Goal: Transaction & Acquisition: Obtain resource

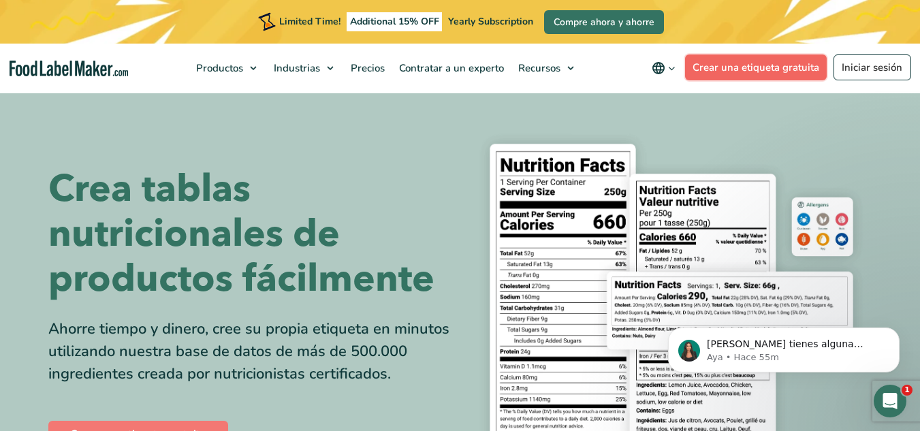
click at [768, 72] on link "Crear una etiqueta gratuita" at bounding box center [756, 68] width 142 height 26
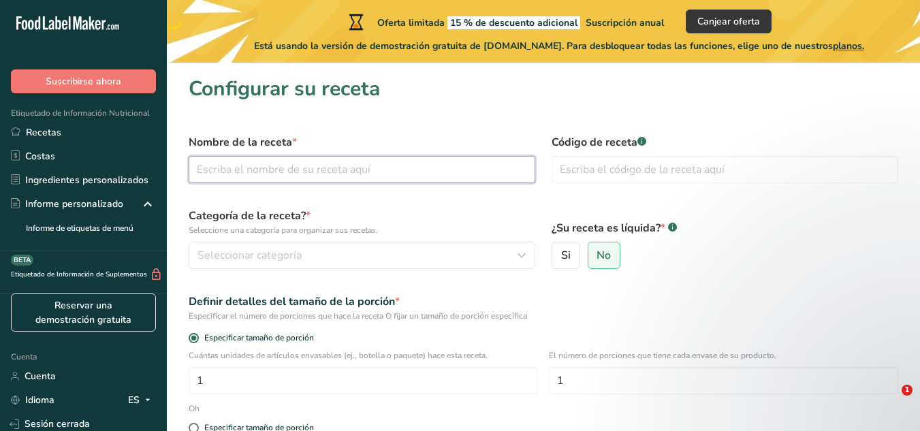
click at [433, 176] on input "text" at bounding box center [362, 169] width 347 height 27
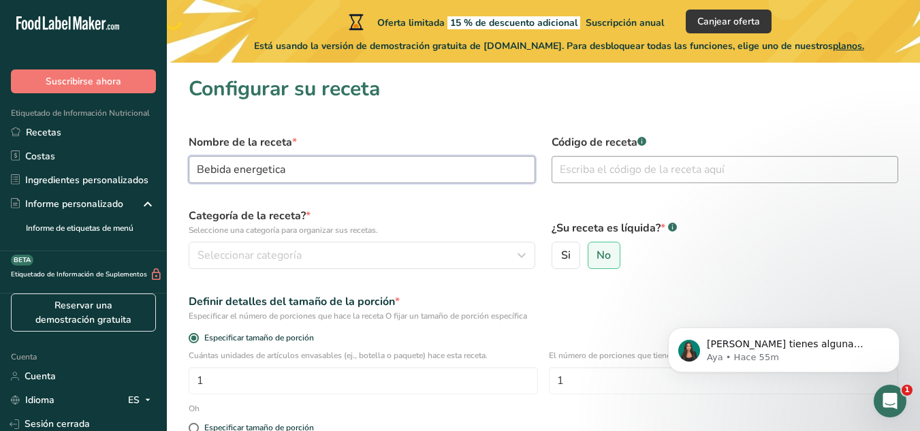
type input "Bebida energetica"
click at [628, 178] on input "text" at bounding box center [725, 169] width 347 height 27
type input "PRE0001"
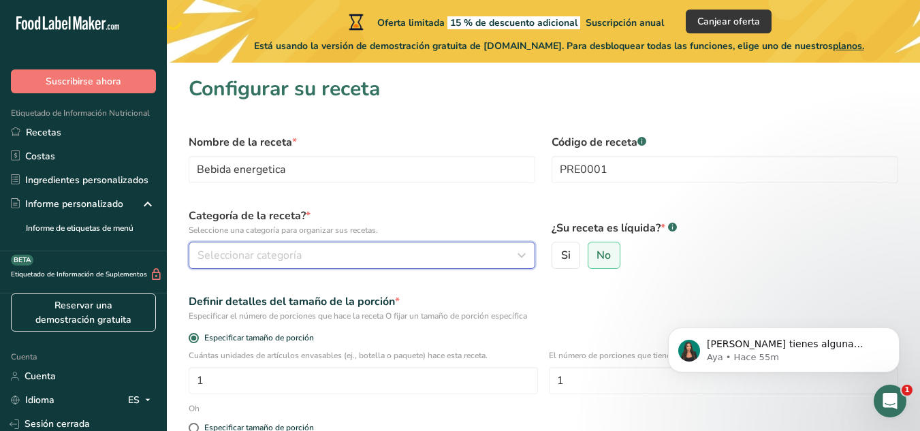
click at [402, 253] on div "Seleccionar categoría" at bounding box center [358, 255] width 321 height 16
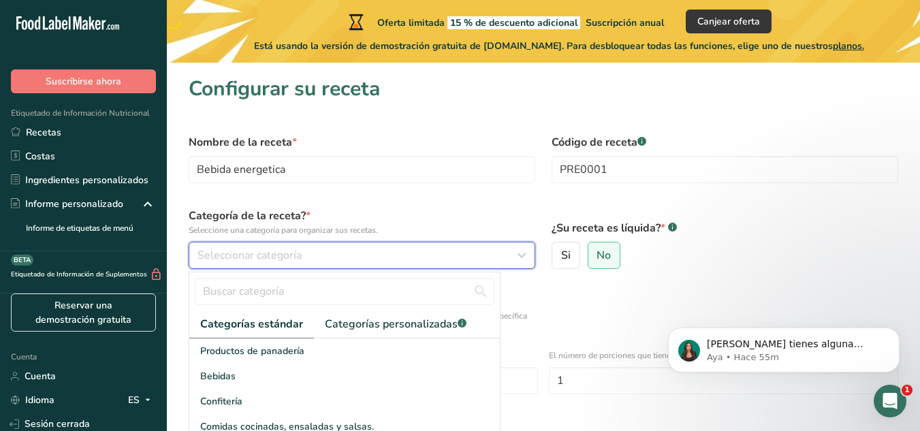
click at [402, 253] on div "Seleccionar categoría" at bounding box center [358, 255] width 321 height 16
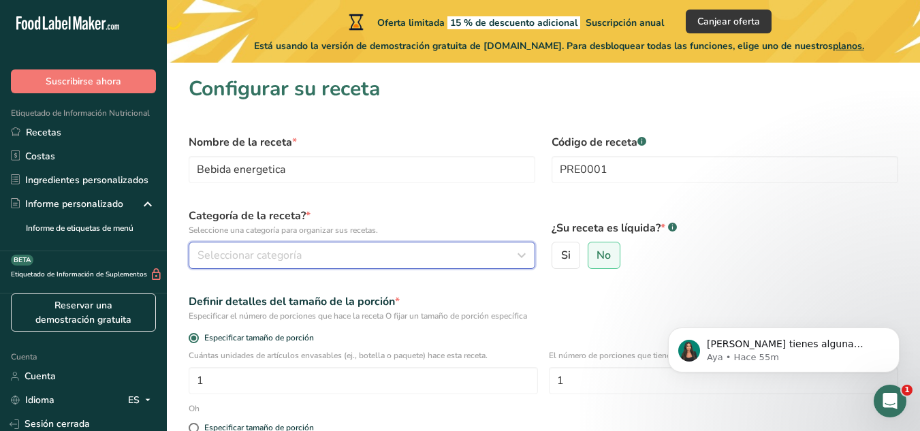
click at [402, 253] on div "Seleccionar categoría" at bounding box center [358, 255] width 321 height 16
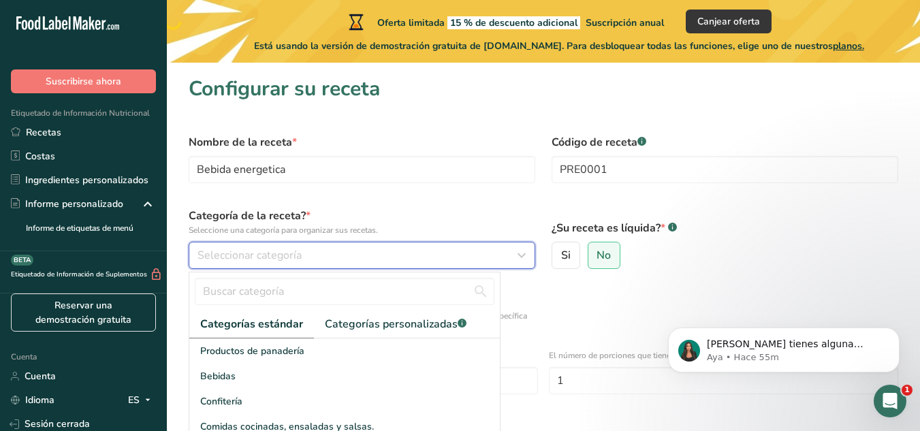
click at [402, 253] on div "Seleccionar categoría" at bounding box center [358, 255] width 321 height 16
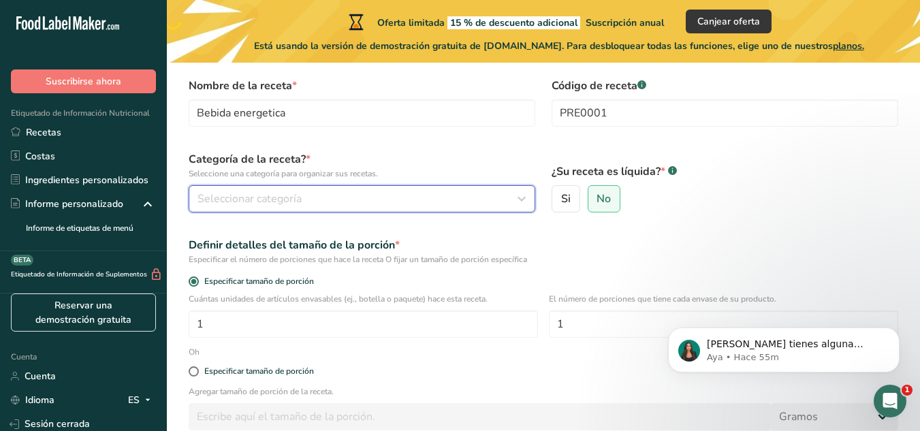
scroll to position [57, 0]
click at [527, 199] on icon "button" at bounding box center [522, 198] width 16 height 25
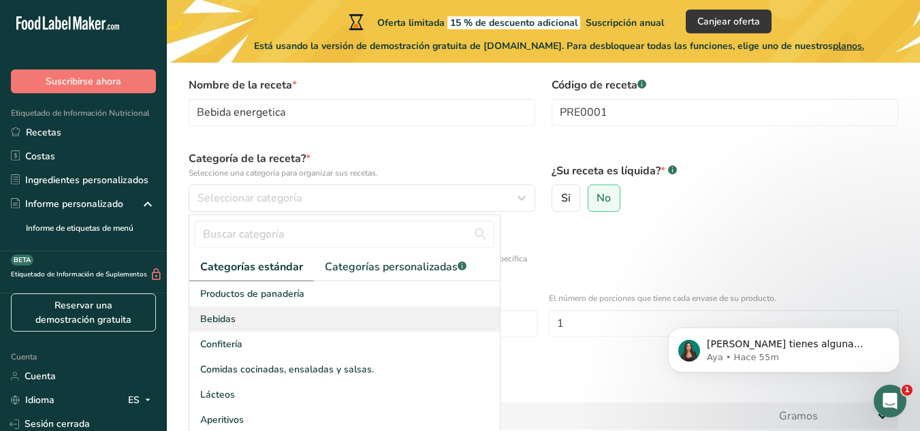
click at [361, 313] on div "Bebidas" at bounding box center [344, 319] width 311 height 25
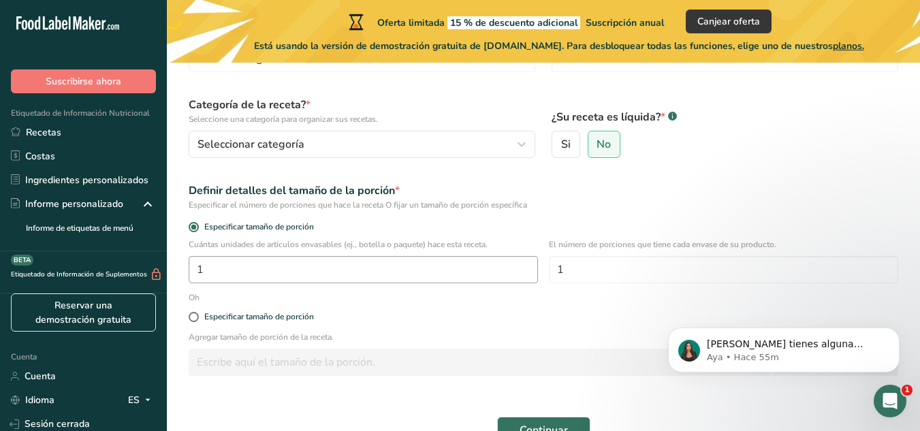
scroll to position [110, 0]
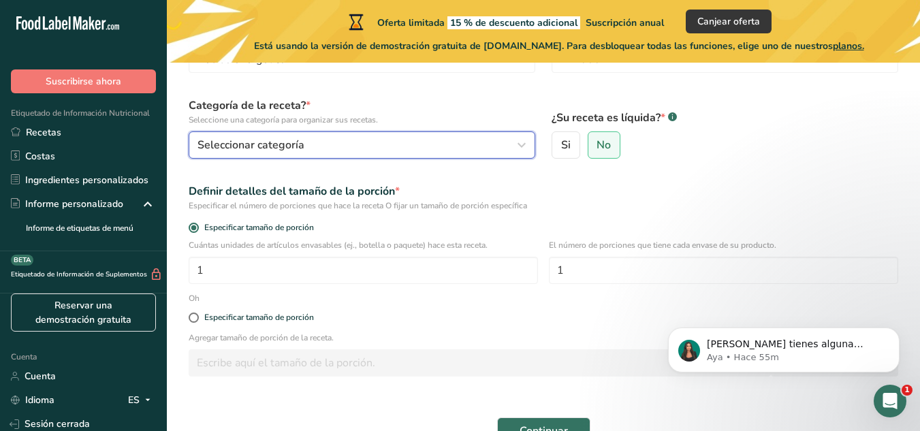
click at [373, 153] on button "Seleccionar categoría" at bounding box center [362, 144] width 347 height 27
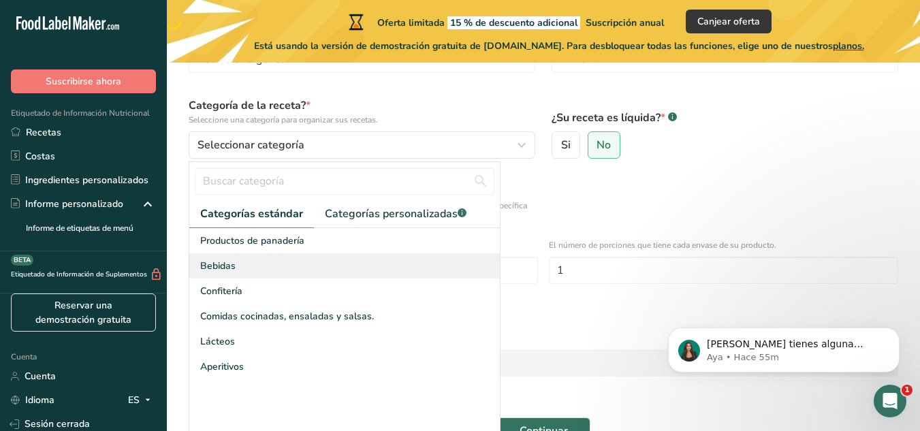
click at [311, 271] on div "Bebidas" at bounding box center [344, 265] width 311 height 25
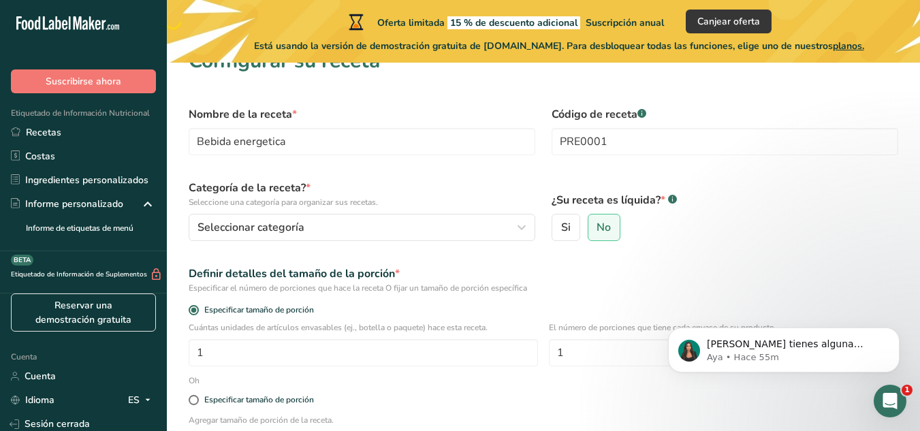
scroll to position [29, 0]
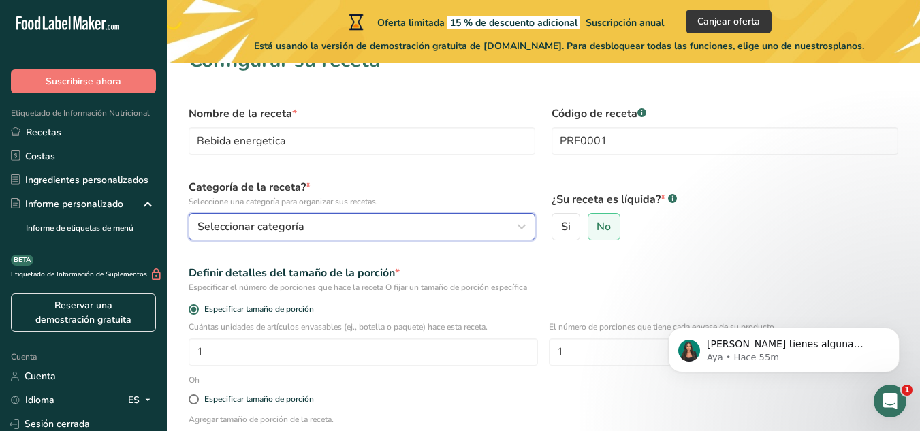
click at [260, 223] on font "Seleccionar categoría" at bounding box center [251, 226] width 107 height 15
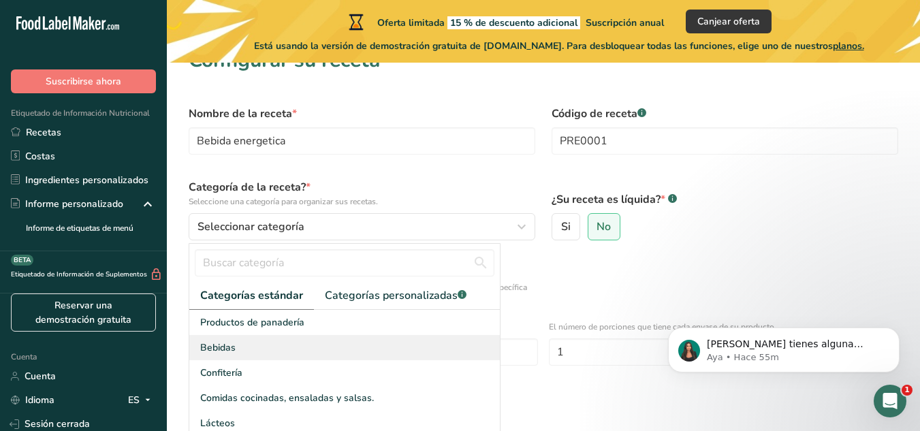
click at [218, 343] on font "Bebidas" at bounding box center [217, 347] width 35 height 13
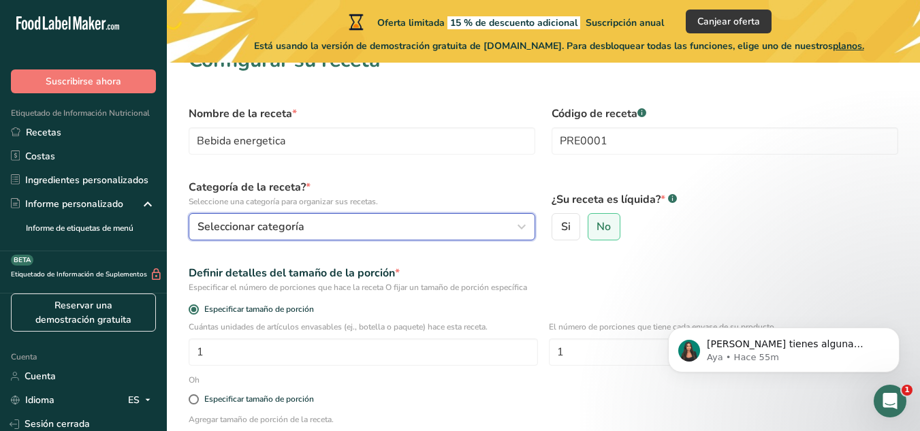
click at [204, 232] on font "Seleccionar categoría" at bounding box center [251, 226] width 107 height 15
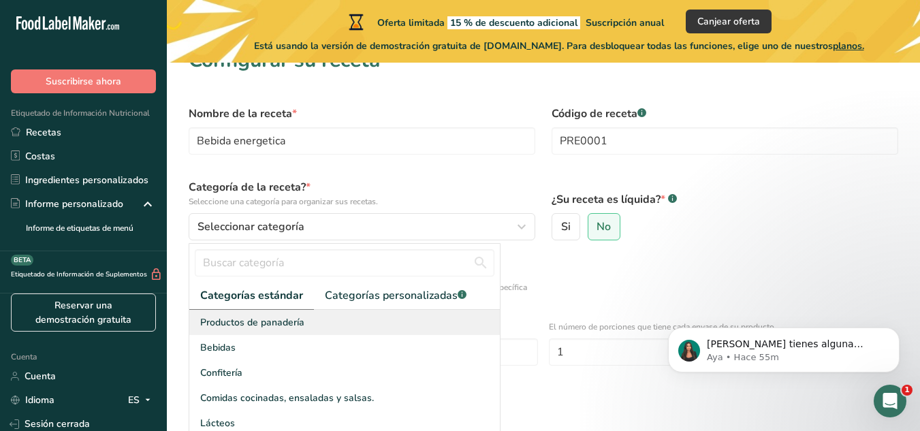
click at [211, 322] on font "Productos de panadería" at bounding box center [252, 322] width 104 height 13
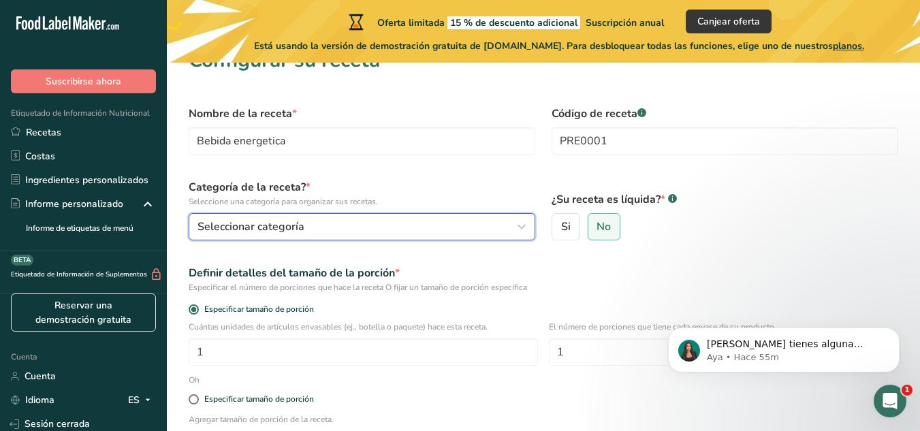
click at [523, 232] on icon "button" at bounding box center [522, 227] width 16 height 25
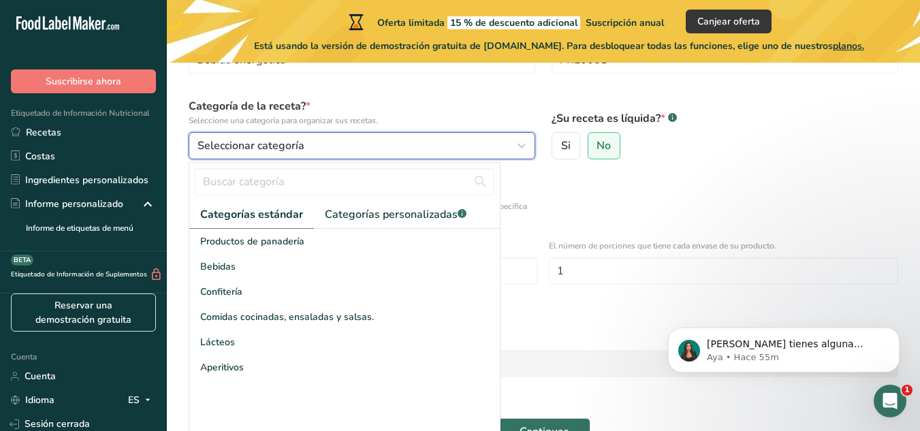
scroll to position [140, 0]
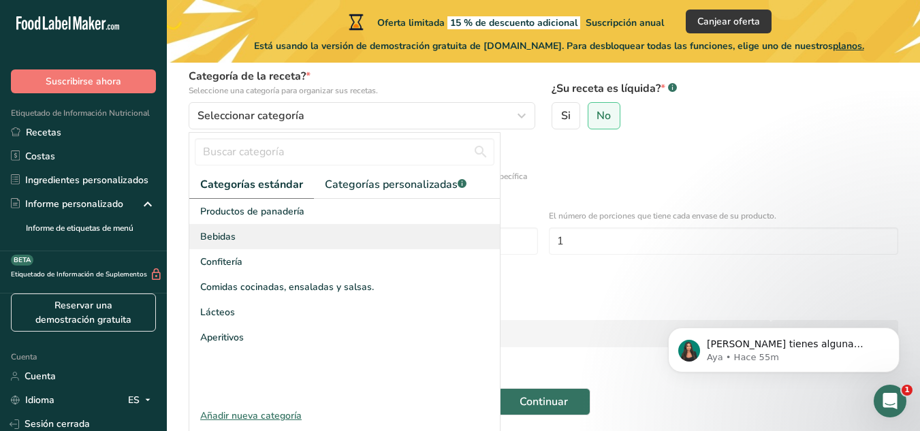
click at [371, 238] on div "Bebidas" at bounding box center [344, 236] width 311 height 25
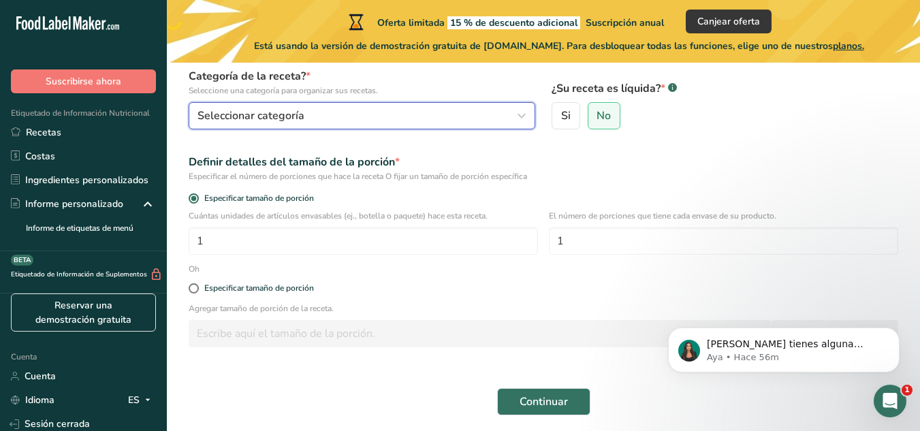
click at [480, 109] on div "Seleccionar categoría" at bounding box center [358, 116] width 321 height 16
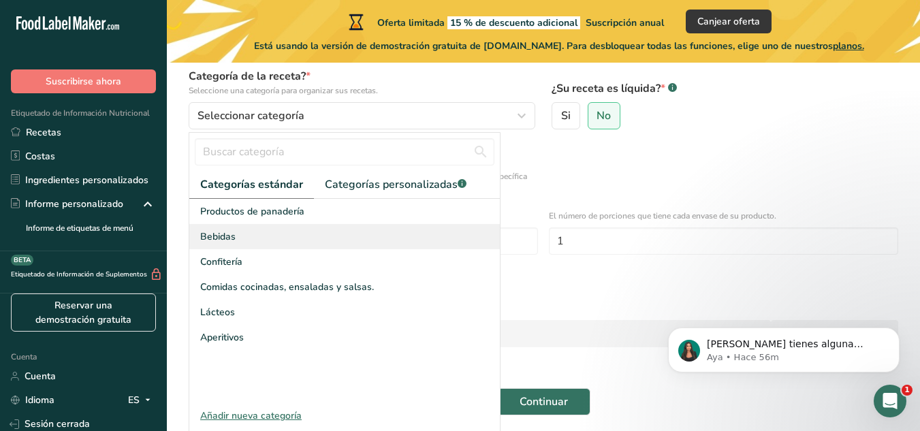
click at [350, 232] on div "Bebidas" at bounding box center [344, 236] width 311 height 25
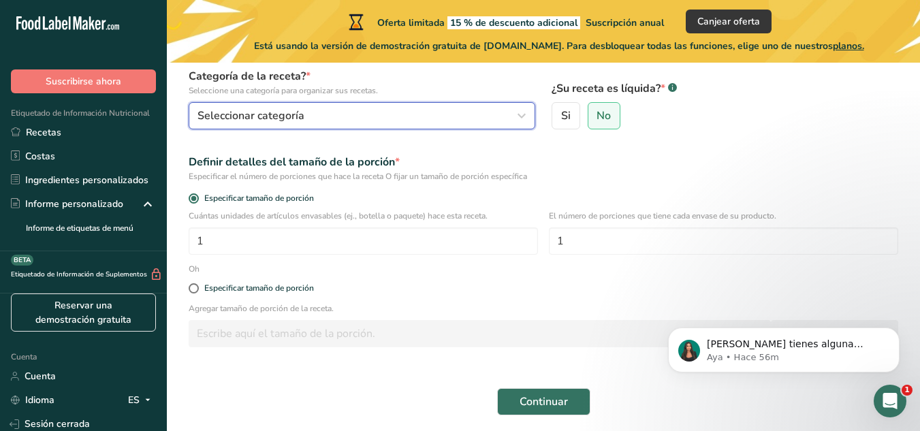
click at [408, 119] on div "Seleccionar categoría" at bounding box center [358, 116] width 321 height 16
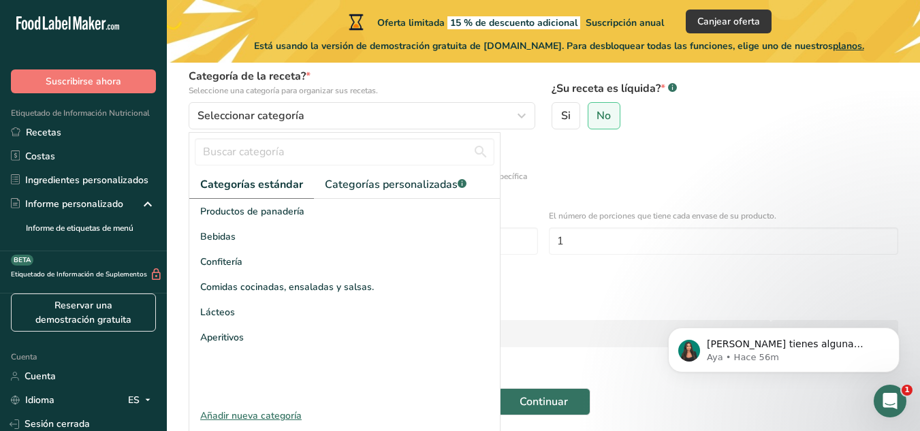
click at [272, 418] on font "Añadir nueva categoría" at bounding box center [251, 415] width 102 height 13
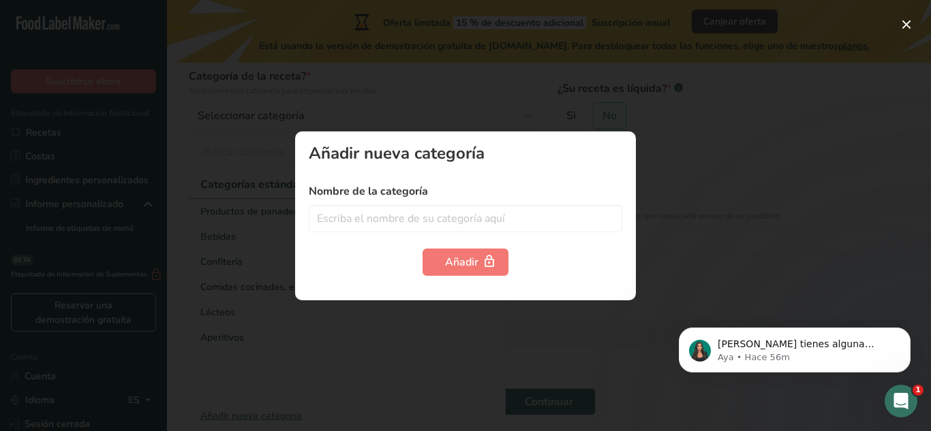
click at [664, 162] on div at bounding box center [465, 215] width 931 height 431
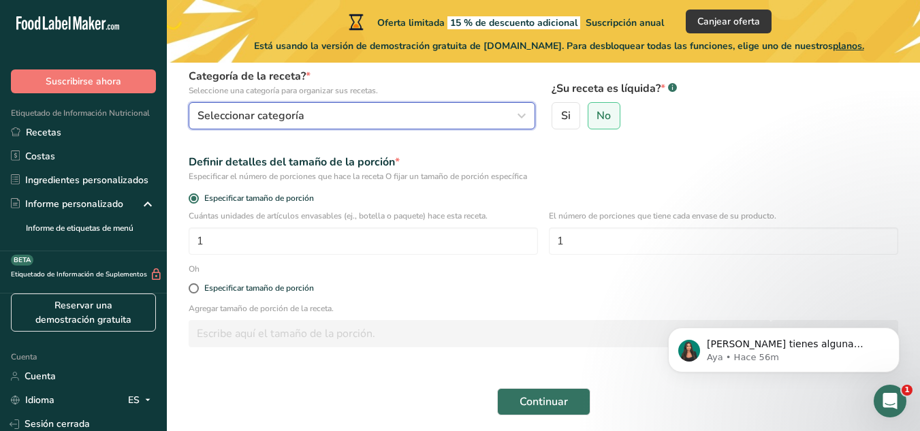
click at [448, 122] on div "Seleccionar categoría" at bounding box center [358, 116] width 321 height 16
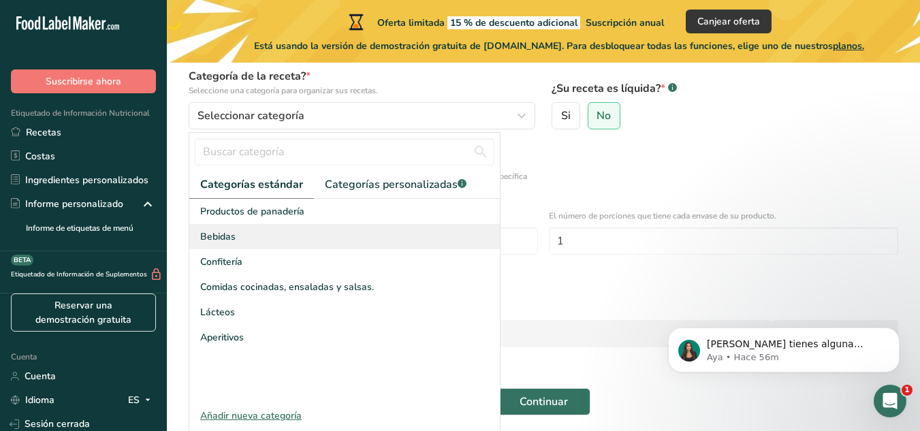
click at [359, 229] on div "Bebidas" at bounding box center [344, 236] width 311 height 25
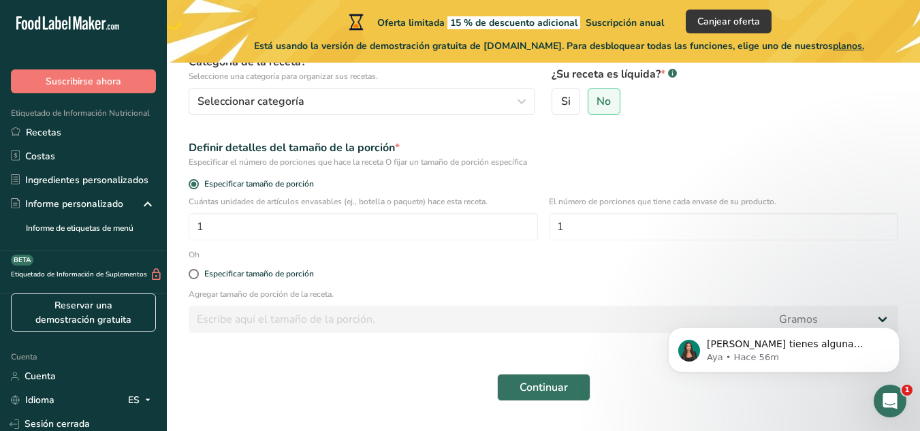
scroll to position [157, 0]
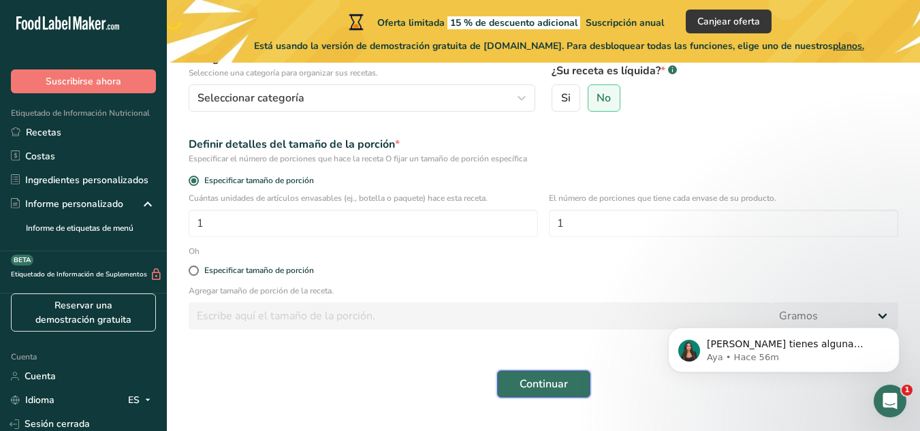
click at [529, 387] on font "Continuar" at bounding box center [544, 384] width 48 height 15
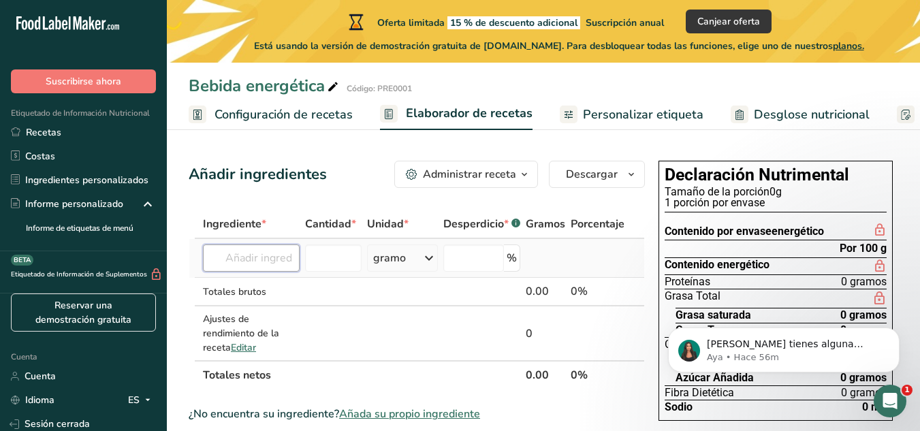
click at [255, 259] on input "text" at bounding box center [251, 258] width 97 height 27
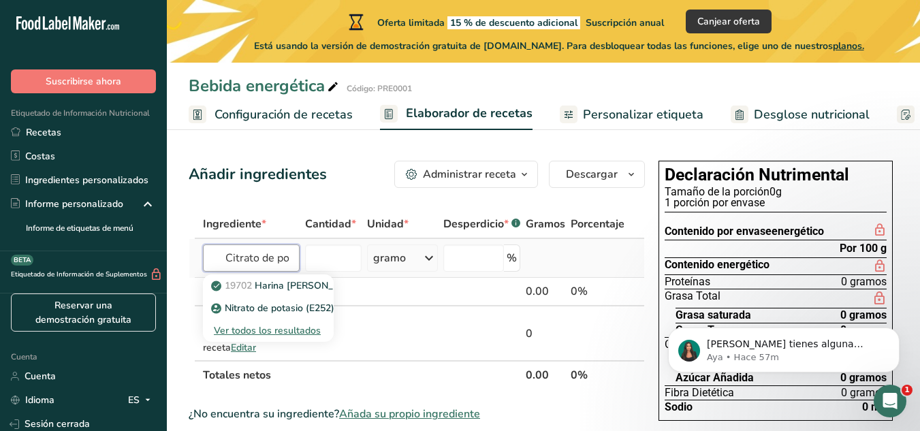
type input "Citrato de po"
click at [276, 328] on font "Ver todos los resultados" at bounding box center [267, 330] width 107 height 13
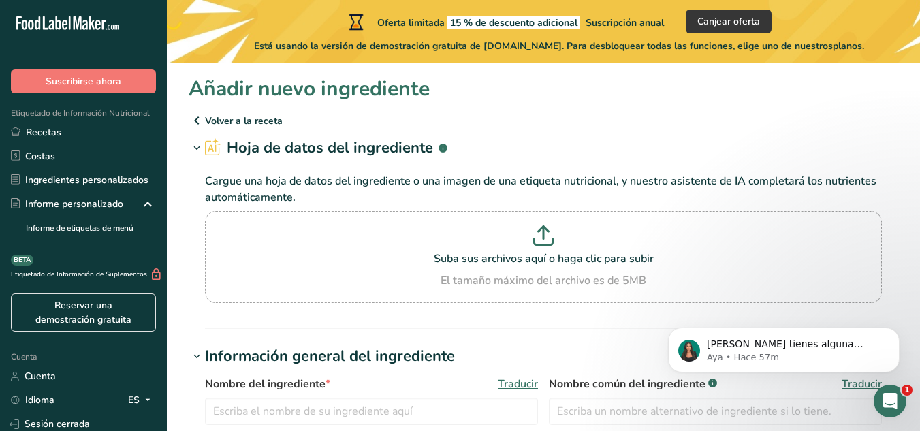
click at [193, 119] on icon at bounding box center [197, 120] width 16 height 25
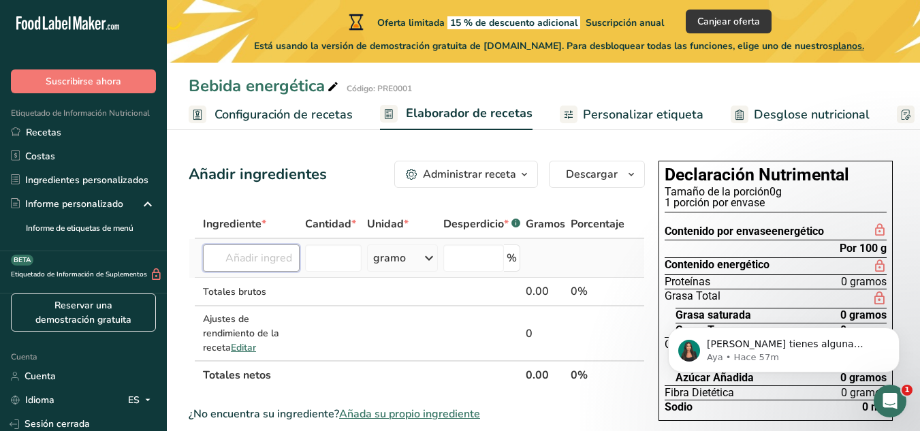
click at [262, 260] on input "text" at bounding box center [251, 258] width 97 height 27
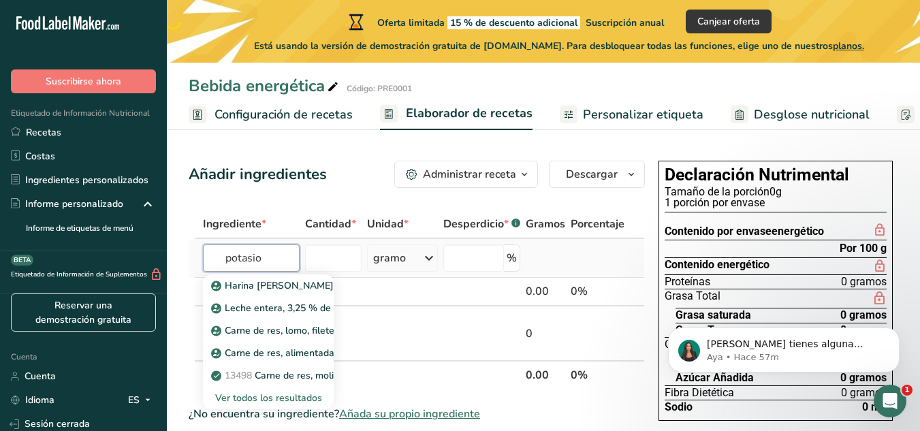
type input "potasio"
click at [248, 398] on font "Ver todos los resultados" at bounding box center [268, 398] width 107 height 13
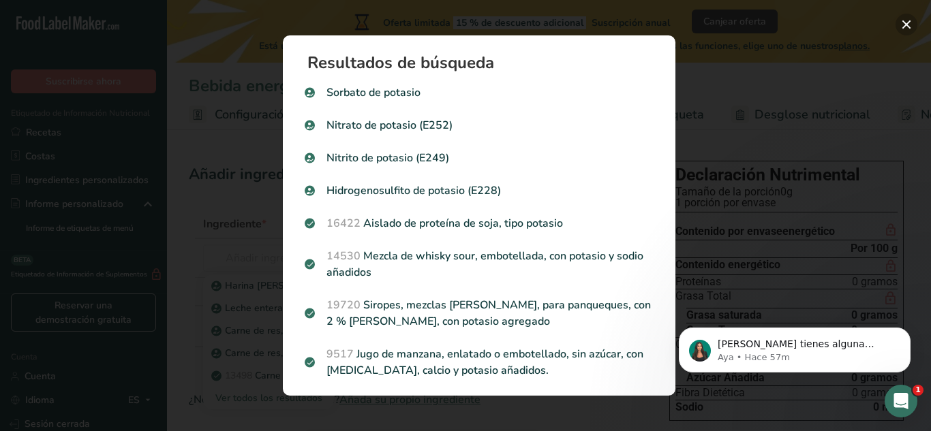
click at [901, 27] on button "Resultados de búsqueda modal" at bounding box center [906, 25] width 22 height 22
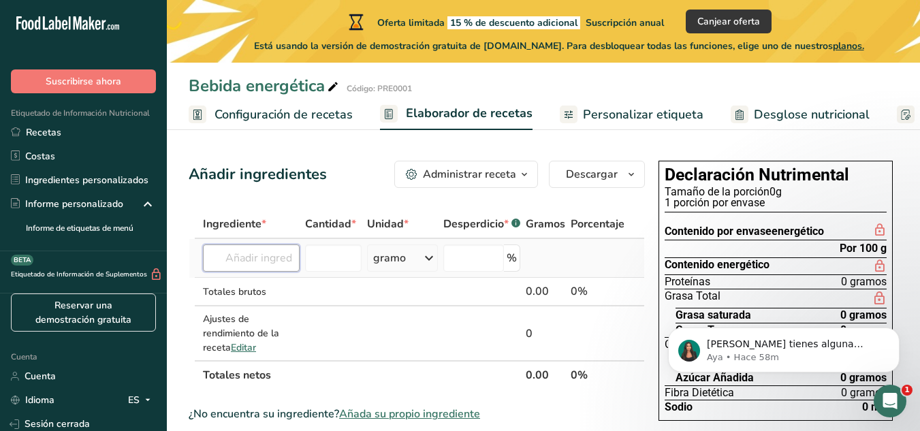
click at [290, 268] on input "text" at bounding box center [251, 258] width 97 height 27
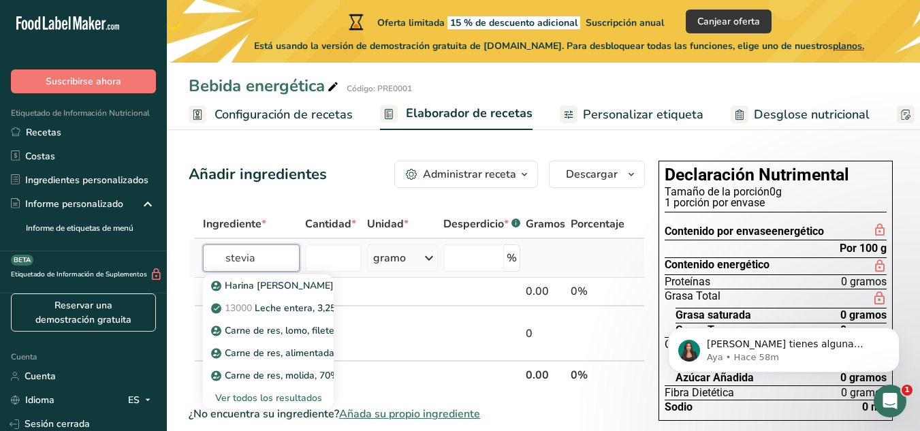
type input "stevia"
click at [263, 397] on font "Ver todos los resultados" at bounding box center [268, 398] width 107 height 13
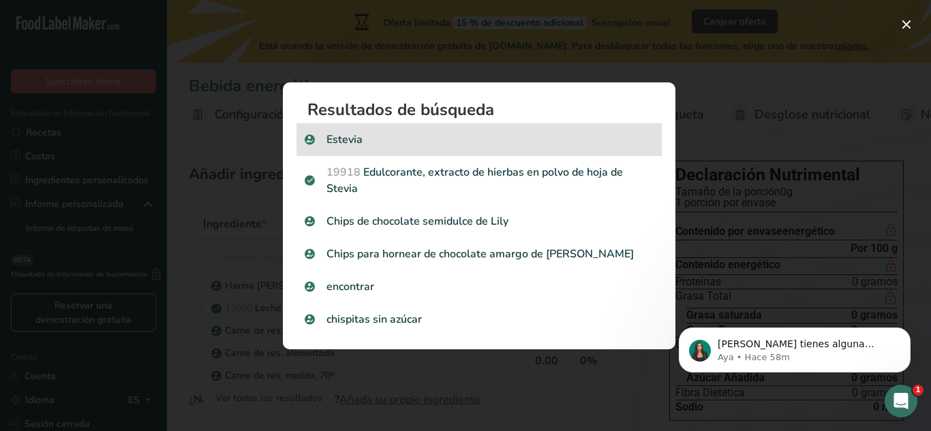
click at [428, 147] on p "Estevia" at bounding box center [479, 139] width 349 height 16
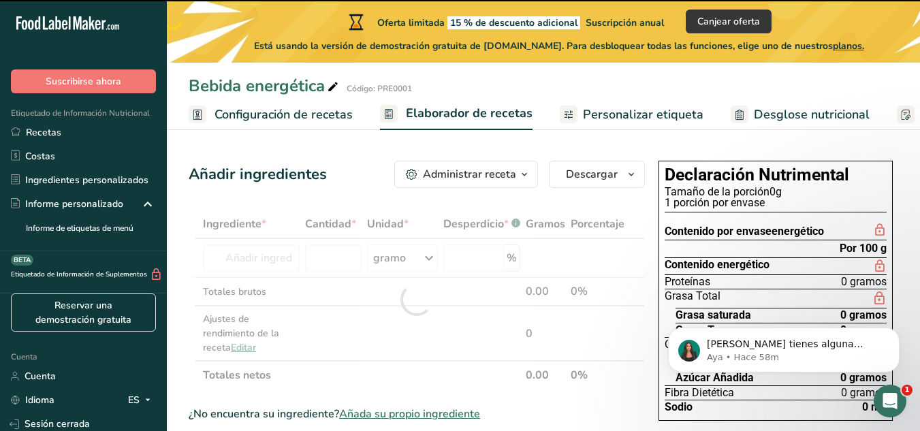
type input "0"
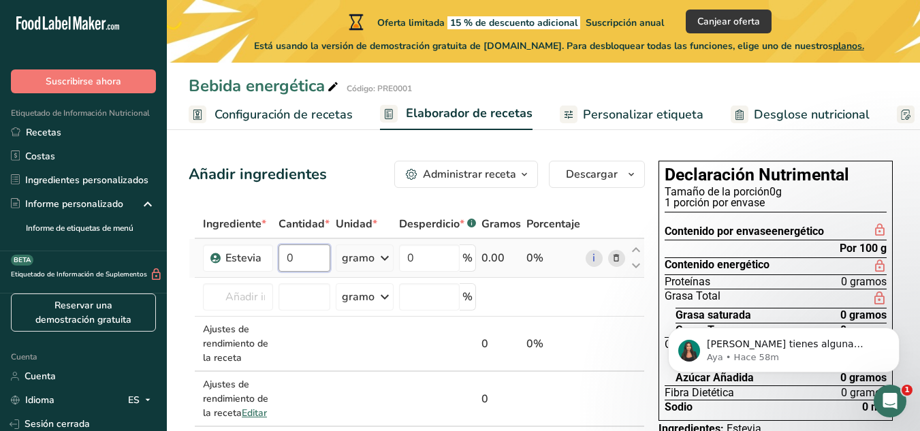
click at [307, 272] on input "0" at bounding box center [305, 258] width 52 height 27
type input "0.08"
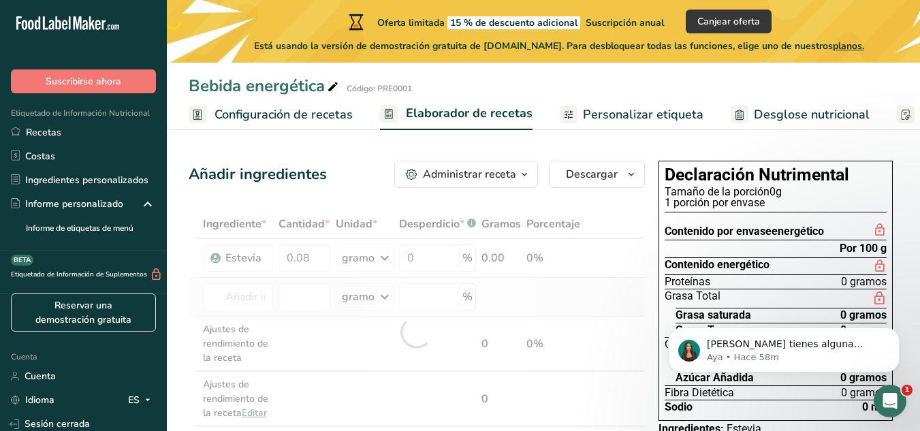
click at [584, 330] on div "Ingrediente * Cantidad * Unidad * Desperdicio * .a-a{fill:#347362;}.b-a{fill:#f…" at bounding box center [417, 332] width 456 height 245
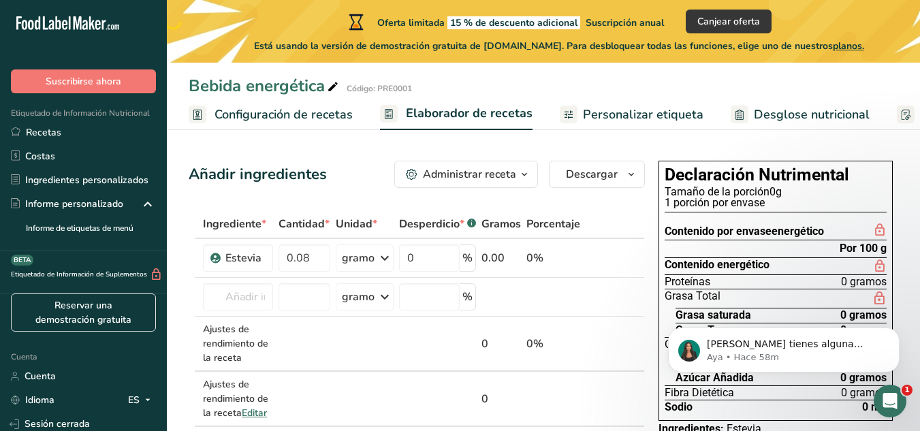
click at [597, 114] on font "Personalizar etiqueta" at bounding box center [643, 114] width 121 height 16
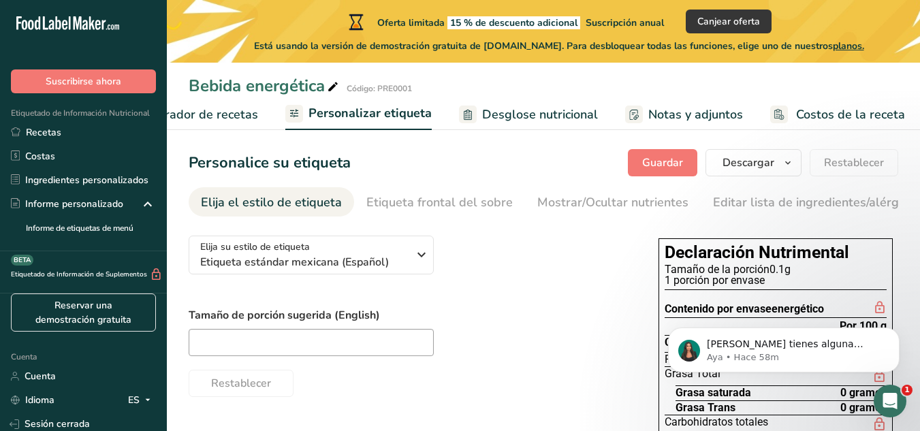
scroll to position [5, 0]
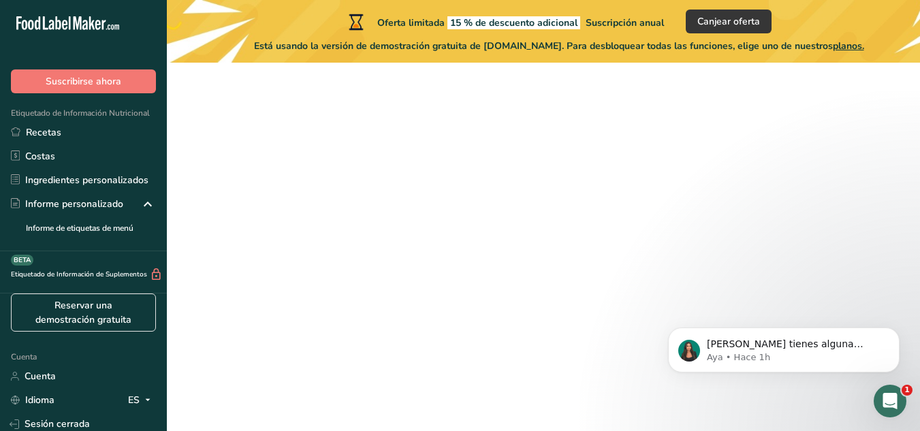
scroll to position [157, 0]
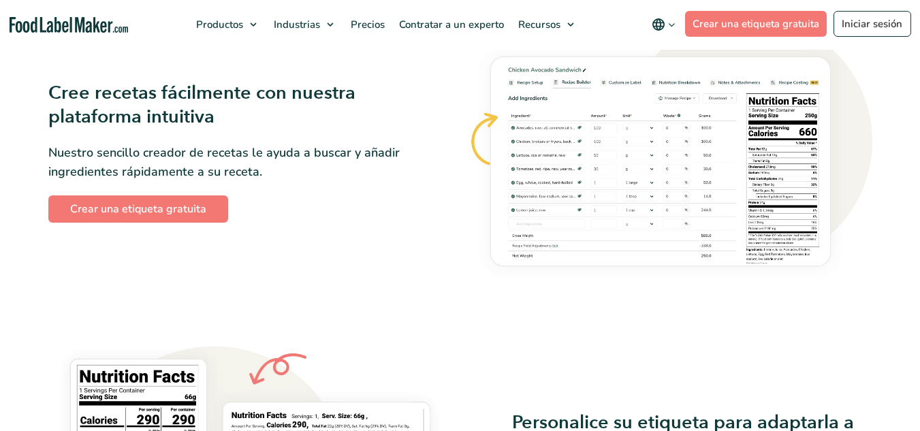
scroll to position [872, 0]
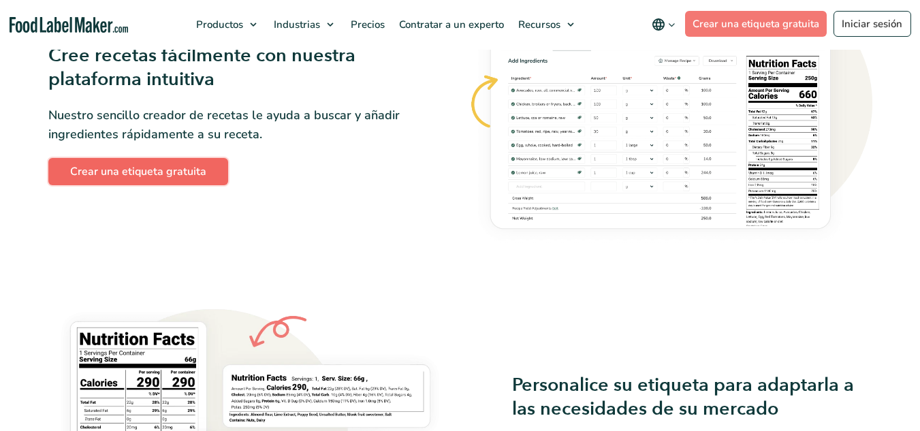
click at [178, 172] on link "Crear una etiqueta gratuita" at bounding box center [138, 171] width 180 height 27
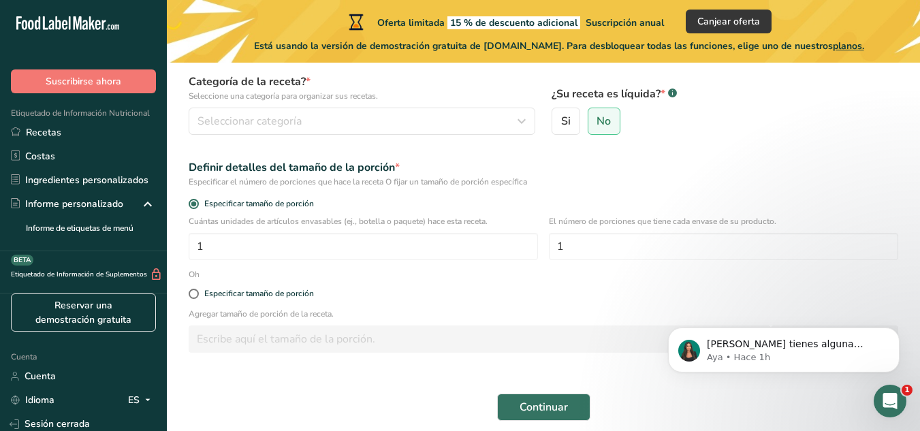
scroll to position [189, 0]
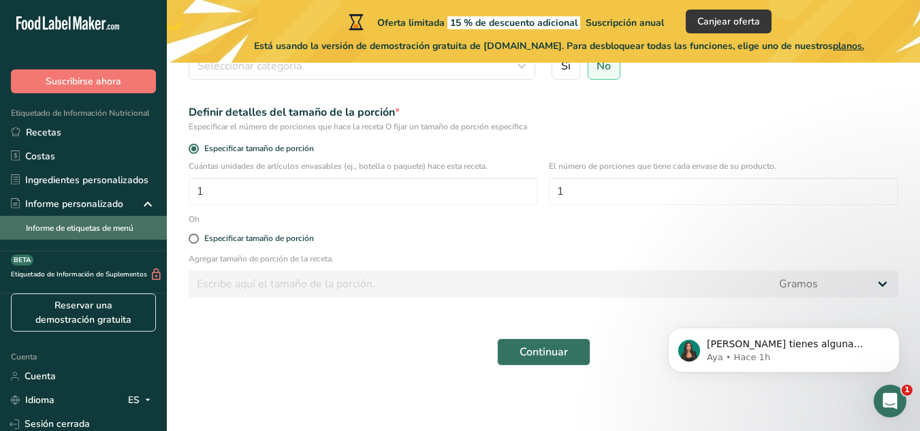
click at [70, 233] on font "Informe de etiquetas de menú" at bounding box center [80, 228] width 108 height 11
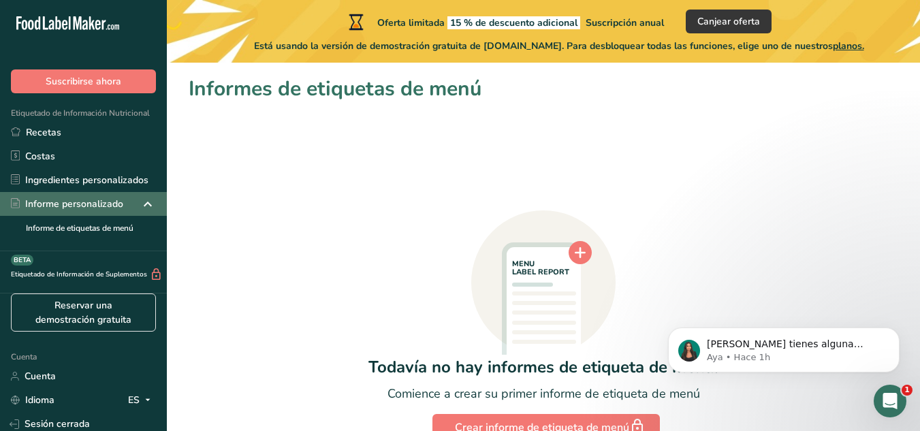
click at [63, 212] on div "Informe personalizado" at bounding box center [83, 204] width 167 height 24
click at [140, 201] on icon at bounding box center [148, 204] width 16 height 25
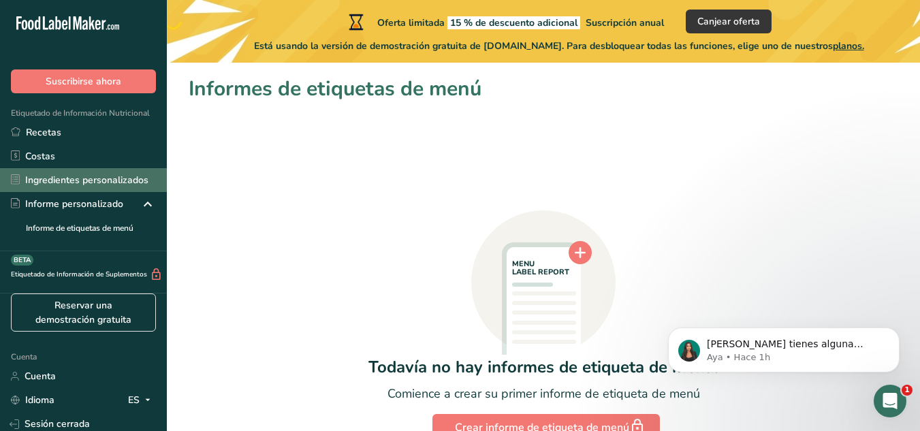
click at [71, 187] on font "Ingredientes personalizados" at bounding box center [86, 180] width 123 height 13
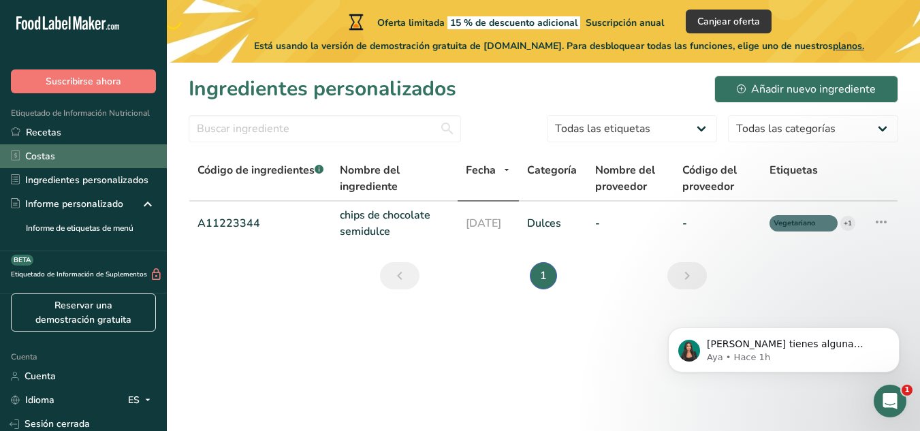
click at [74, 157] on link "Costas" at bounding box center [83, 156] width 167 height 24
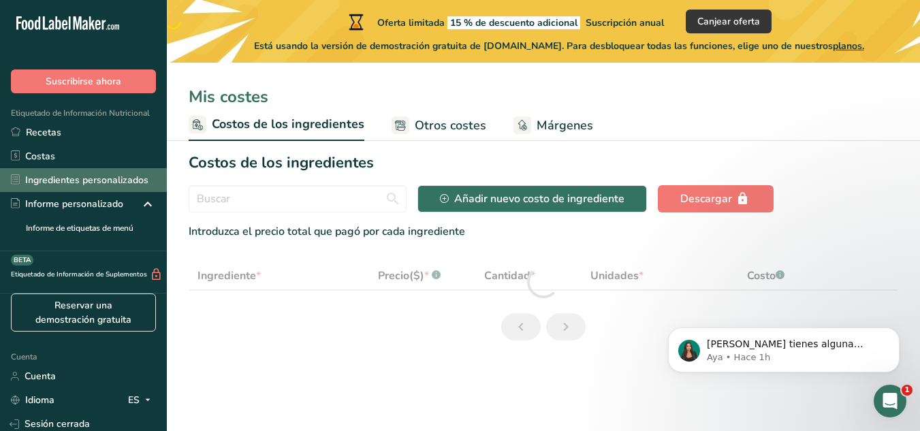
select select "1"
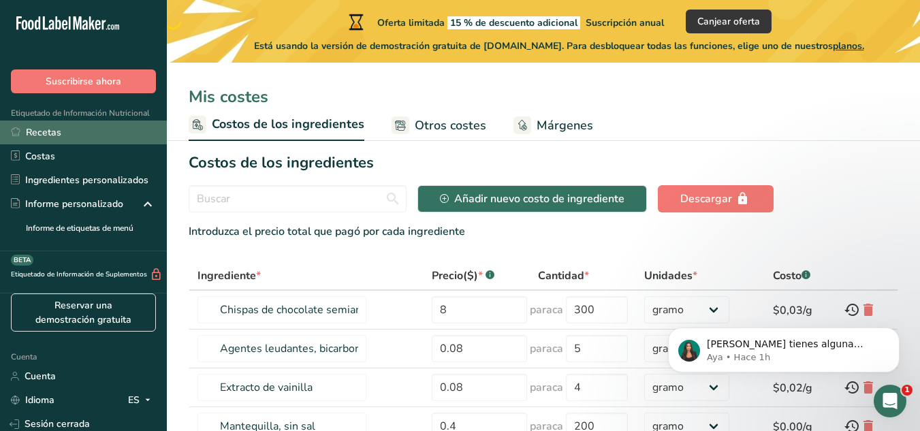
click at [69, 133] on link "Recetas" at bounding box center [83, 133] width 167 height 24
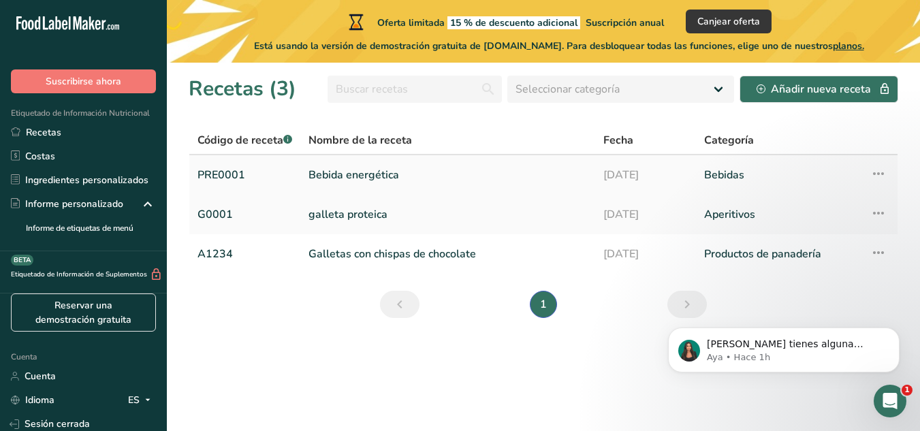
click at [312, 177] on font "Bebida energética" at bounding box center [354, 175] width 91 height 15
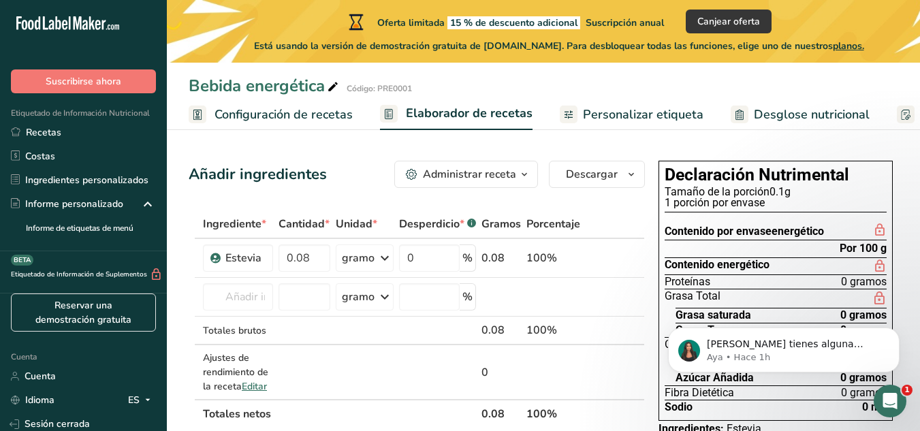
click at [593, 110] on font "Personalizar etiqueta" at bounding box center [643, 114] width 121 height 16
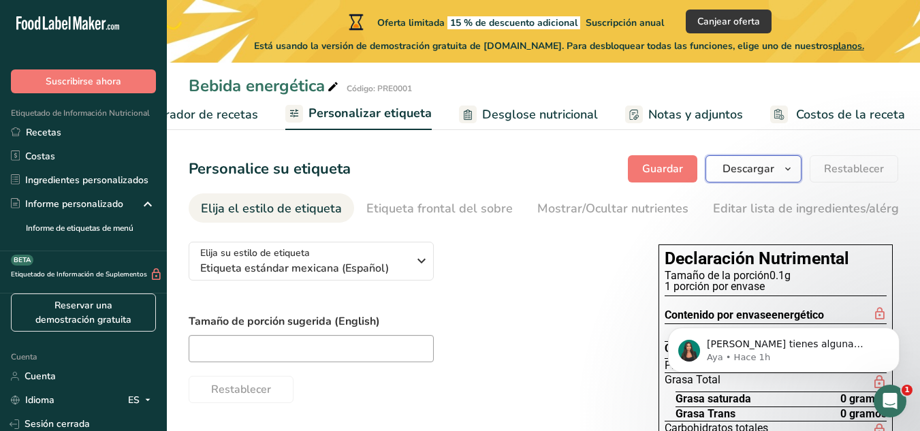
click at [743, 170] on font "Descargar" at bounding box center [749, 168] width 52 height 15
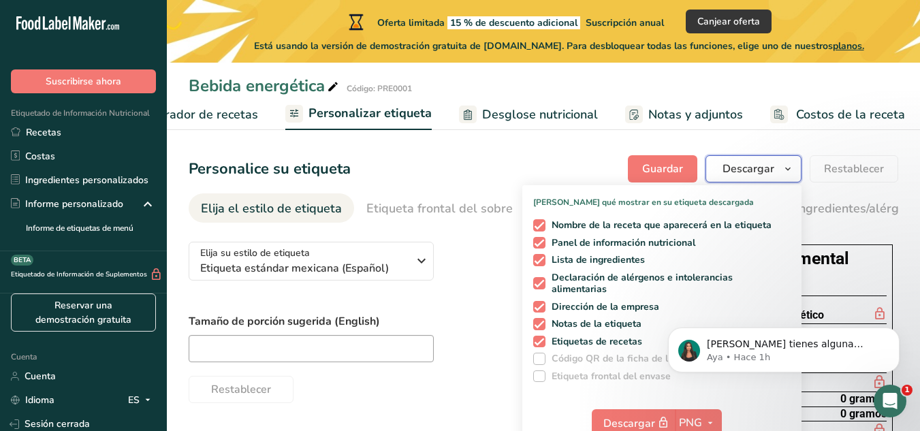
click at [743, 170] on font "Descargar" at bounding box center [749, 168] width 52 height 15
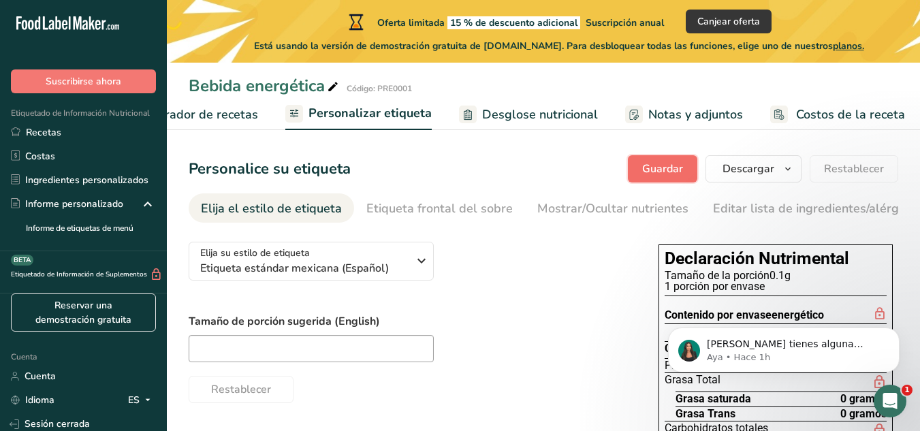
click at [679, 167] on font "Guardar" at bounding box center [662, 168] width 41 height 15
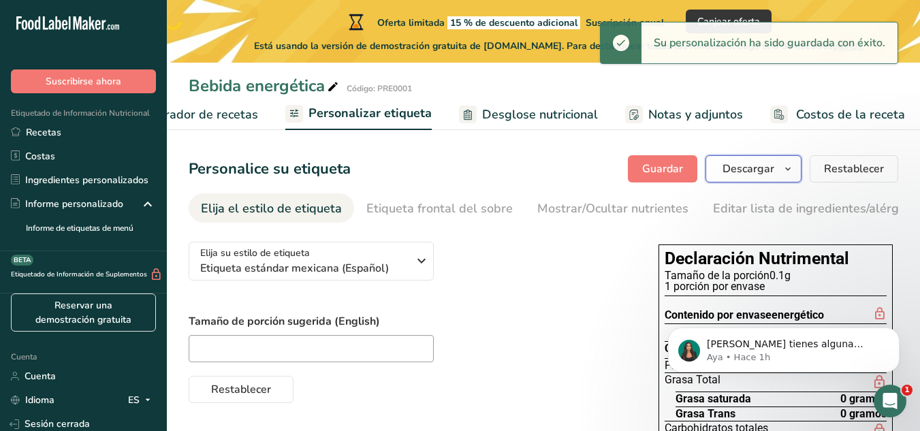
click at [743, 172] on font "Descargar" at bounding box center [749, 168] width 52 height 15
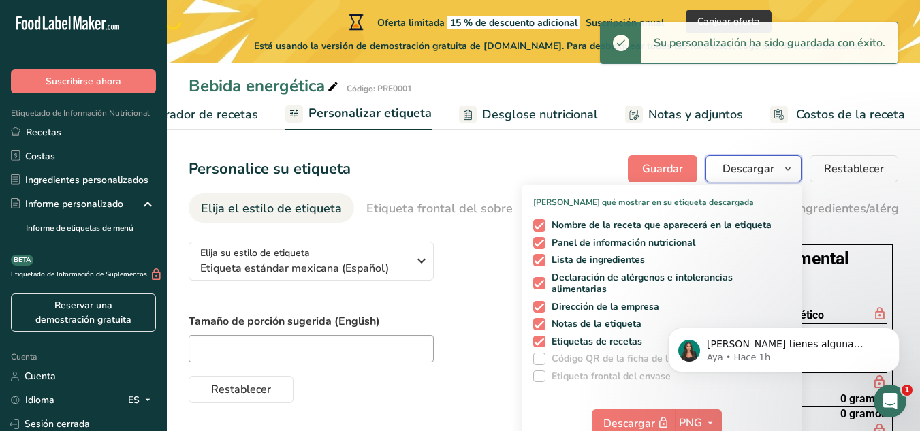
click at [743, 172] on font "Descargar" at bounding box center [749, 168] width 52 height 15
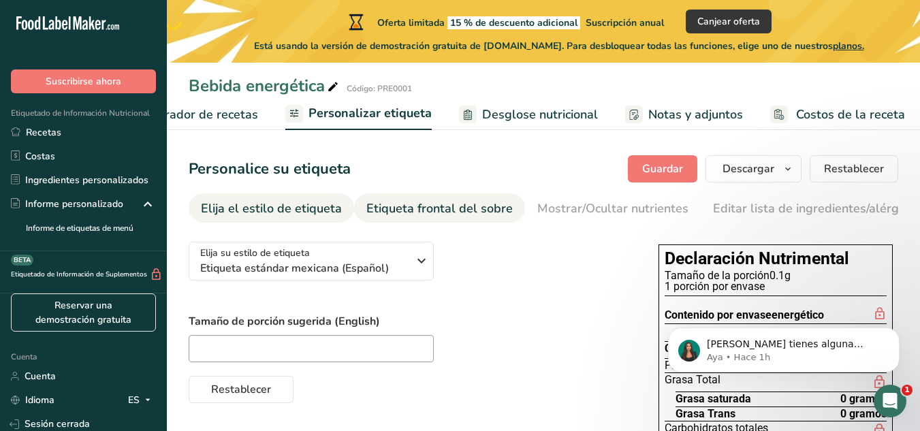
click at [402, 216] on font "Etiqueta frontal del sobre" at bounding box center [440, 208] width 146 height 16
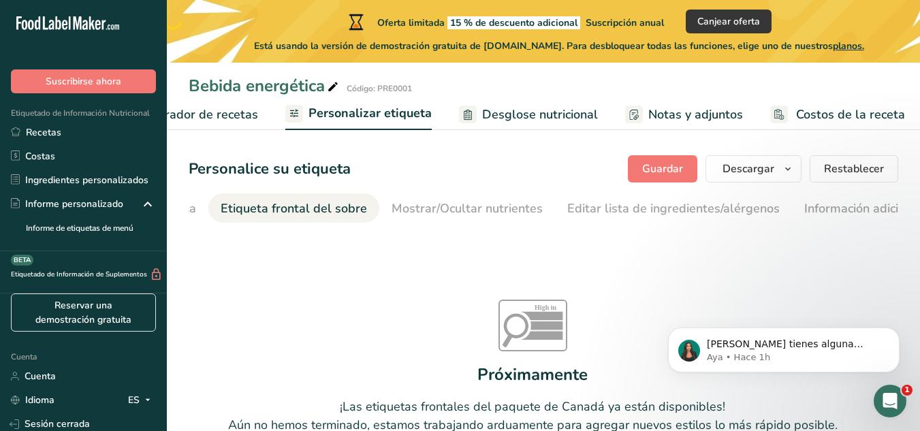
scroll to position [0, 162]
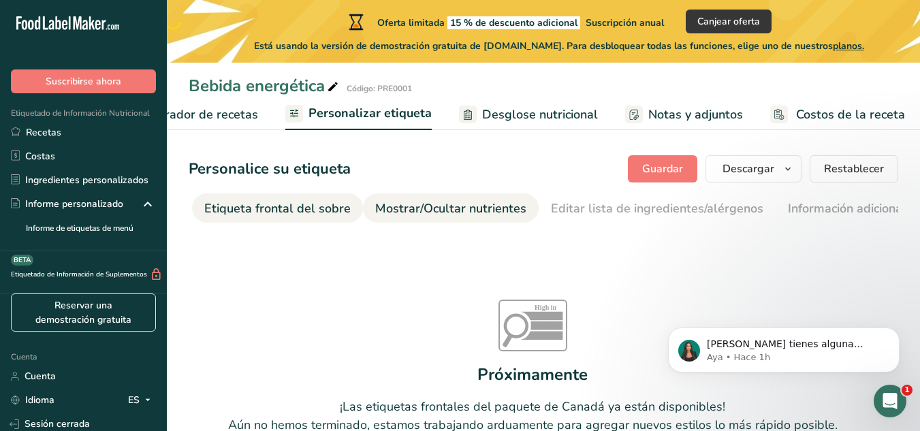
click at [435, 219] on link "Mostrar/Ocultar nutrientes" at bounding box center [450, 208] width 151 height 31
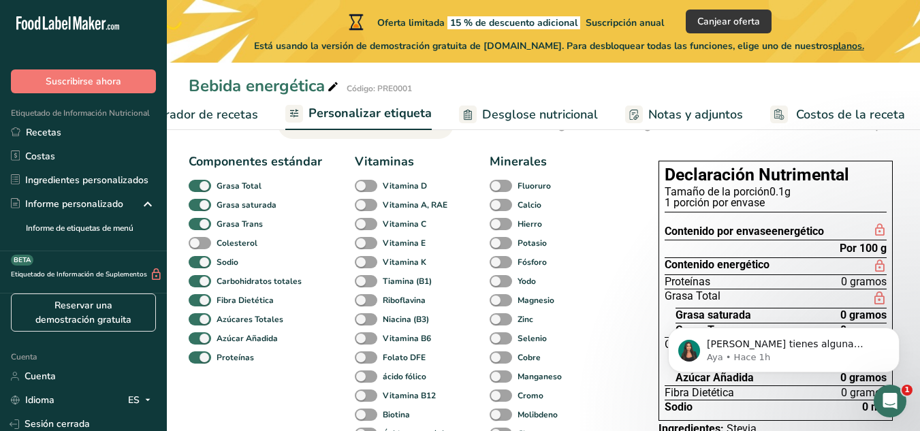
scroll to position [80, 0]
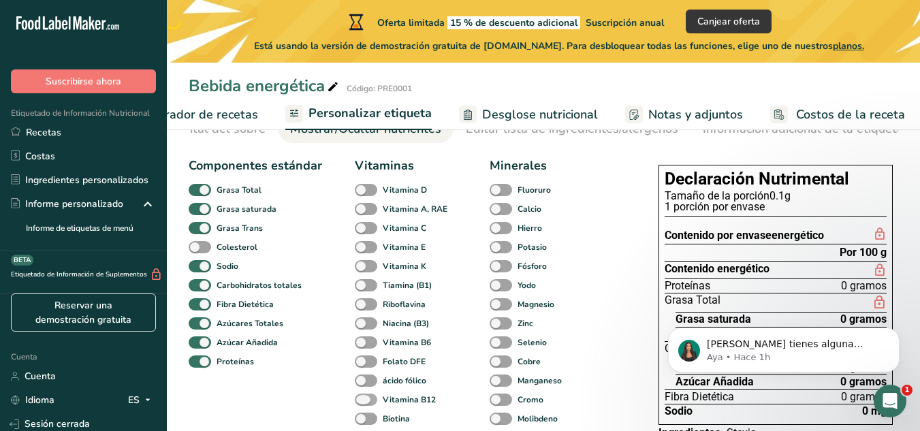
click at [364, 403] on span at bounding box center [366, 400] width 22 height 13
click at [364, 403] on input "Vitamina B12" at bounding box center [359, 399] width 9 height 9
checkbox input "true"
click at [370, 324] on span at bounding box center [366, 323] width 22 height 13
click at [364, 324] on input "Niacina (B3)" at bounding box center [359, 323] width 9 height 9
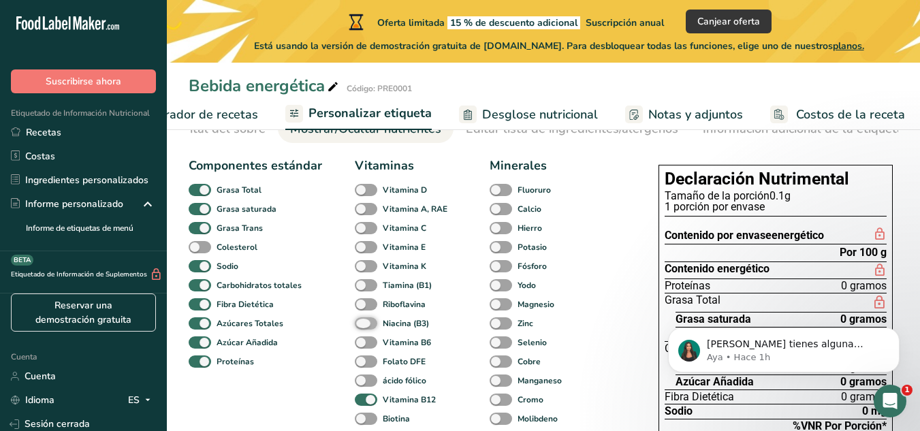
checkbox input "true"
click at [369, 341] on span at bounding box center [366, 343] width 22 height 13
click at [364, 341] on input "Vitamina B6" at bounding box center [359, 342] width 9 height 9
checkbox input "true"
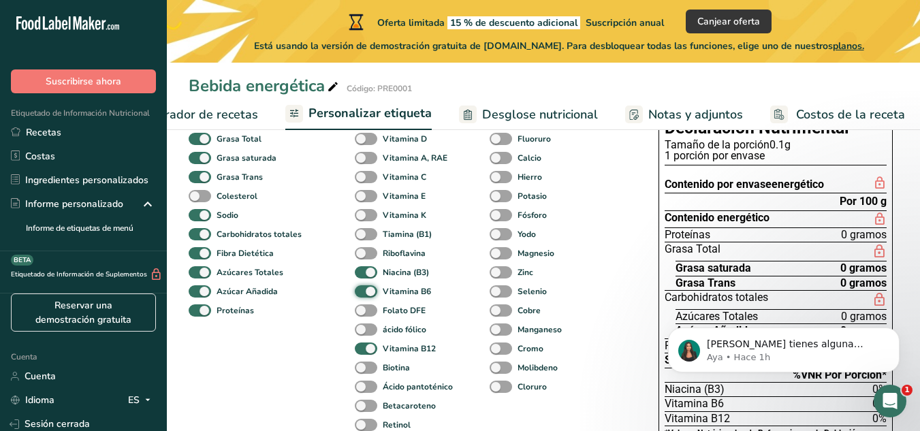
scroll to position [142, 0]
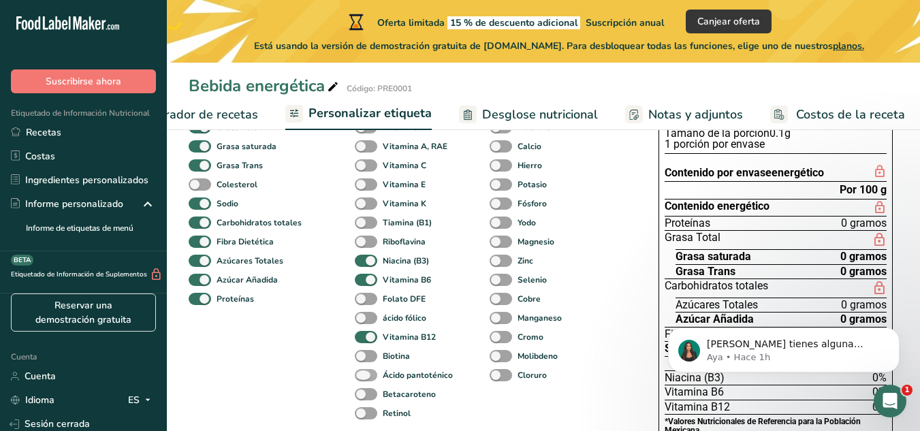
click at [365, 376] on span at bounding box center [366, 375] width 22 height 13
click at [364, 376] on input "Ácido pantoténico" at bounding box center [359, 375] width 9 height 9
checkbox input "true"
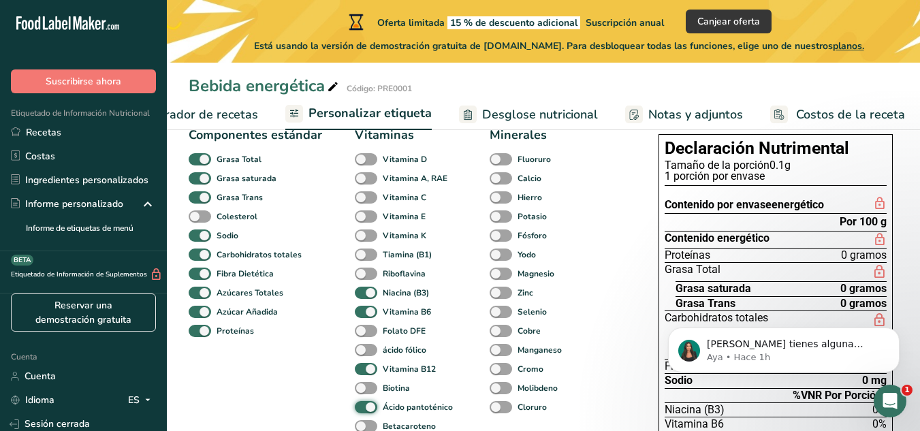
scroll to position [106, 0]
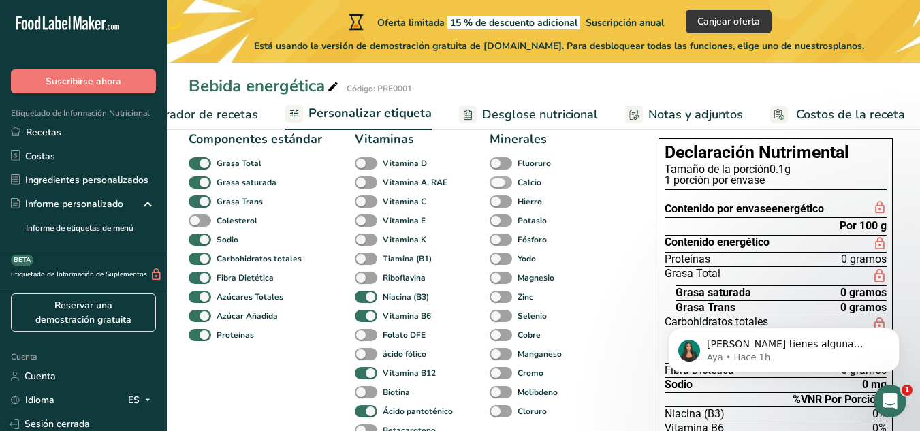
click at [495, 189] on span at bounding box center [501, 182] width 22 height 13
click at [495, 187] on input "Calcio" at bounding box center [494, 182] width 9 height 9
checkbox input "true"
click at [503, 277] on span at bounding box center [501, 278] width 22 height 13
click at [499, 277] on input "Magnesio" at bounding box center [494, 277] width 9 height 9
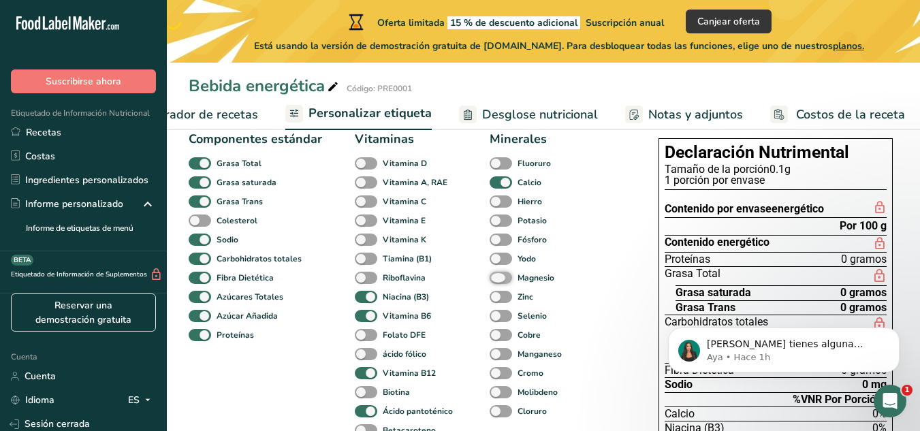
checkbox input "true"
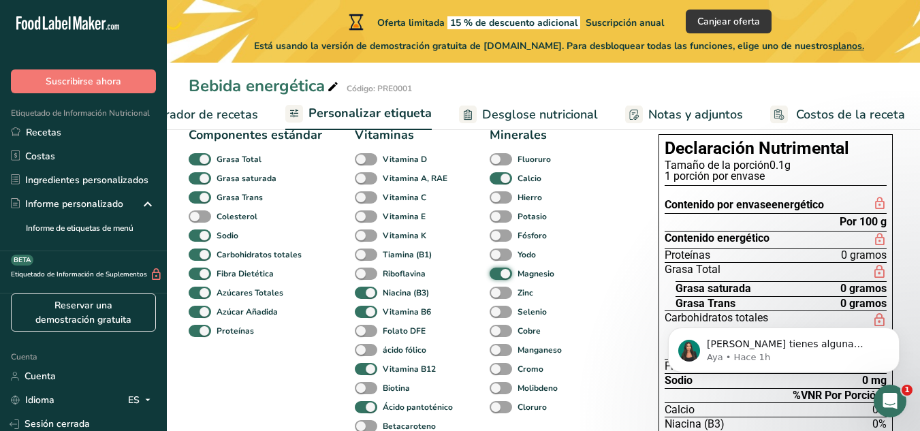
scroll to position [116, 0]
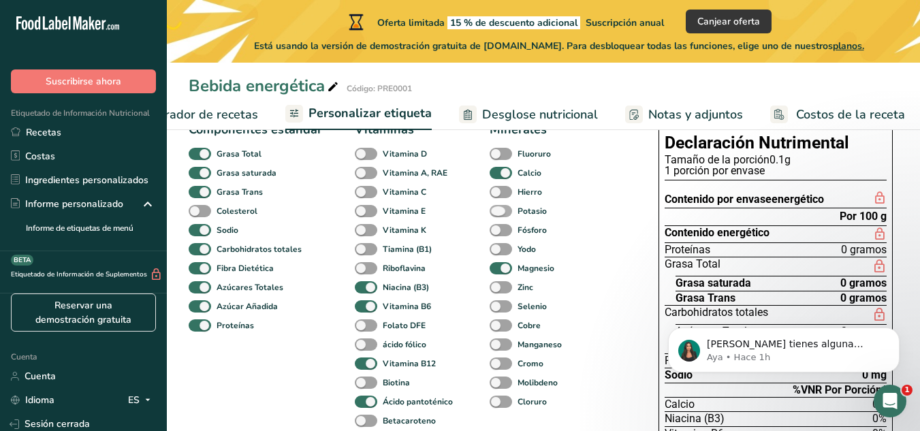
click at [492, 216] on span at bounding box center [501, 211] width 22 height 13
click at [492, 215] on input "Potasio" at bounding box center [494, 210] width 9 height 9
checkbox input "true"
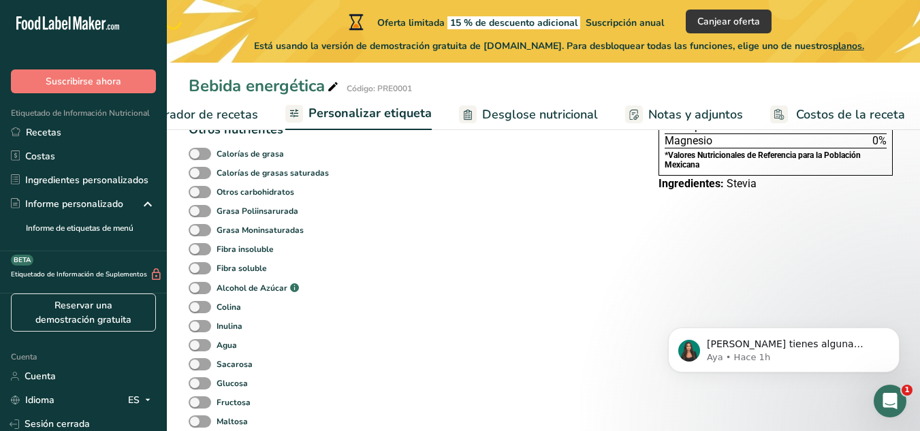
scroll to position [482, 0]
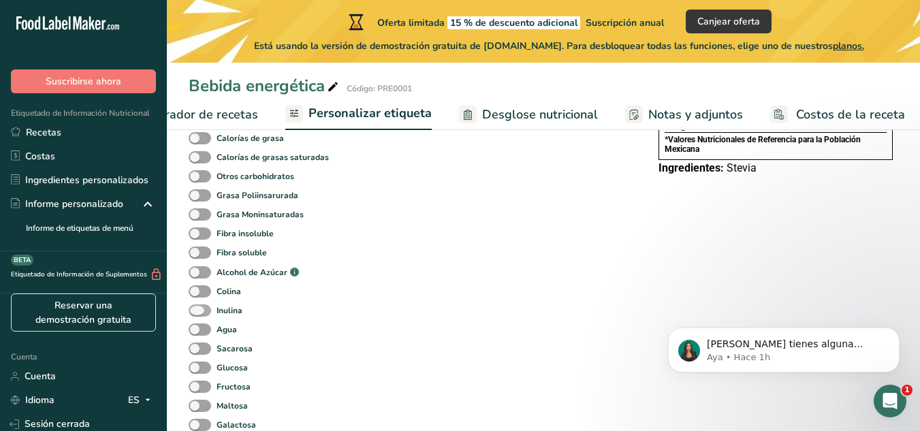
click at [197, 316] on span at bounding box center [200, 311] width 22 height 13
click at [197, 315] on input "Inulina" at bounding box center [193, 310] width 9 height 9
checkbox input "true"
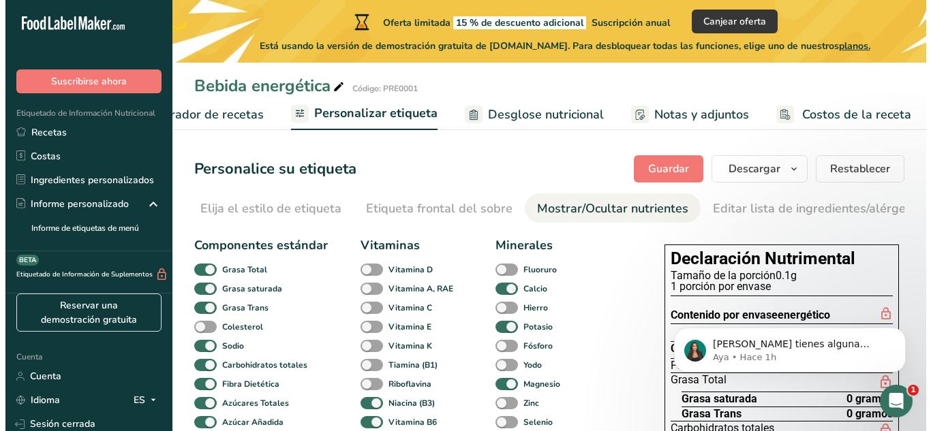
scroll to position [0, 0]
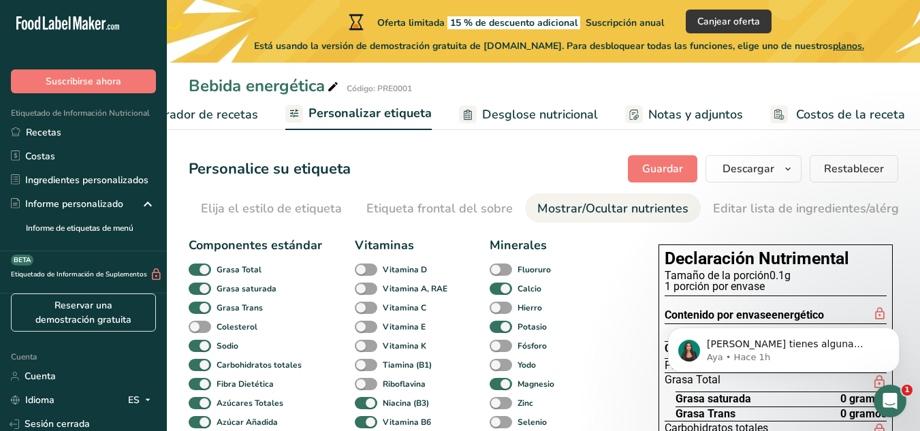
click at [241, 109] on font "Elaborador de recetas" at bounding box center [195, 114] width 126 height 16
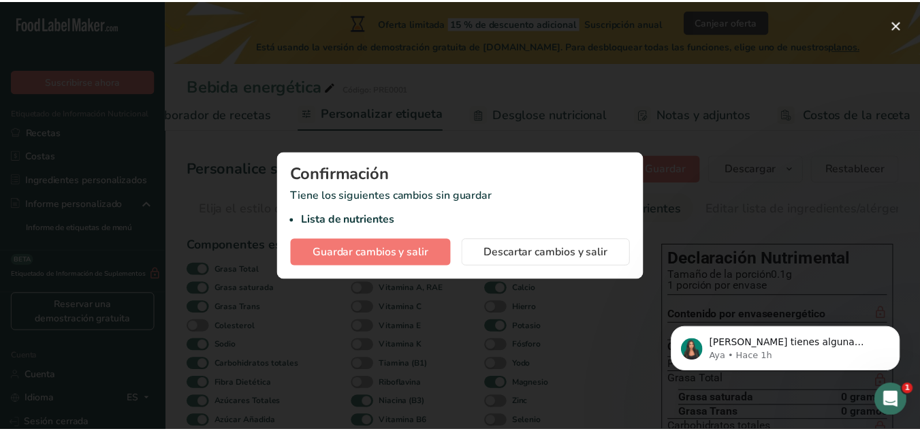
scroll to position [0, 196]
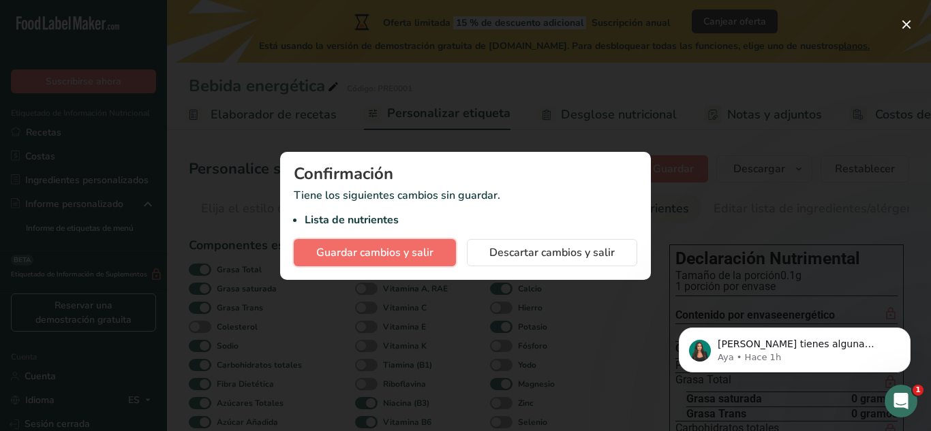
click at [369, 255] on font "Guardar cambios y salir" at bounding box center [374, 252] width 117 height 15
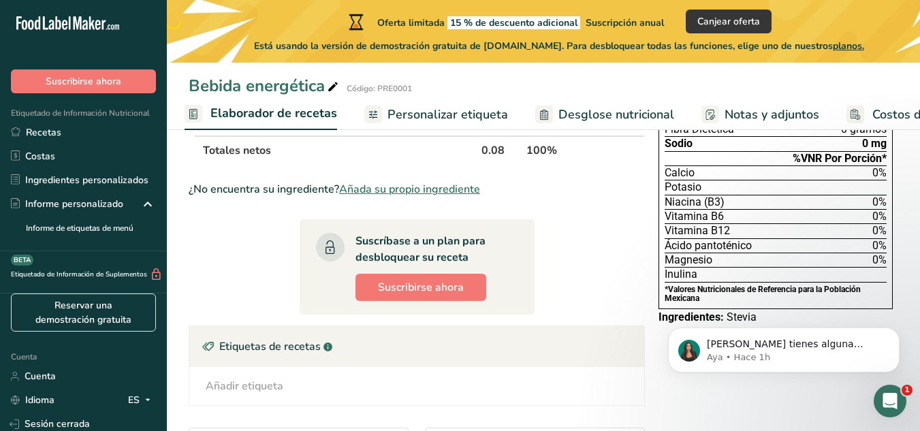
scroll to position [261, 0]
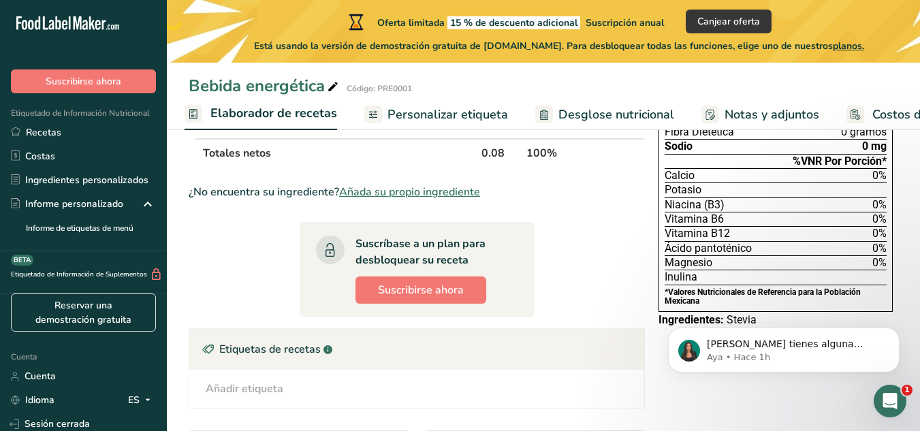
click at [878, 211] on font "0%" at bounding box center [880, 204] width 14 height 13
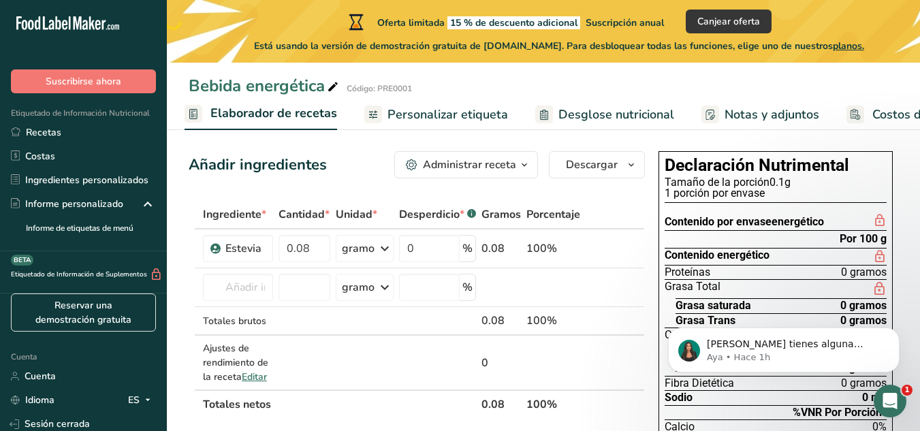
scroll to position [0, 0]
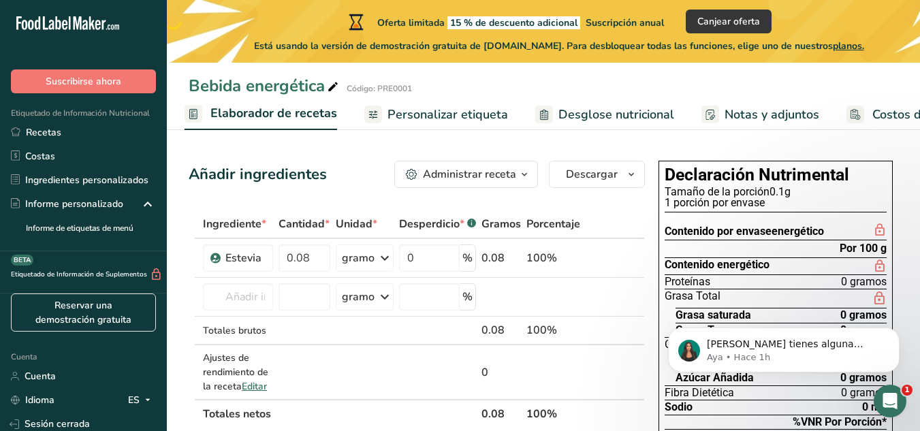
click at [517, 175] on span "button" at bounding box center [524, 174] width 16 height 16
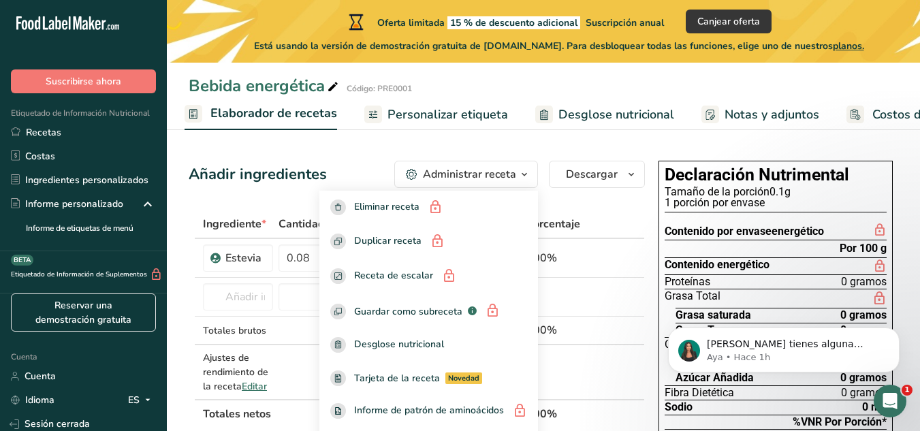
click at [517, 175] on span "button" at bounding box center [524, 174] width 16 height 16
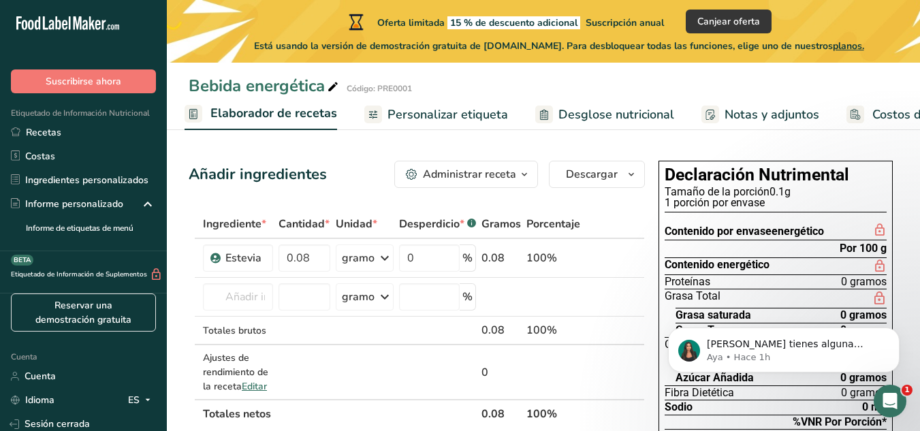
click at [418, 123] on span "Personalizar etiqueta" at bounding box center [448, 115] width 121 height 18
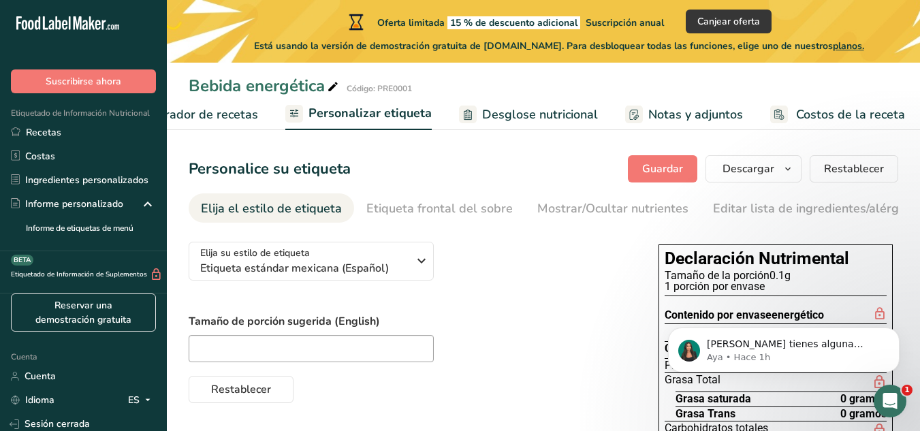
click at [501, 120] on font "Desglose nutricional" at bounding box center [540, 114] width 116 height 16
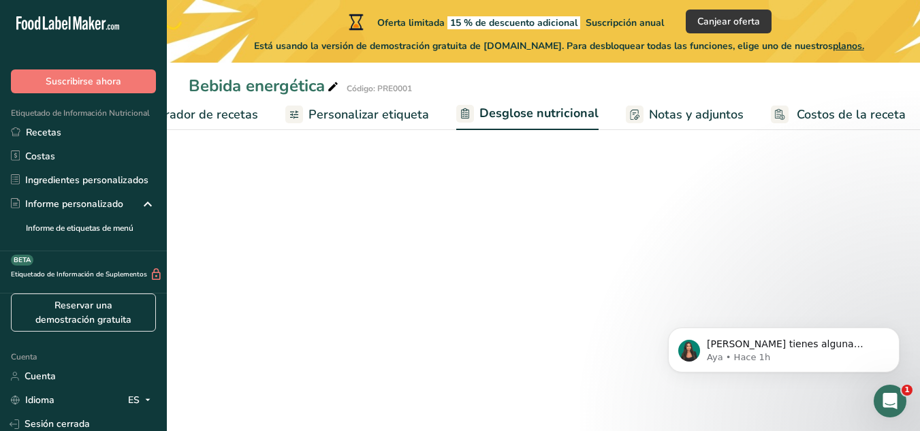
select select "Calories"
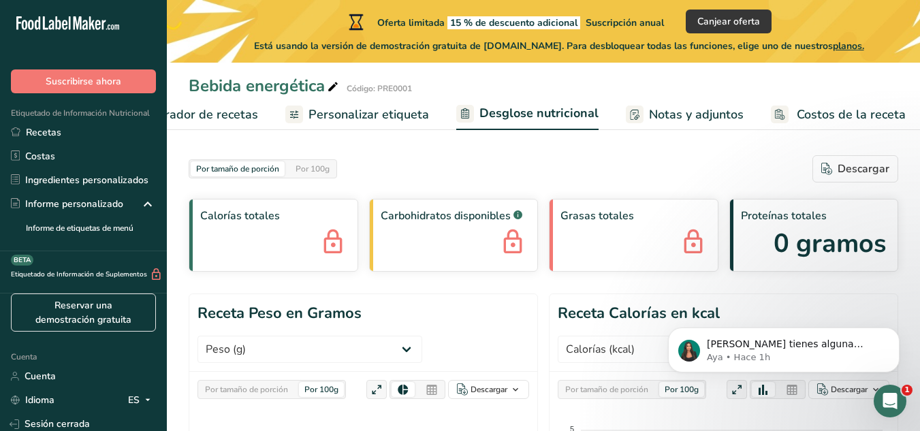
click at [361, 99] on link "Personalizar etiqueta" at bounding box center [357, 114] width 144 height 31
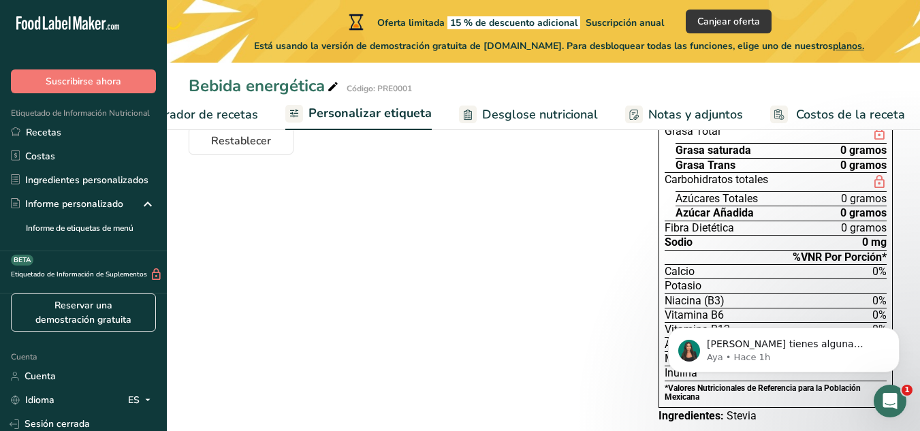
scroll to position [281, 0]
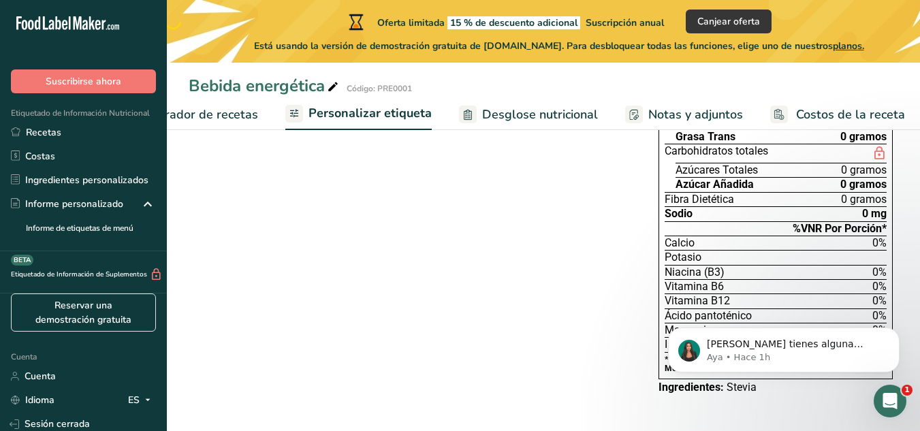
click at [203, 106] on span "Elaborador de recetas" at bounding box center [195, 115] width 126 height 18
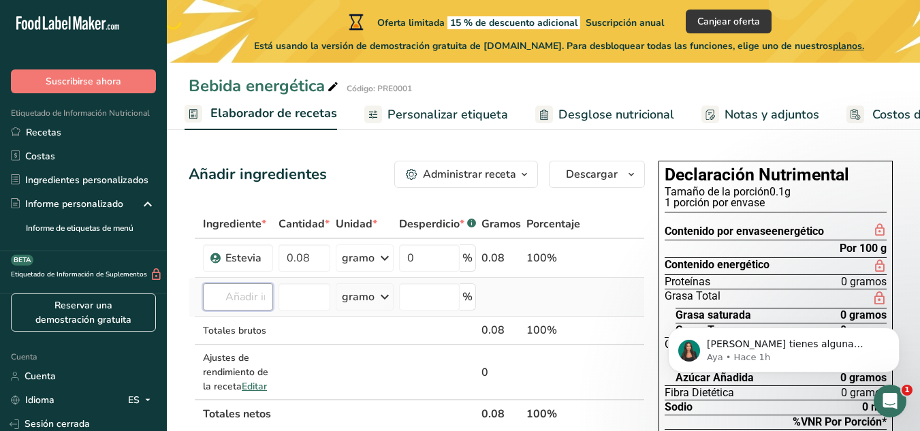
click at [234, 310] on input "text" at bounding box center [238, 296] width 70 height 27
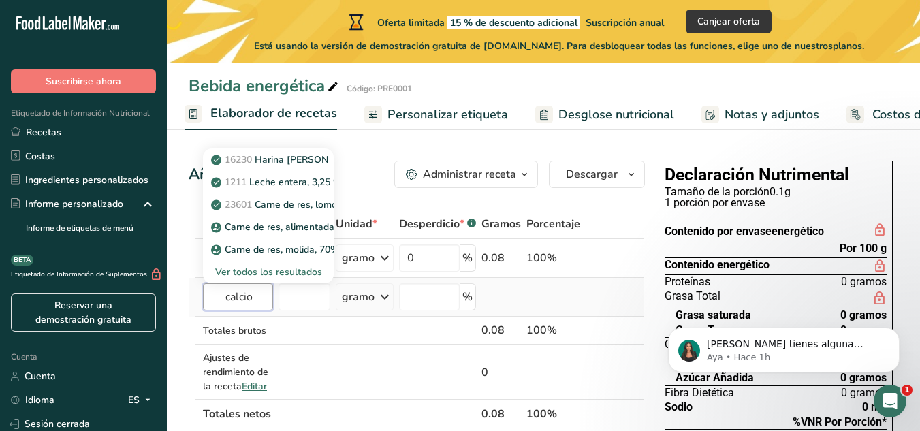
type input "calcio"
click at [271, 279] on font "Ver todos los resultados" at bounding box center [268, 272] width 107 height 13
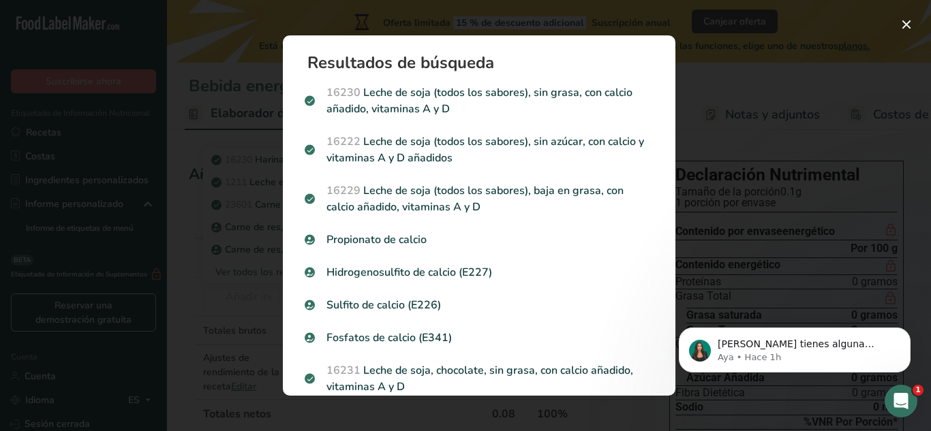
click at [717, 112] on div "Resultados de búsqueda modal" at bounding box center [465, 215] width 931 height 431
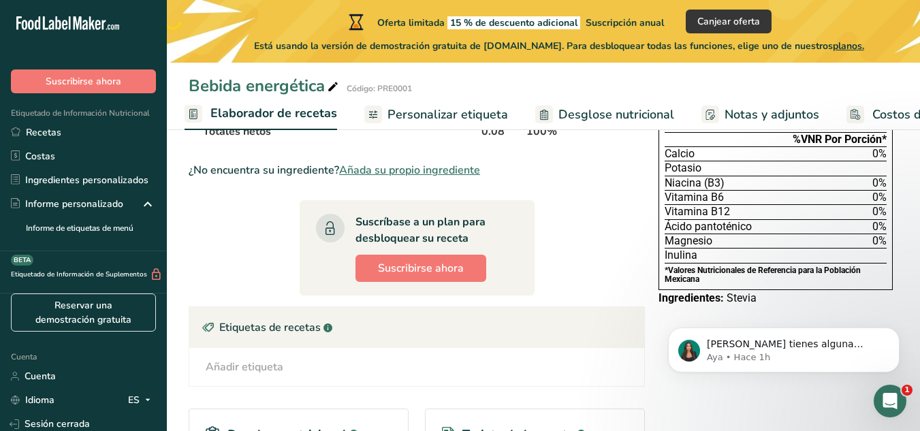
scroll to position [284, 0]
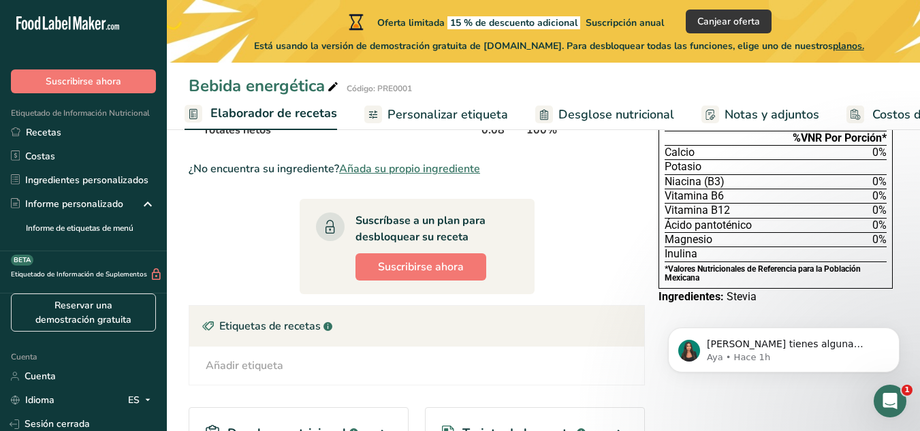
click at [749, 292] on font "Stevia" at bounding box center [742, 296] width 30 height 13
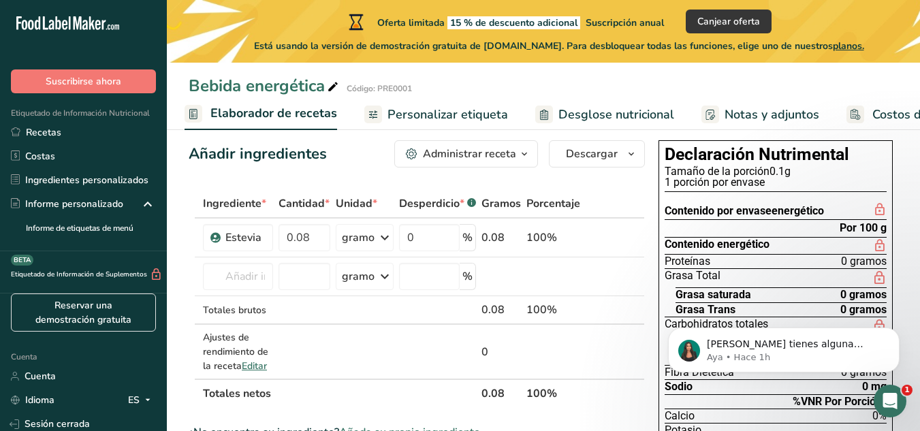
scroll to position [0, 0]
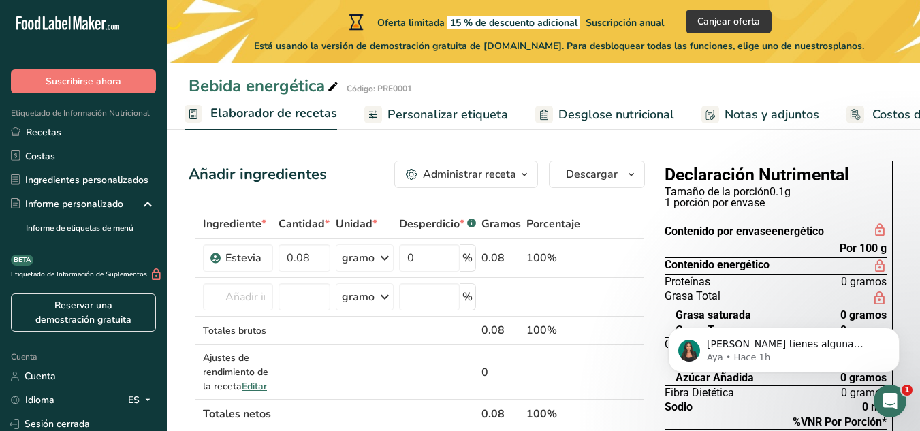
click at [484, 108] on font "Personalizar etiqueta" at bounding box center [448, 114] width 121 height 16
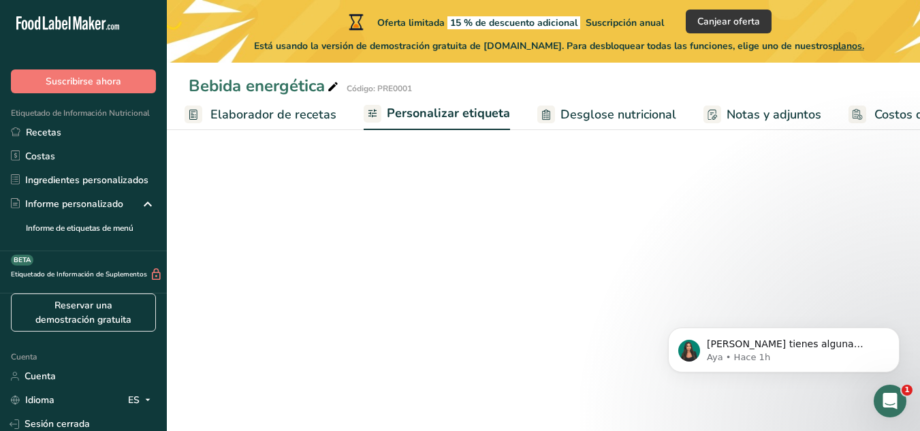
scroll to position [0, 274]
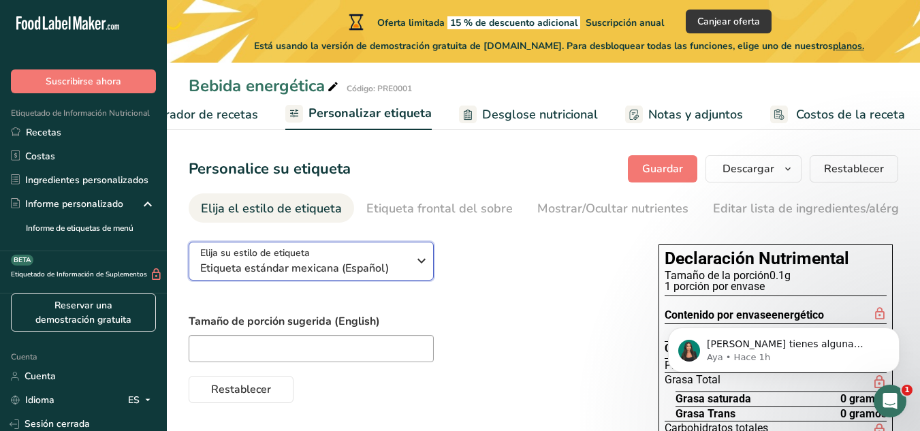
click at [421, 268] on icon "button" at bounding box center [422, 261] width 16 height 25
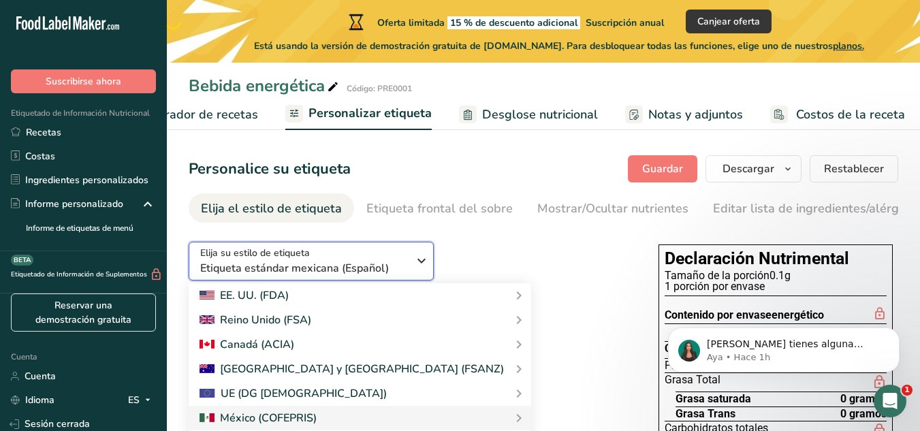
click at [421, 268] on icon "button" at bounding box center [422, 261] width 16 height 25
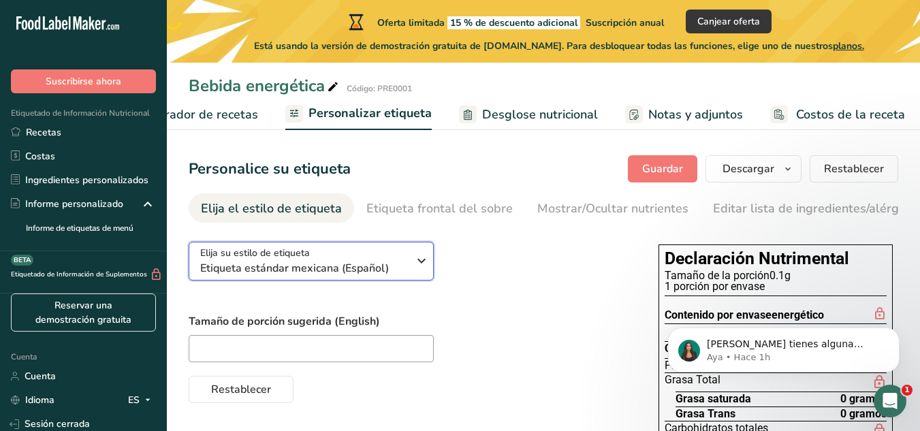
click at [421, 268] on icon "button" at bounding box center [422, 261] width 16 height 25
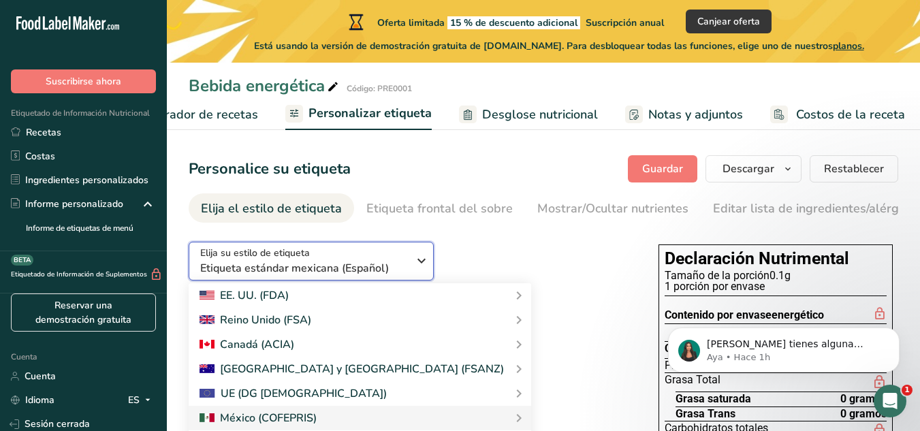
click at [399, 268] on span "Etiqueta estándar mexicana (Español)" at bounding box center [304, 268] width 208 height 16
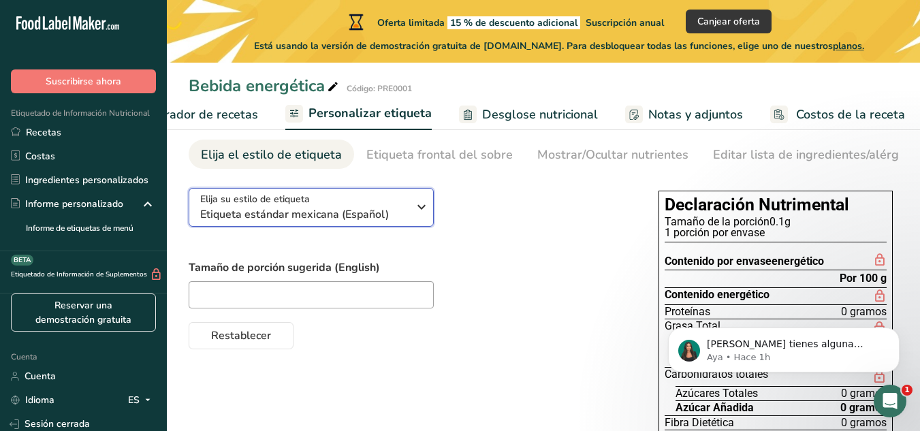
scroll to position [0, 0]
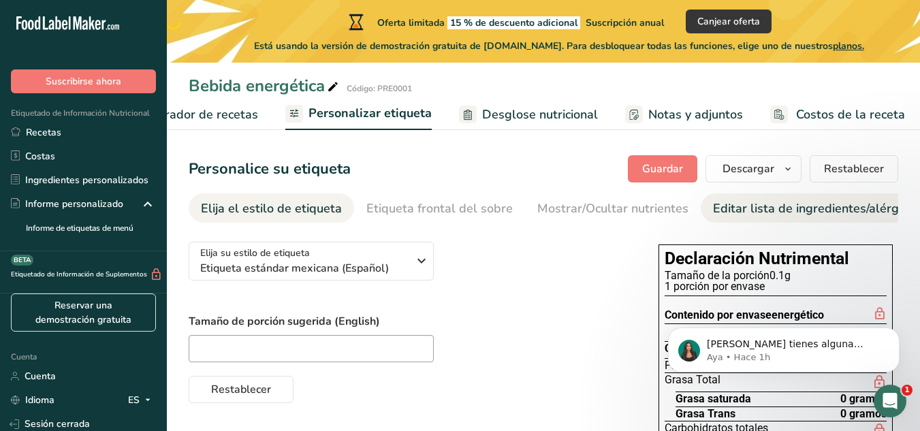
click at [713, 200] on font "Editar lista de ingredientes/alérgenos" at bounding box center [819, 208] width 213 height 16
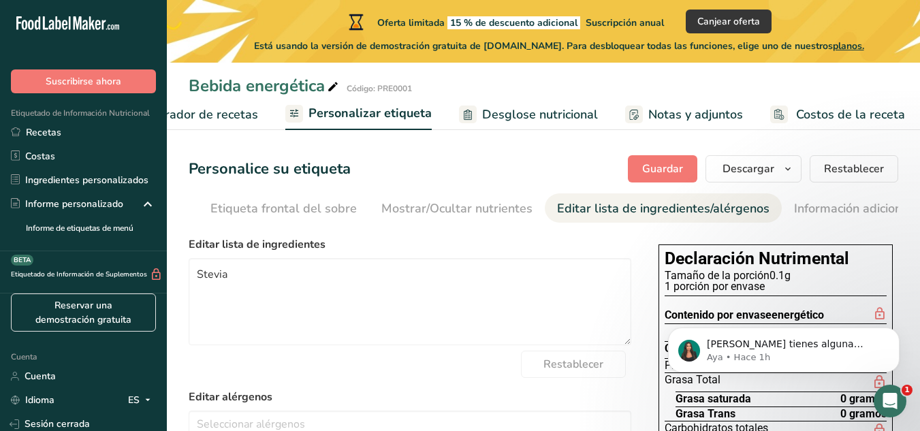
scroll to position [0, 247]
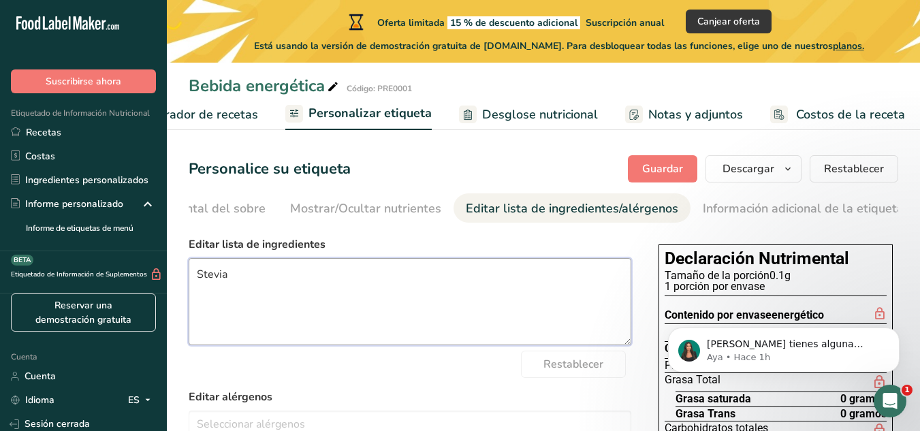
click at [452, 289] on textarea "Stevia" at bounding box center [410, 301] width 443 height 87
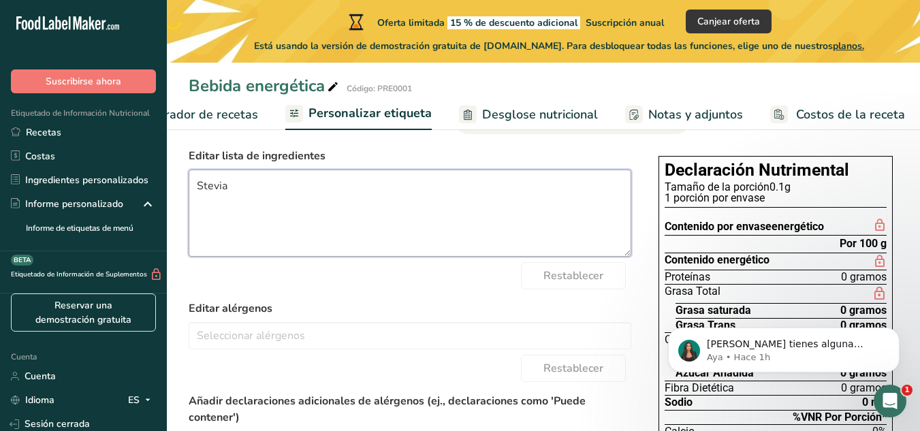
scroll to position [87, 0]
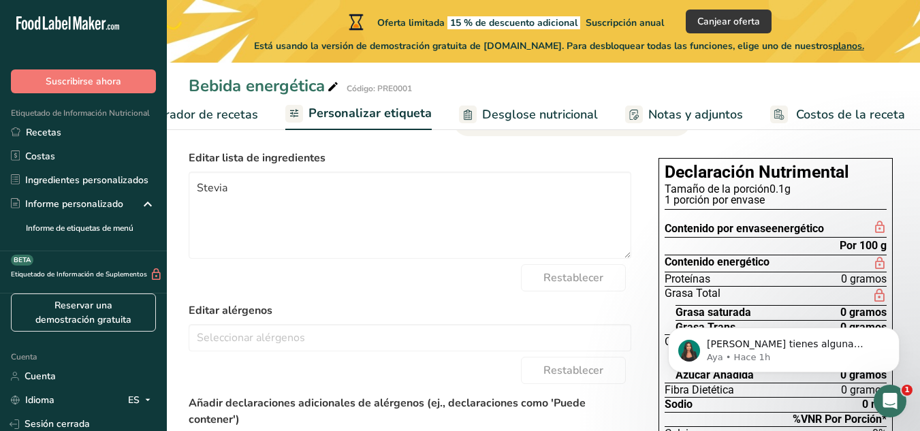
click at [636, 121] on link "Notas y adjuntos" at bounding box center [684, 114] width 118 height 31
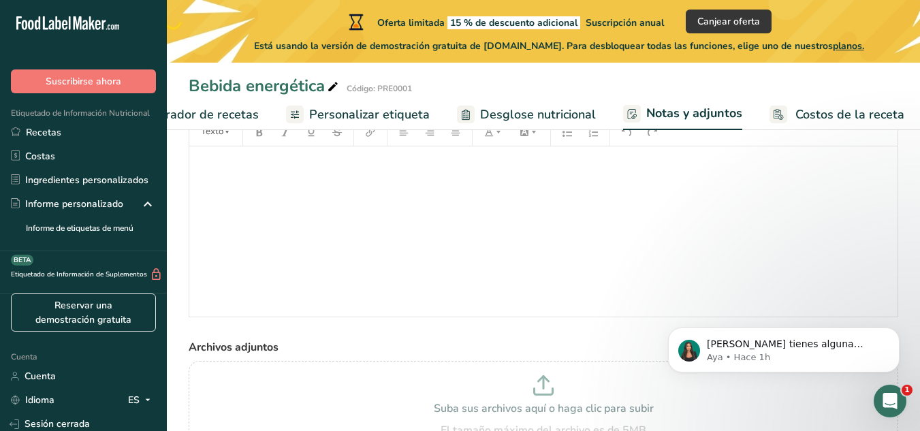
scroll to position [114, 0]
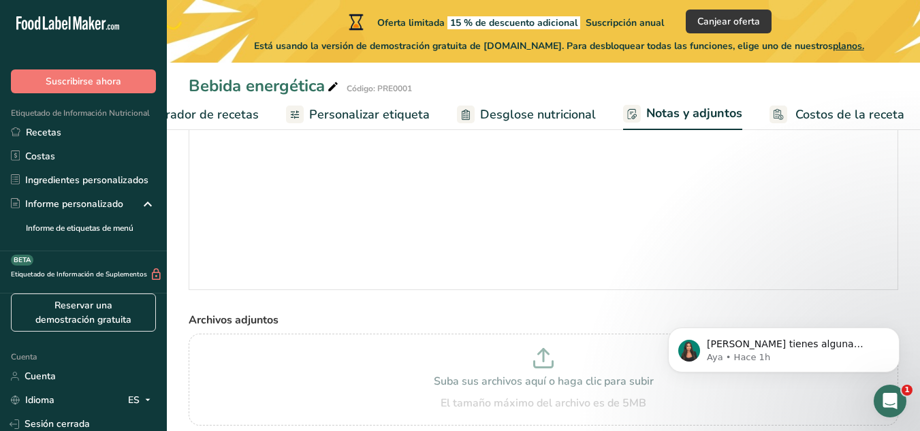
click at [808, 118] on font "Costos de la receta" at bounding box center [850, 114] width 109 height 16
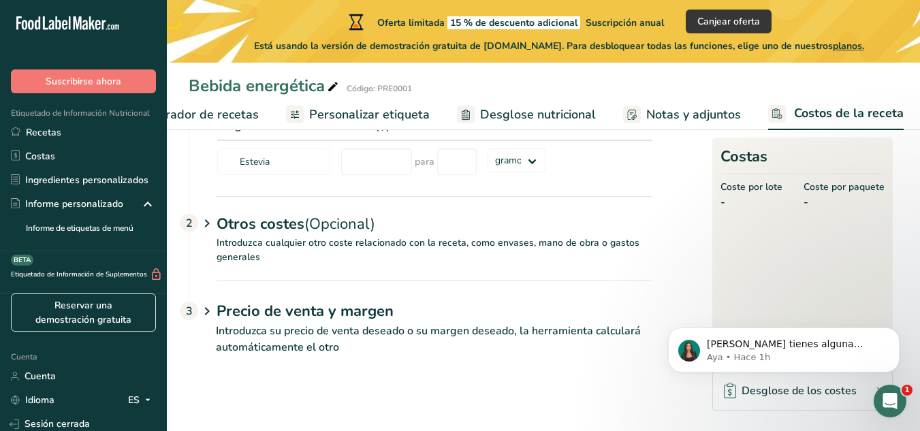
scroll to position [107, 0]
click at [232, 115] on font "Elaborador de recetas" at bounding box center [196, 114] width 126 height 16
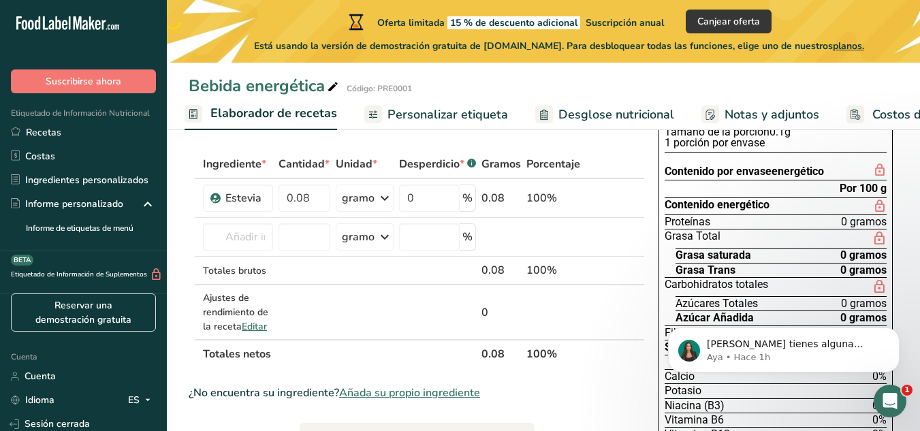
scroll to position [57, 0]
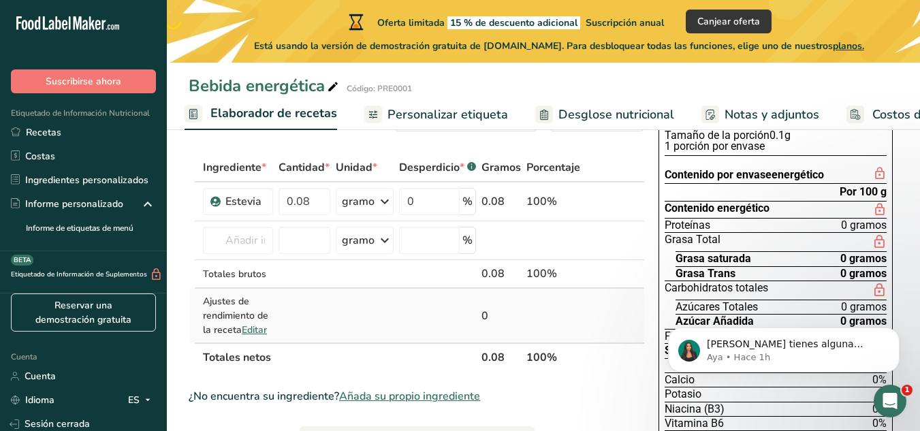
click at [253, 337] on font "Editar" at bounding box center [254, 330] width 25 height 13
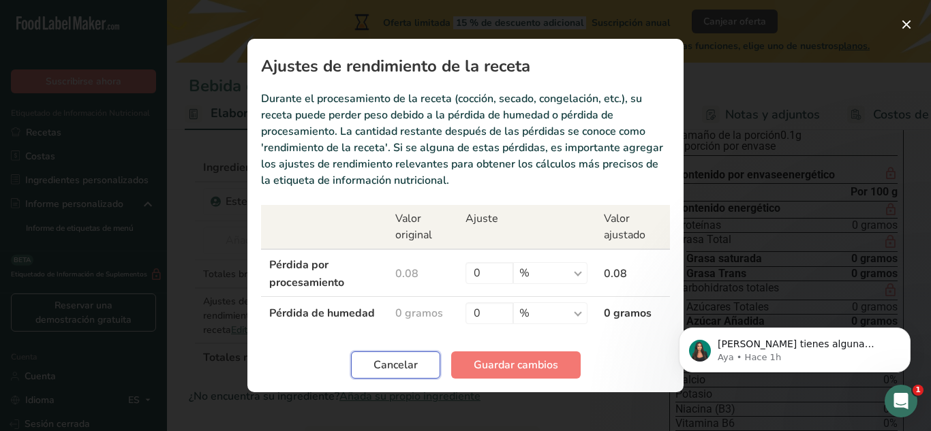
click at [417, 361] on font "Cancelar" at bounding box center [395, 365] width 44 height 15
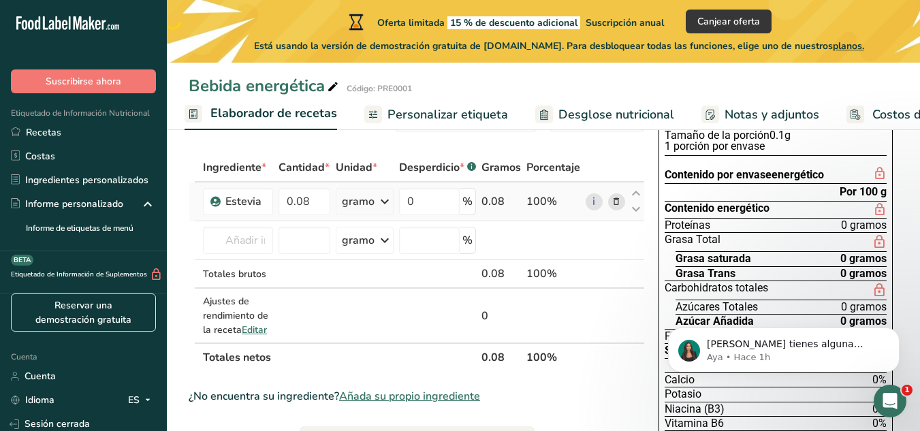
click at [621, 209] on icon at bounding box center [617, 202] width 10 height 14
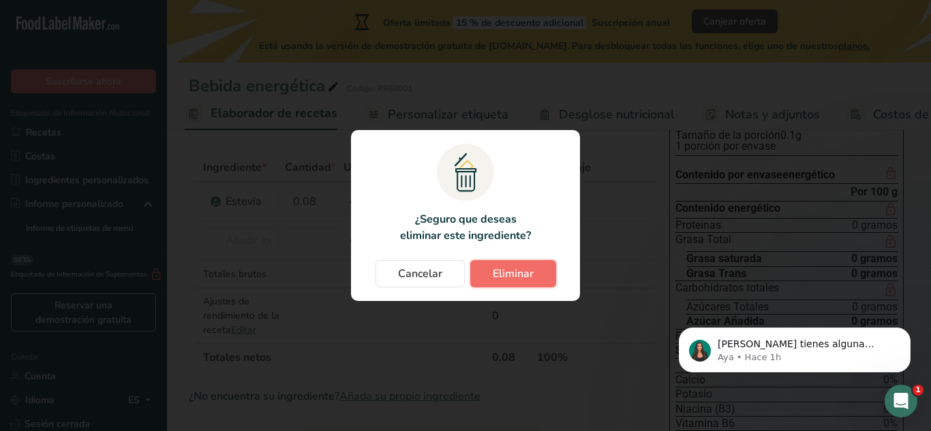
click at [516, 268] on font "Eliminar" at bounding box center [513, 273] width 41 height 15
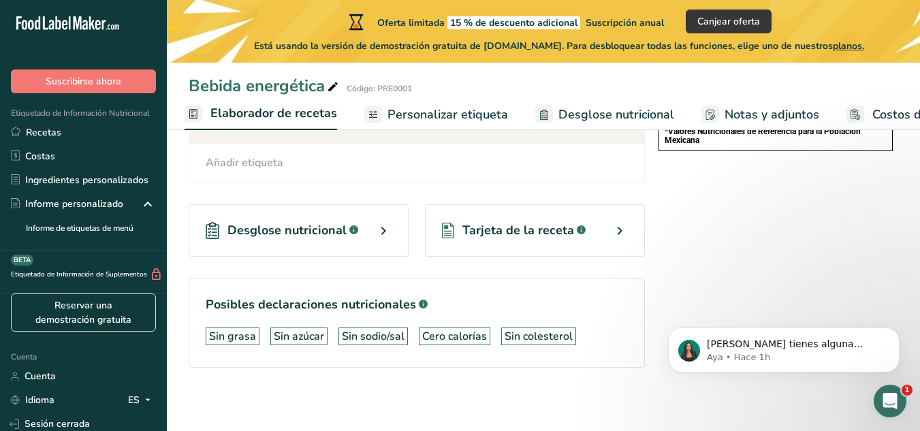
scroll to position [424, 0]
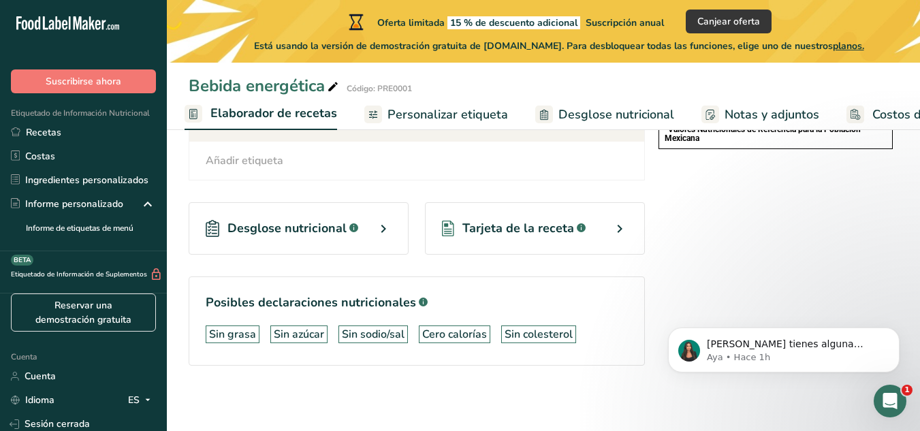
click at [520, 228] on font "Tarjeta de la receta" at bounding box center [519, 228] width 112 height 16
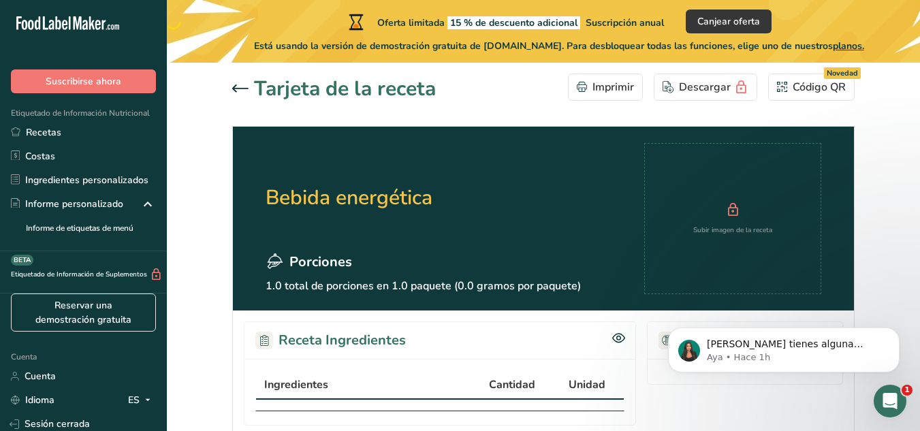
click at [236, 82] on div at bounding box center [243, 89] width 22 height 16
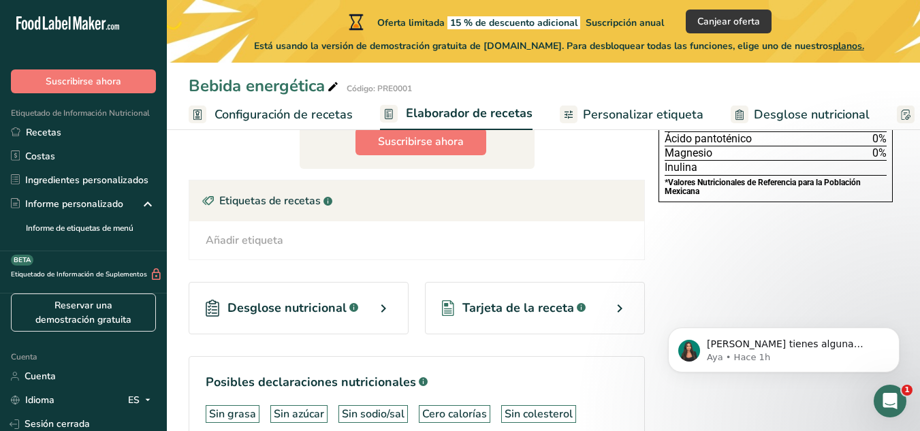
scroll to position [440, 0]
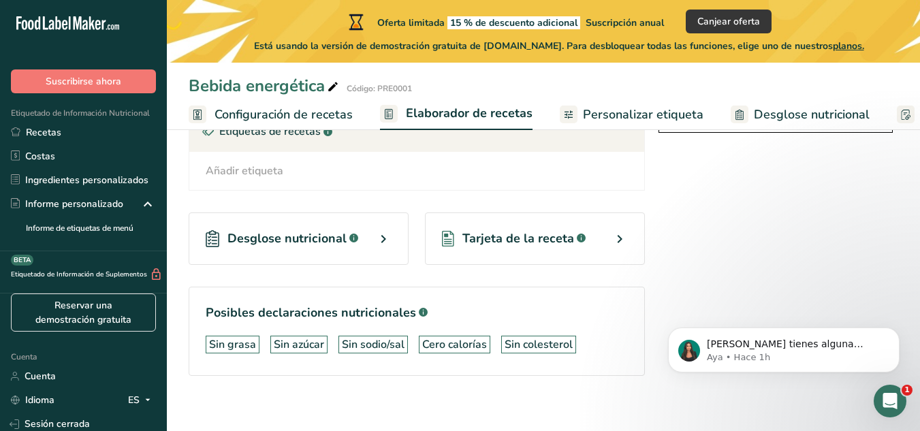
click at [370, 246] on div "Desglose nutricional .a-a{fill:#347362;}.b-a{fill:#fff;}" at bounding box center [299, 239] width 220 height 52
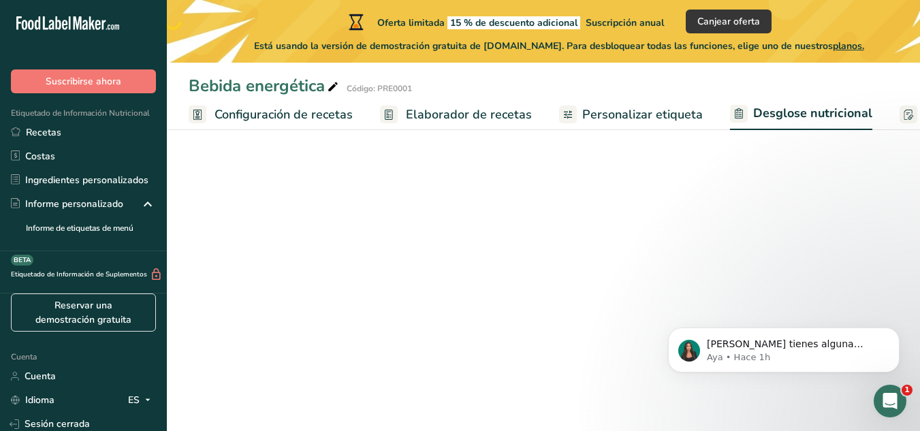
select select "Calories"
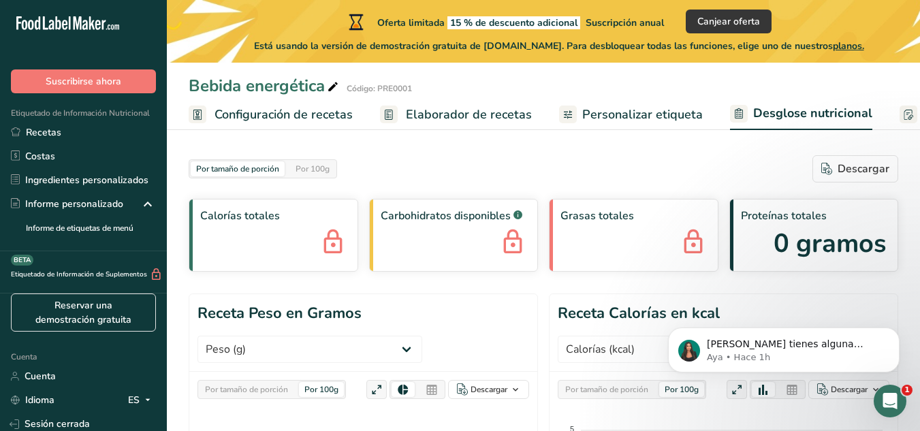
click at [241, 114] on font "Configuración de recetas" at bounding box center [284, 114] width 138 height 16
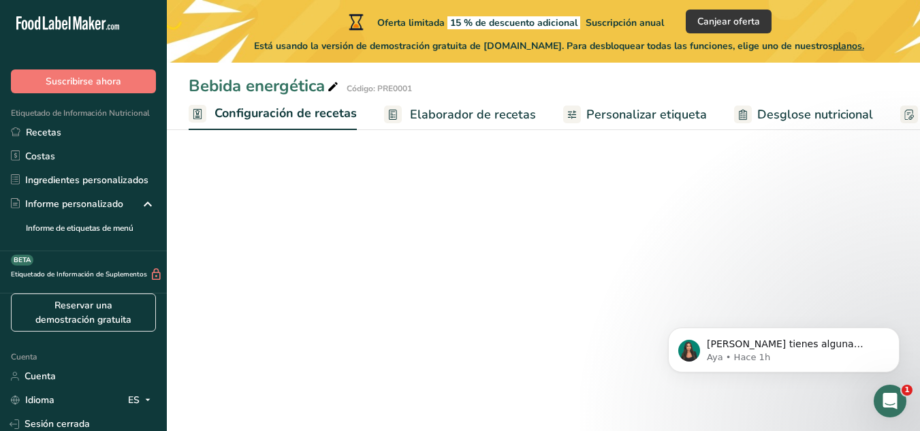
scroll to position [0, 5]
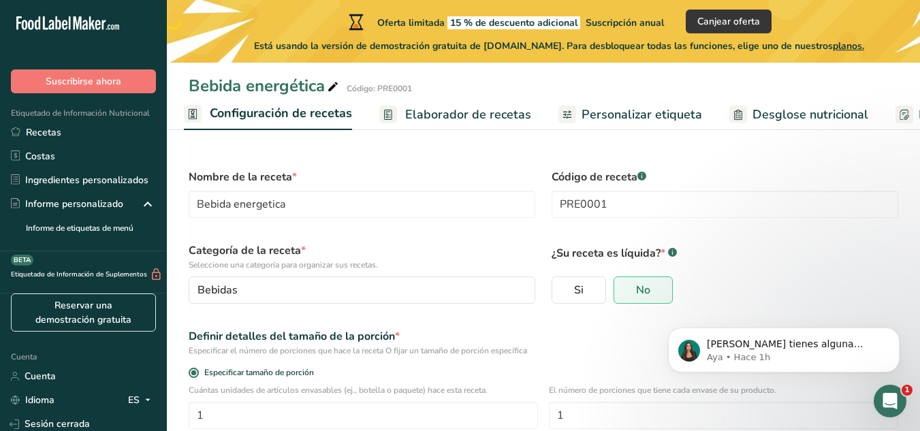
click at [459, 106] on font "Elaborador de recetas" at bounding box center [468, 114] width 126 height 16
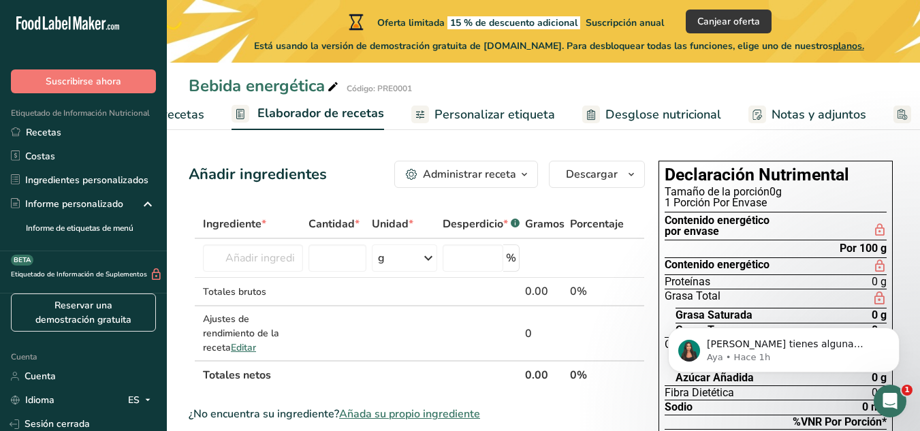
scroll to position [0, 196]
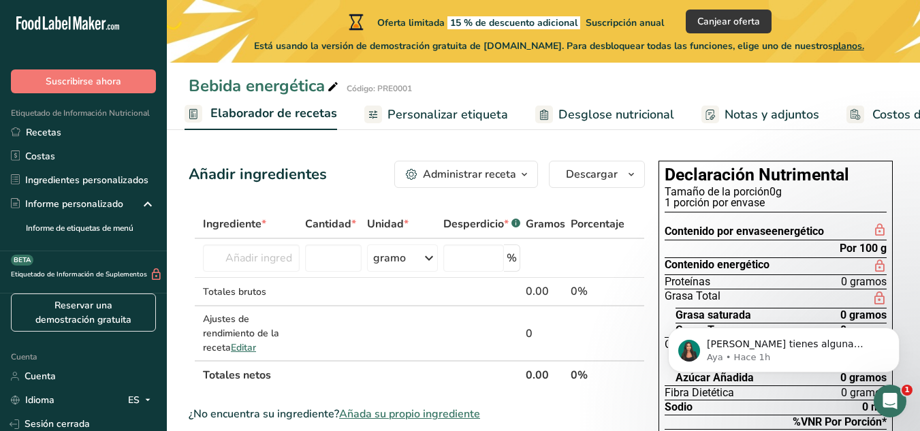
click at [467, 117] on font "Personalizar etiqueta" at bounding box center [448, 114] width 121 height 16
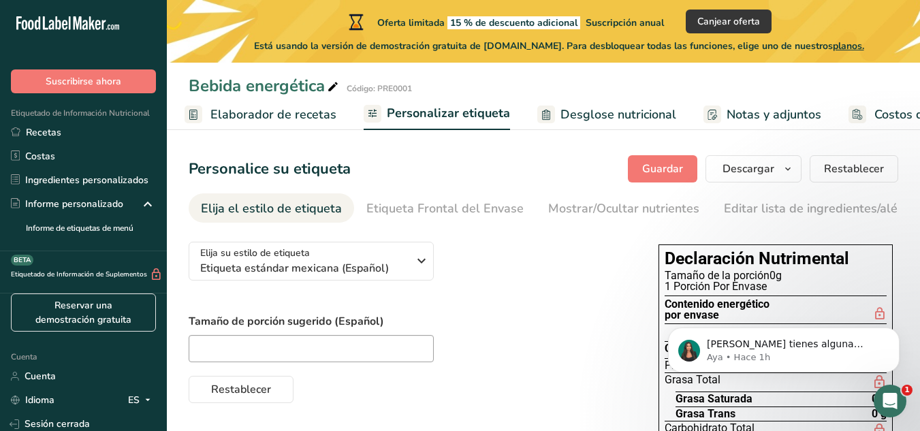
scroll to position [0, 274]
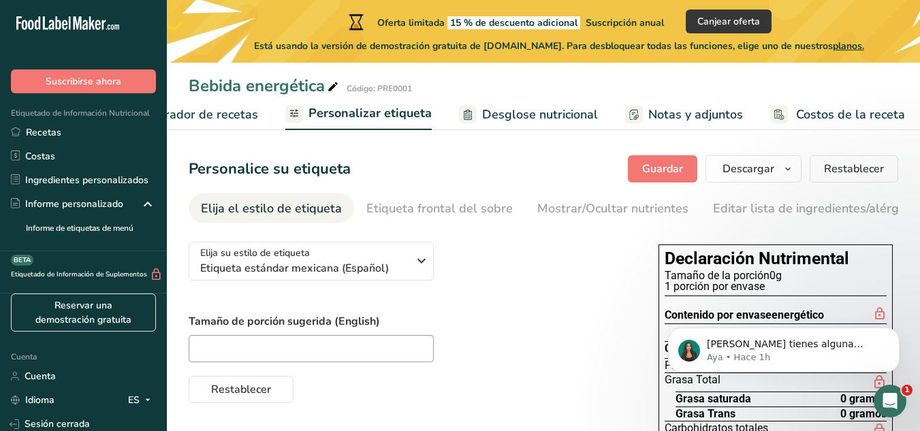
click at [246, 114] on font "Elaborador de recetas" at bounding box center [195, 114] width 126 height 16
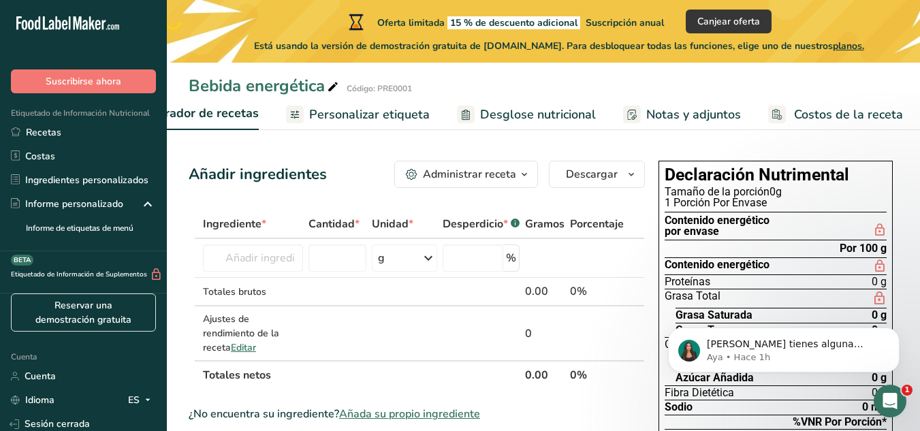
scroll to position [0, 196]
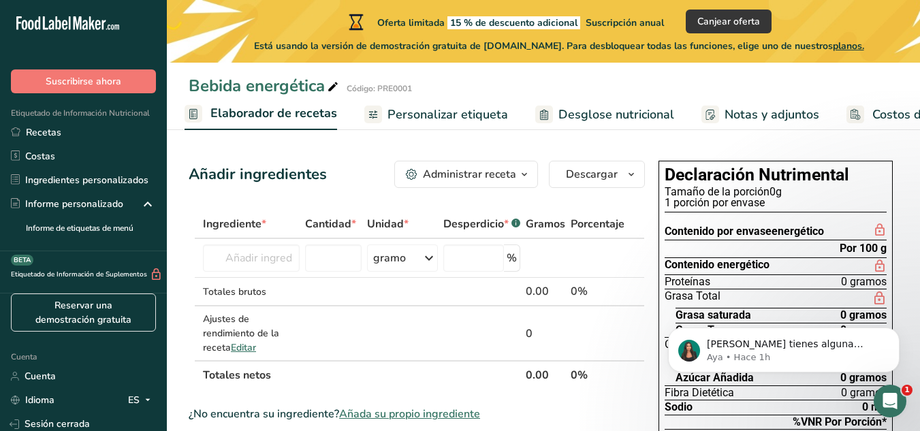
click at [521, 176] on icon "button" at bounding box center [524, 174] width 11 height 17
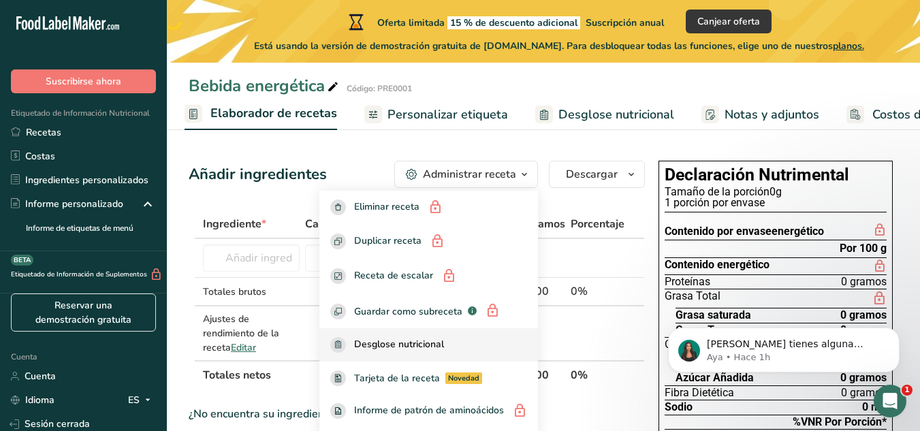
click at [405, 347] on font "Desglose nutricional" at bounding box center [399, 344] width 90 height 13
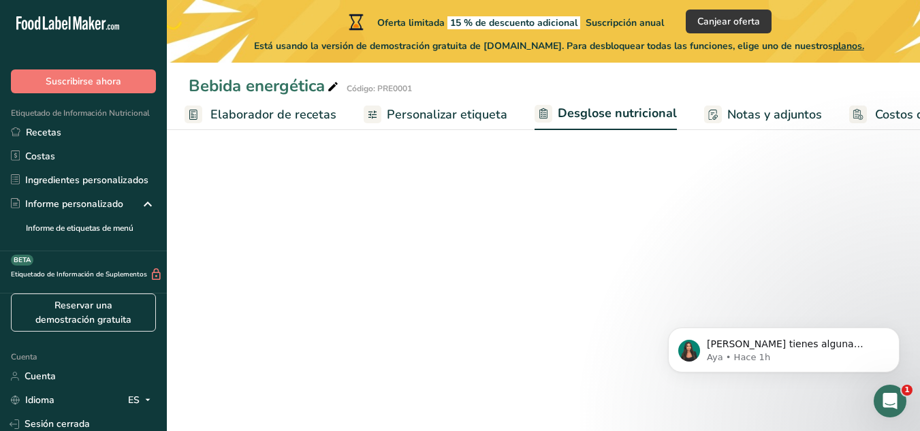
select select "Calories"
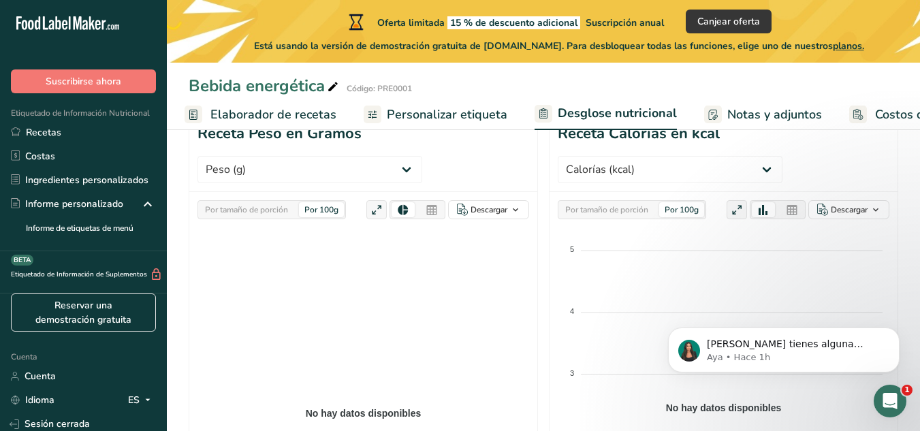
scroll to position [146, 0]
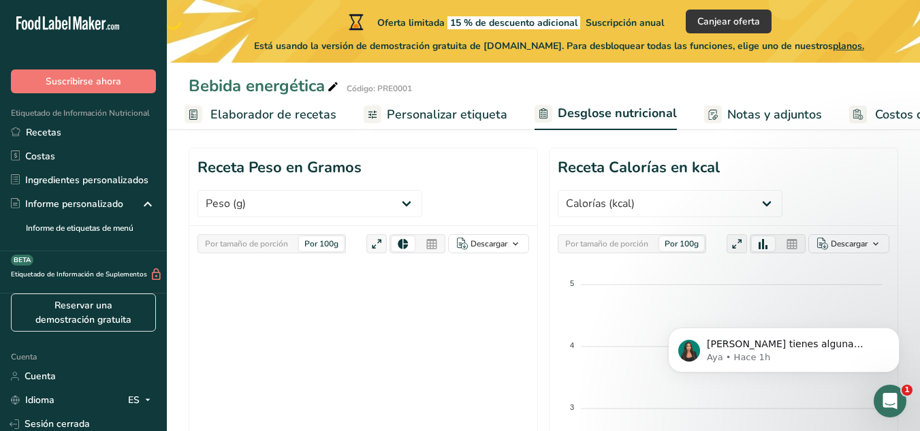
click at [439, 100] on link "Personalizar etiqueta" at bounding box center [436, 114] width 144 height 31
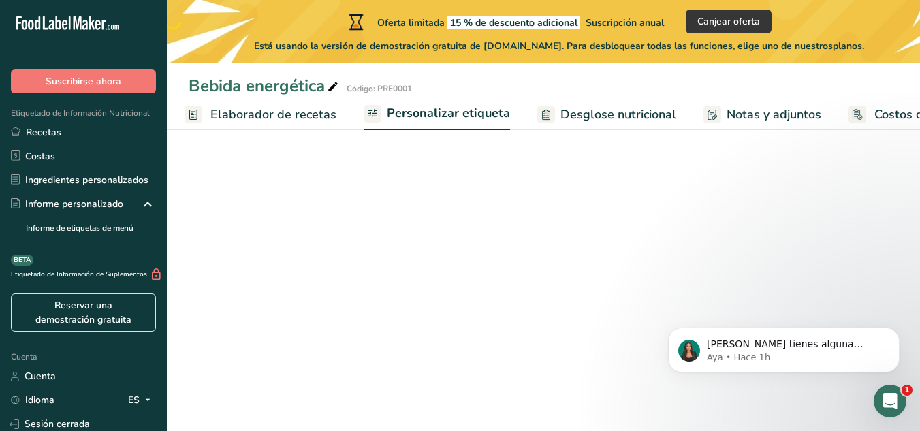
scroll to position [0, 274]
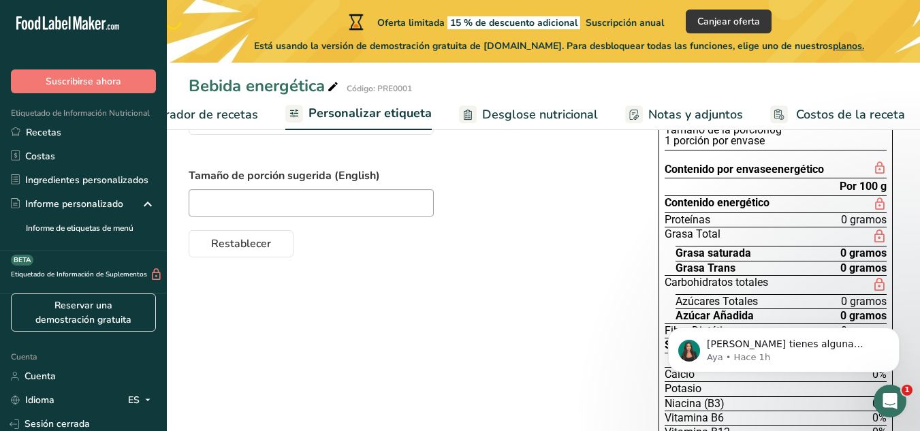
click at [236, 112] on font "Elaborador de recetas" at bounding box center [195, 114] width 126 height 16
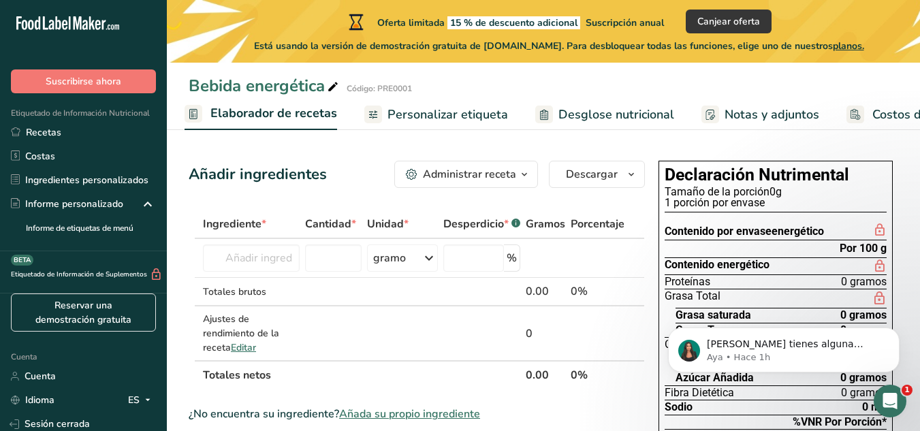
click at [511, 178] on font "Administrar receta" at bounding box center [469, 174] width 93 height 15
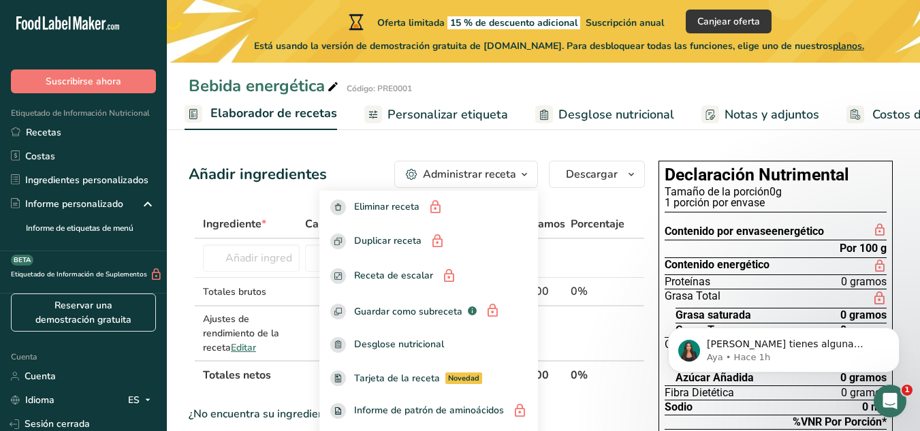
click at [511, 178] on font "Administrar receta" at bounding box center [469, 174] width 93 height 15
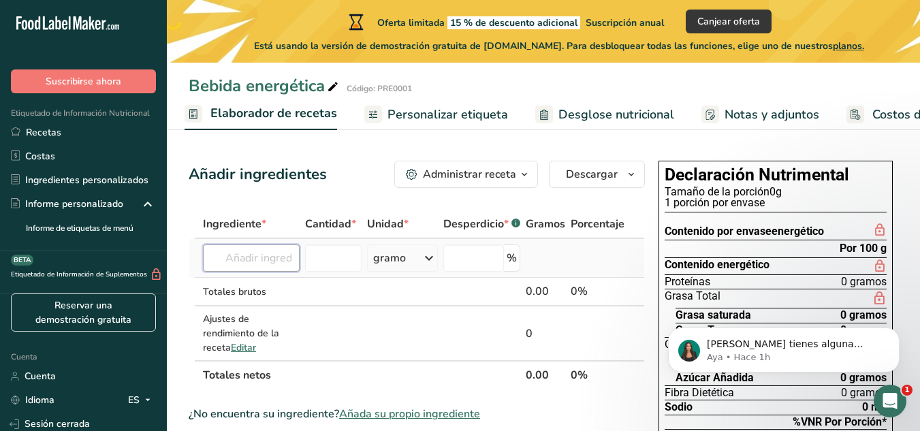
click at [264, 261] on input "text" at bounding box center [251, 258] width 97 height 27
click at [377, 412] on font "Añada su propio ingrediente" at bounding box center [409, 414] width 141 height 15
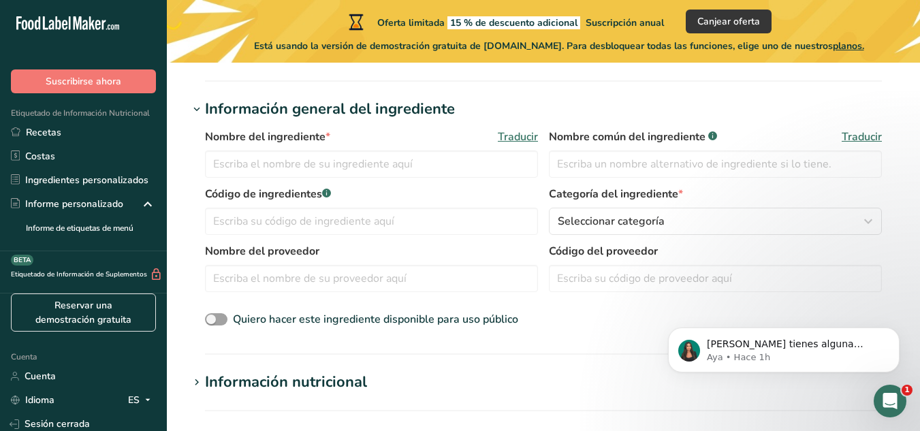
scroll to position [249, 0]
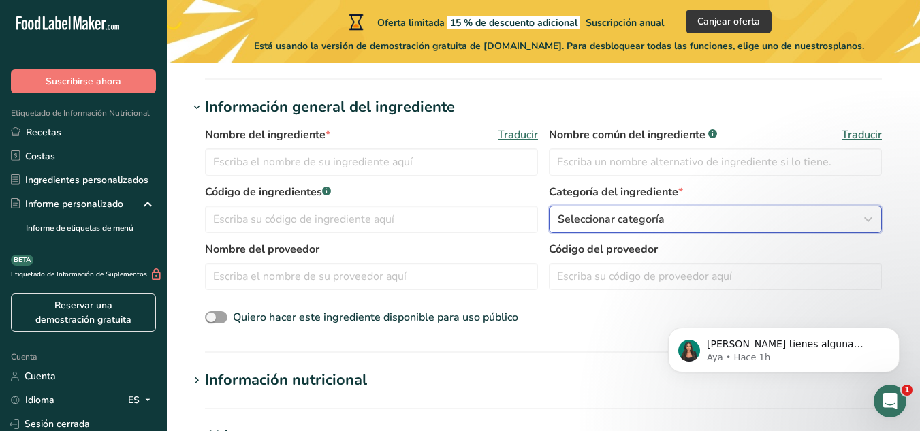
click at [817, 213] on div "Seleccionar categoría" at bounding box center [711, 219] width 307 height 16
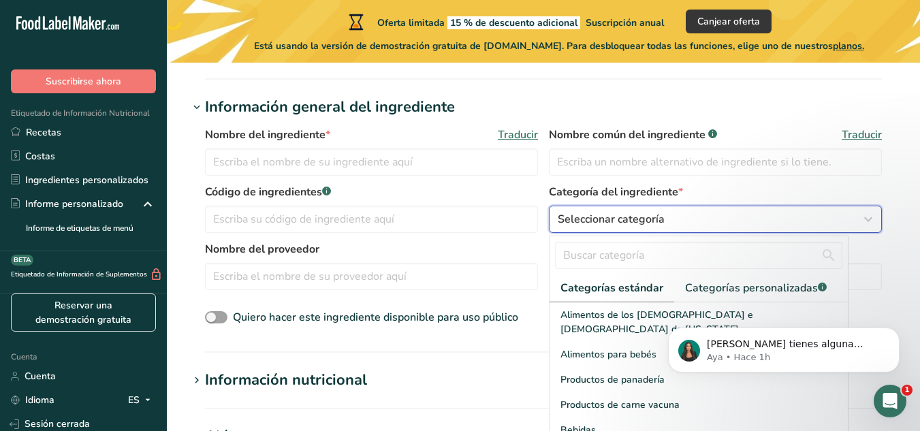
click at [817, 213] on div "Seleccionar categoría" at bounding box center [711, 219] width 307 height 16
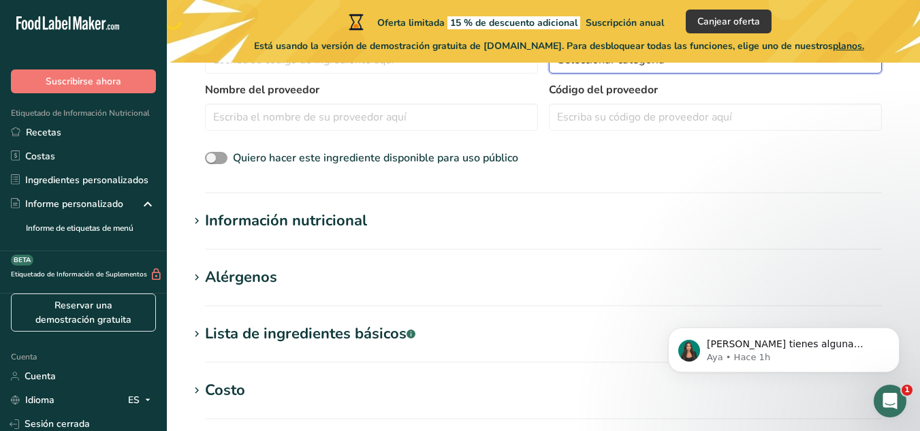
scroll to position [418, 0]
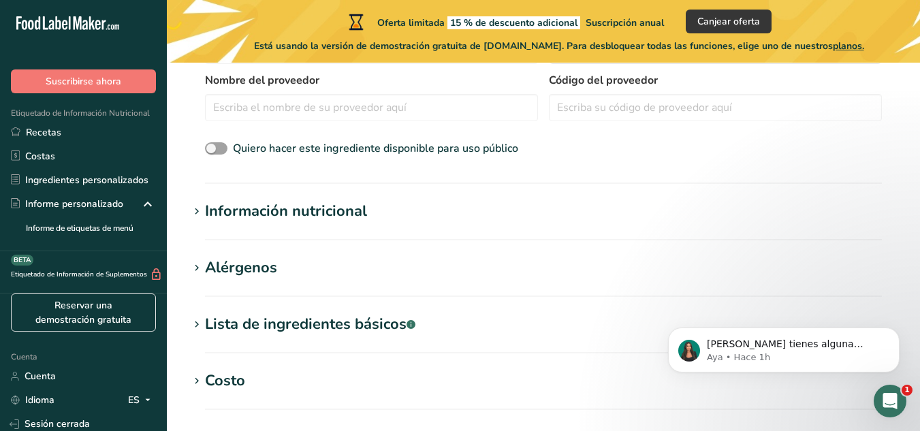
click at [257, 213] on font "Información nutricional" at bounding box center [286, 211] width 162 height 20
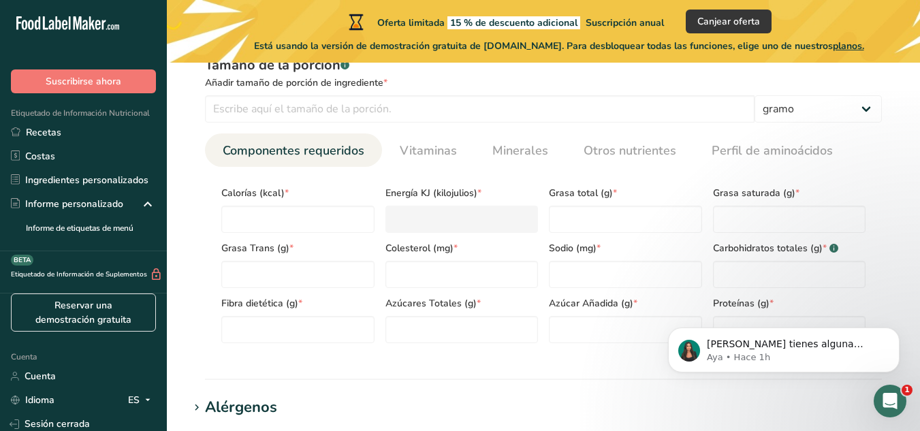
scroll to position [606, 0]
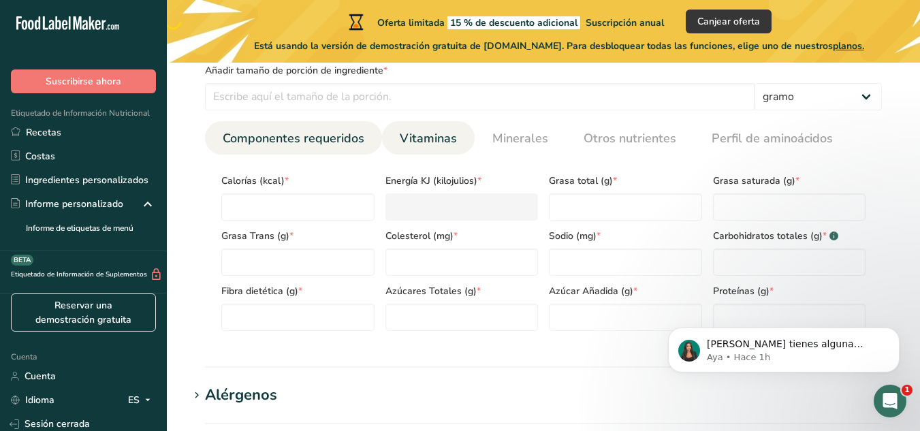
click at [414, 144] on font "Vitaminas" at bounding box center [428, 138] width 57 height 16
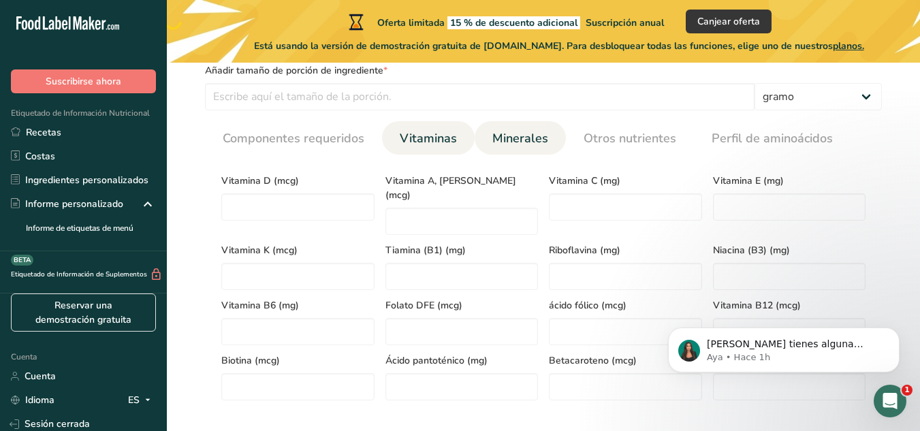
click at [512, 149] on link "Minerales" at bounding box center [520, 138] width 67 height 35
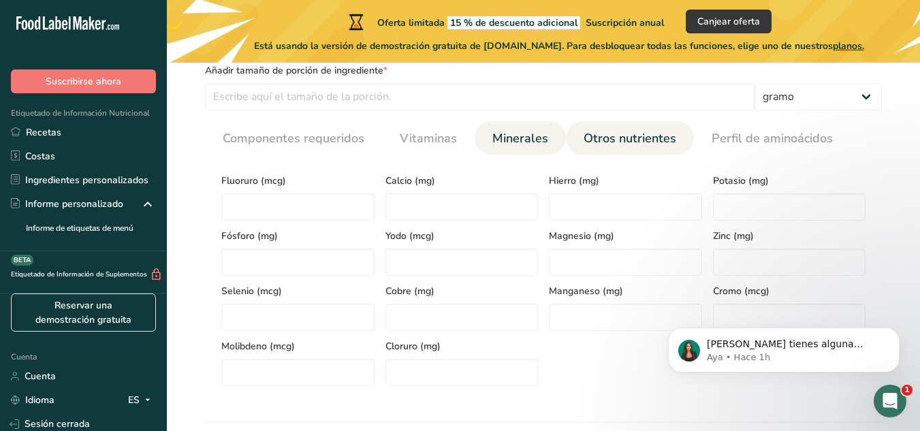
click at [609, 142] on font "Otros nutrientes" at bounding box center [630, 138] width 93 height 16
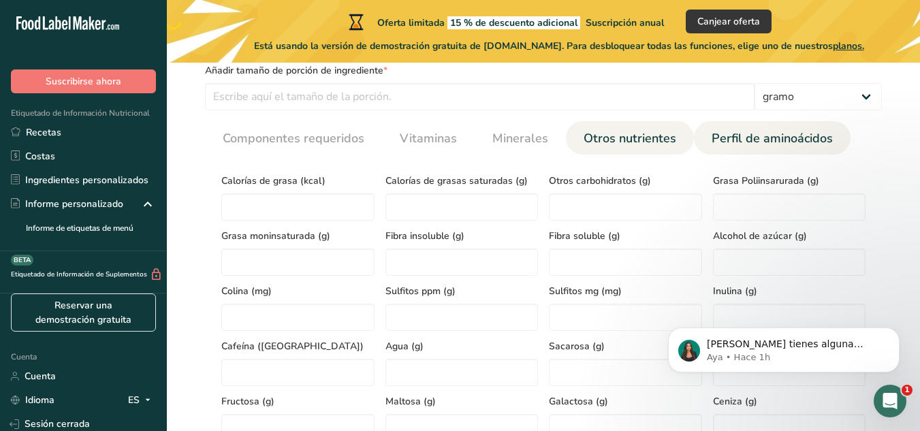
click at [749, 142] on font "Perfil de aminoácidos" at bounding box center [772, 138] width 121 height 16
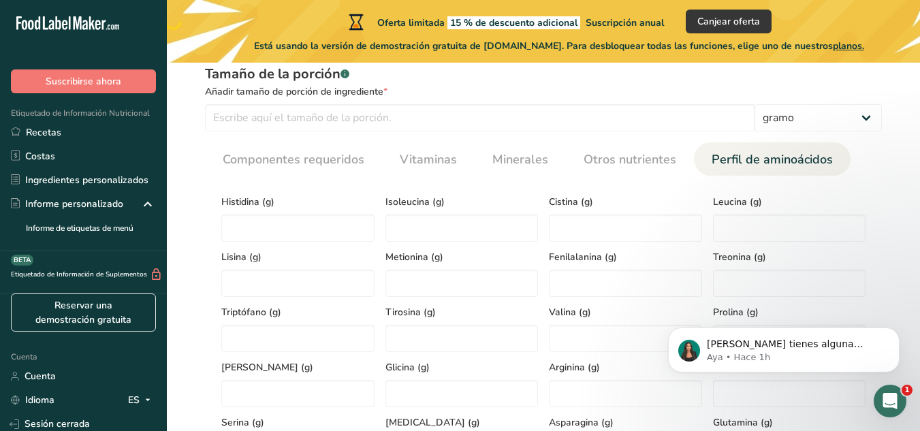
scroll to position [588, 0]
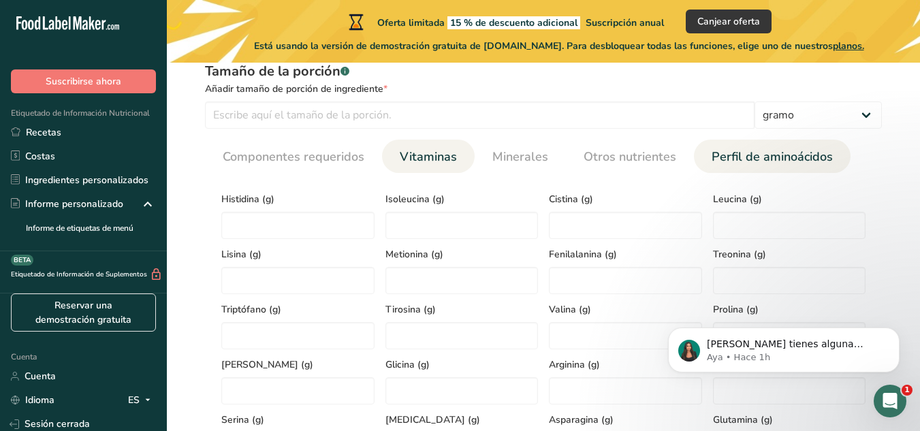
click at [435, 164] on font "Vitaminas" at bounding box center [428, 157] width 57 height 16
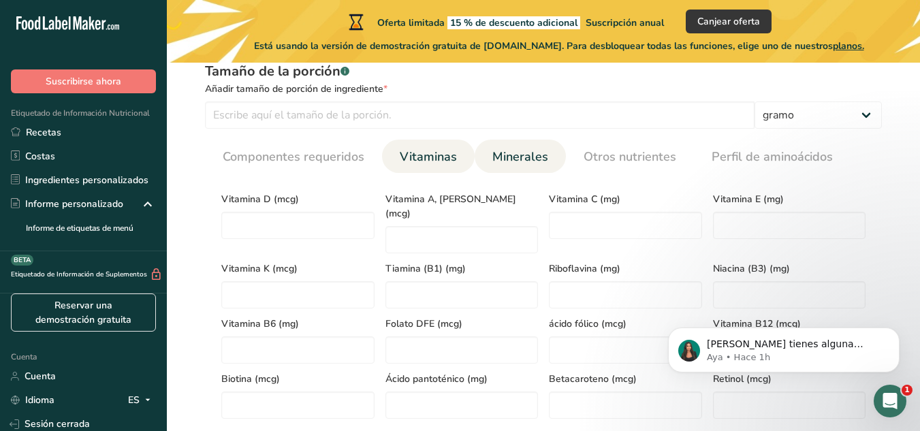
click at [512, 161] on font "Minerales" at bounding box center [521, 157] width 56 height 16
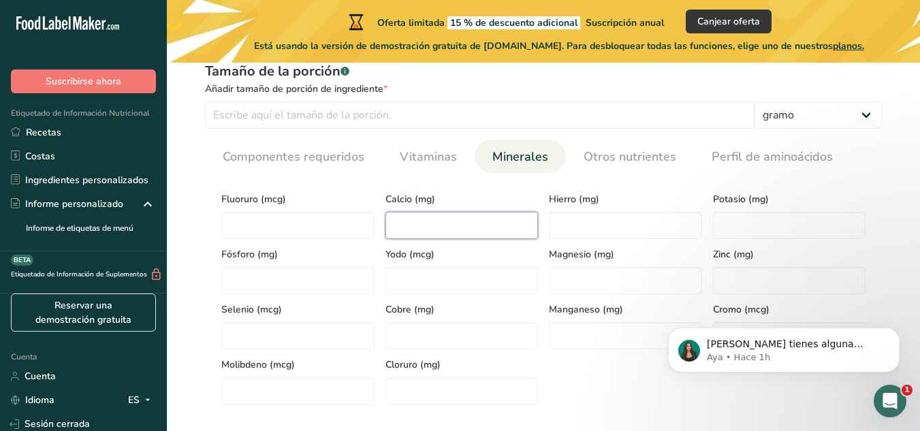
click at [418, 219] on input "number" at bounding box center [462, 225] width 153 height 27
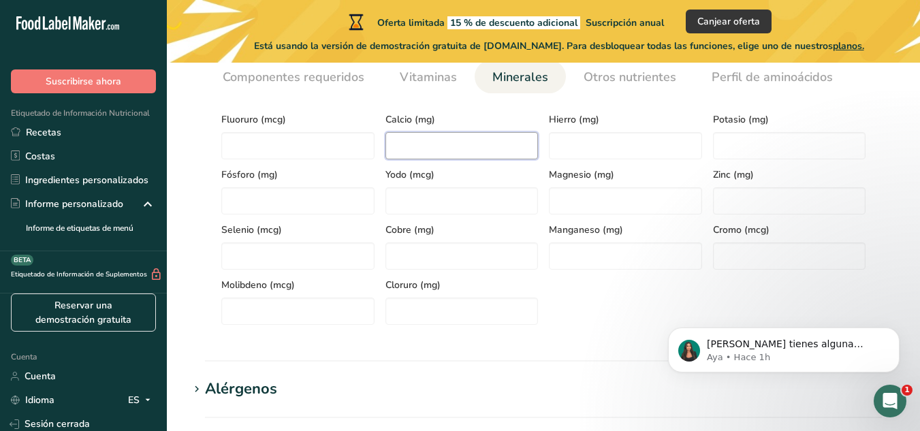
scroll to position [662, 0]
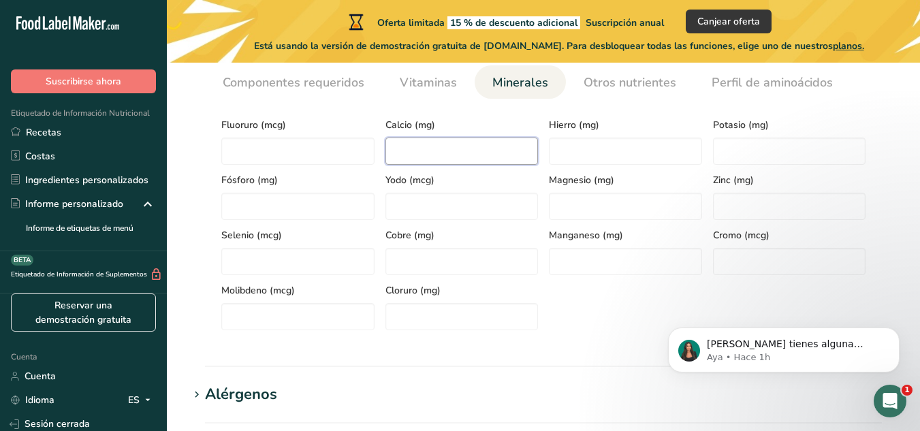
type input "0"
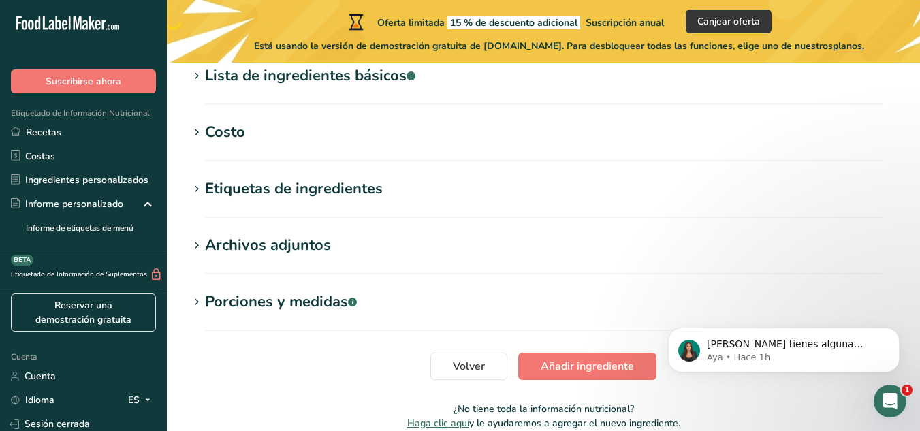
scroll to position [1051, 0]
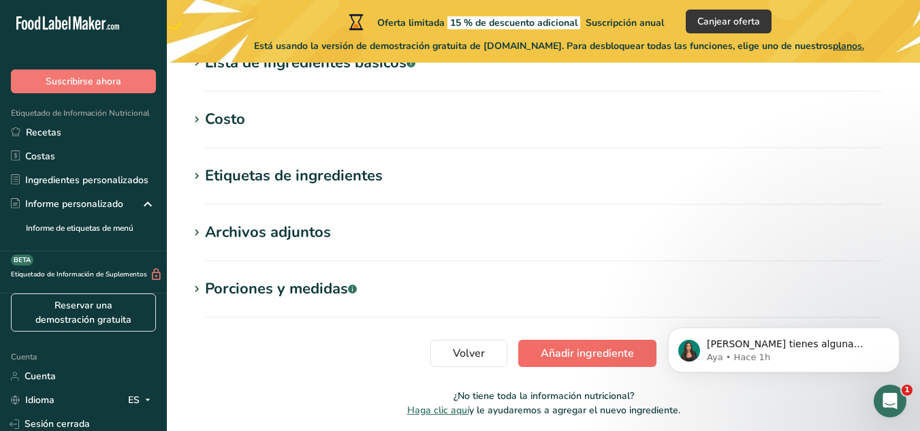
type input "0.0362"
click at [589, 360] on font "Añadir ingrediente" at bounding box center [587, 353] width 93 height 15
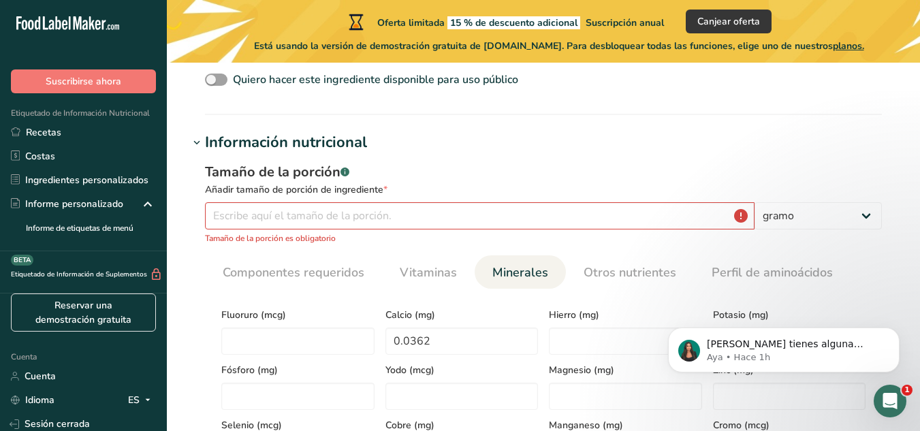
scroll to position [345, 0]
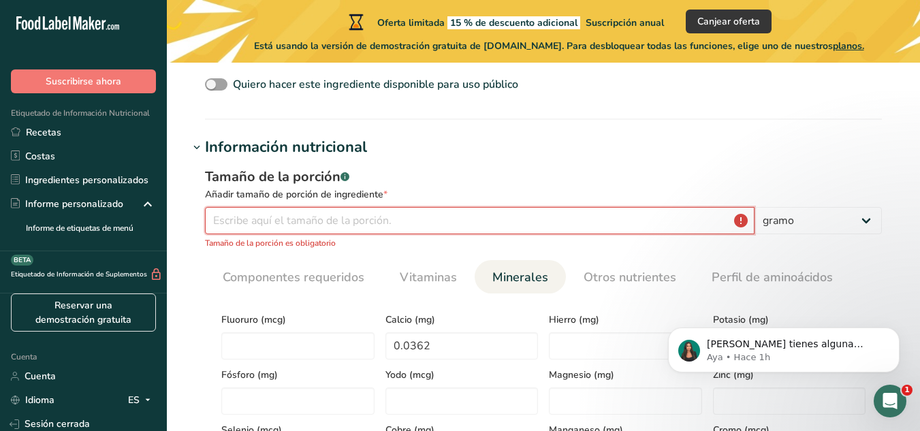
click at [456, 223] on input "number" at bounding box center [480, 220] width 550 height 27
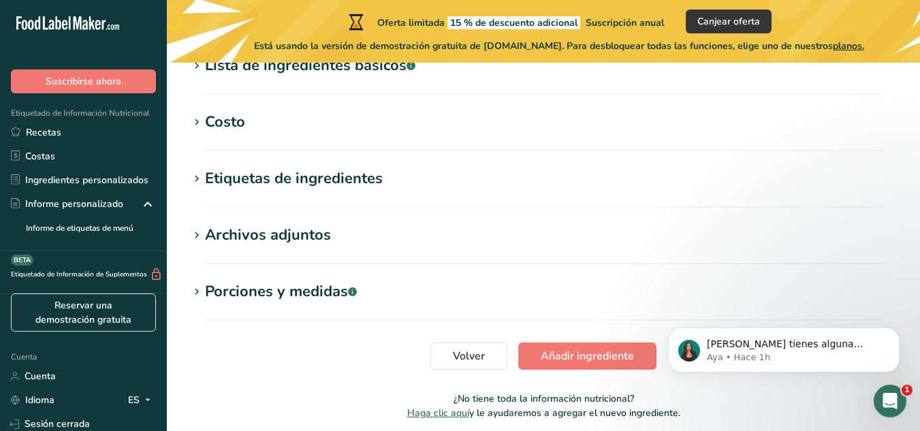
scroll to position [965, 0]
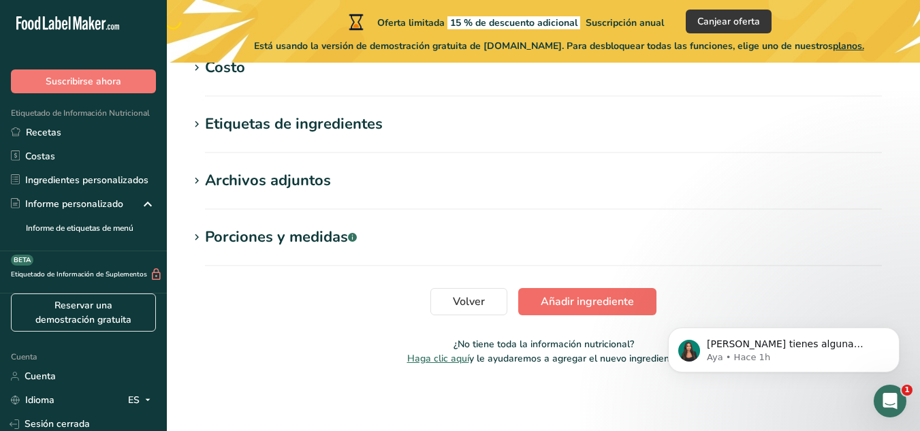
type input "5"
click at [577, 307] on font "Añadir ingrediente" at bounding box center [587, 301] width 93 height 15
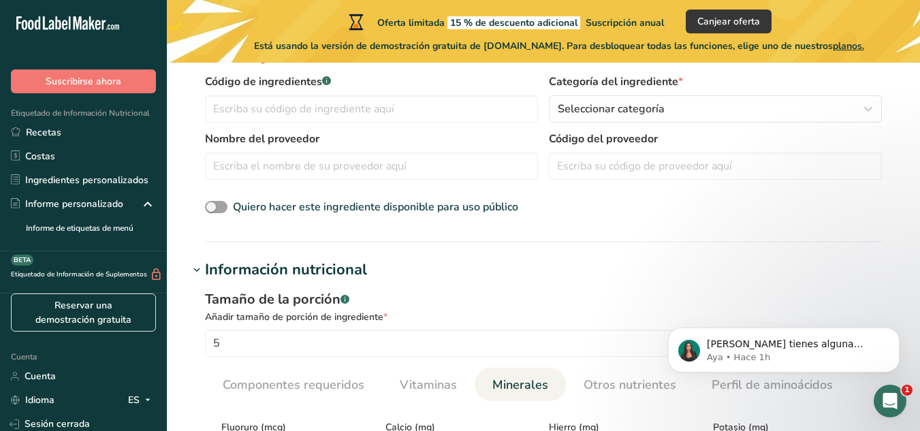
scroll to position [193, 0]
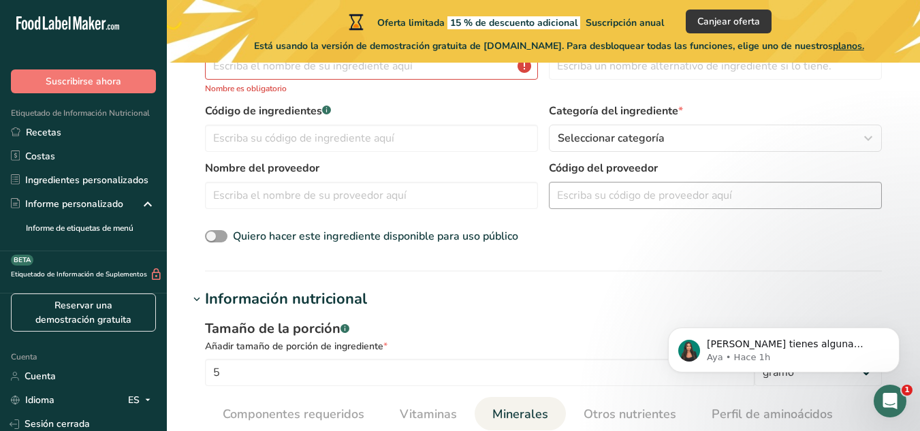
drag, startPoint x: 577, startPoint y: 307, endPoint x: 832, endPoint y: 185, distance: 282.5
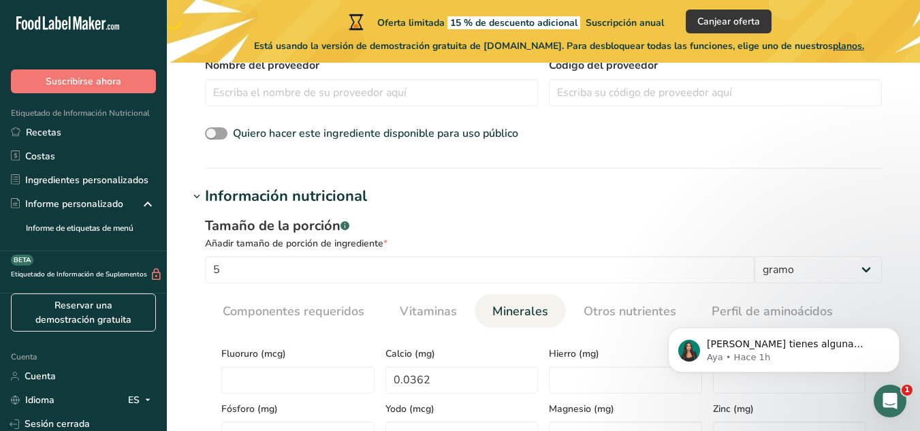
scroll to position [336, 0]
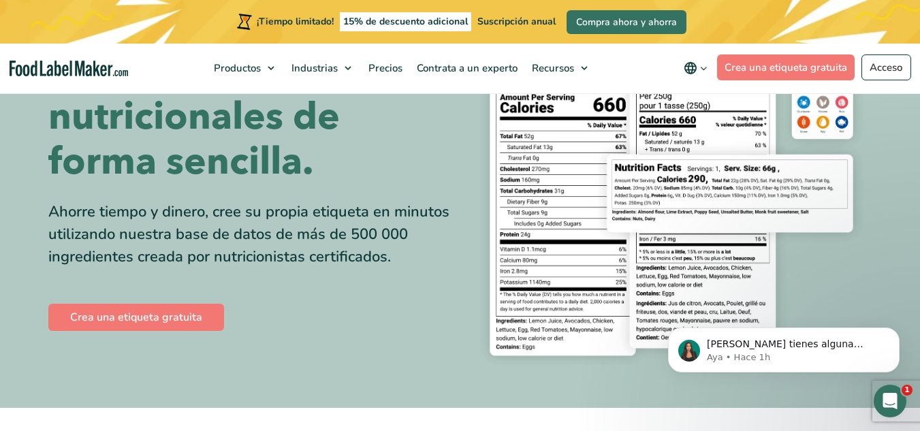
scroll to position [109, 0]
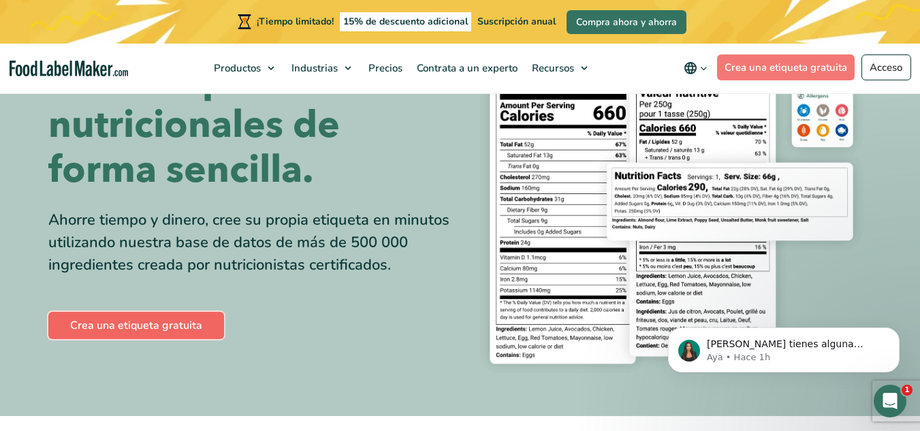
click at [150, 323] on font "Crea una etiqueta gratuita" at bounding box center [136, 325] width 132 height 15
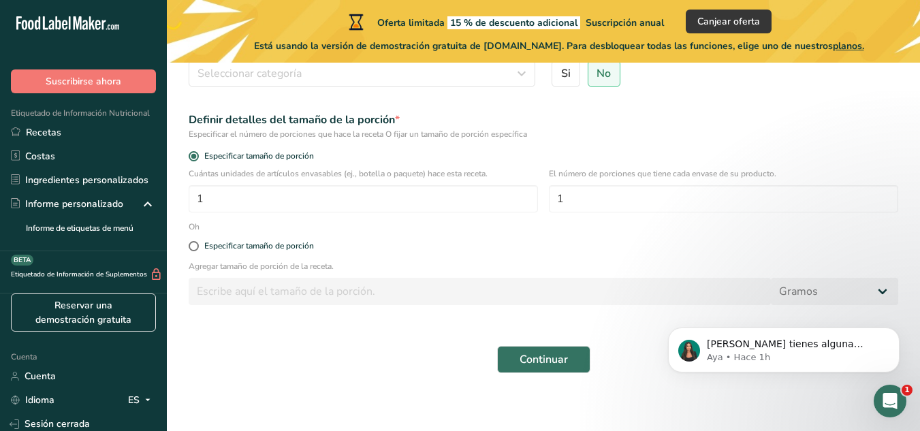
scroll to position [189, 0]
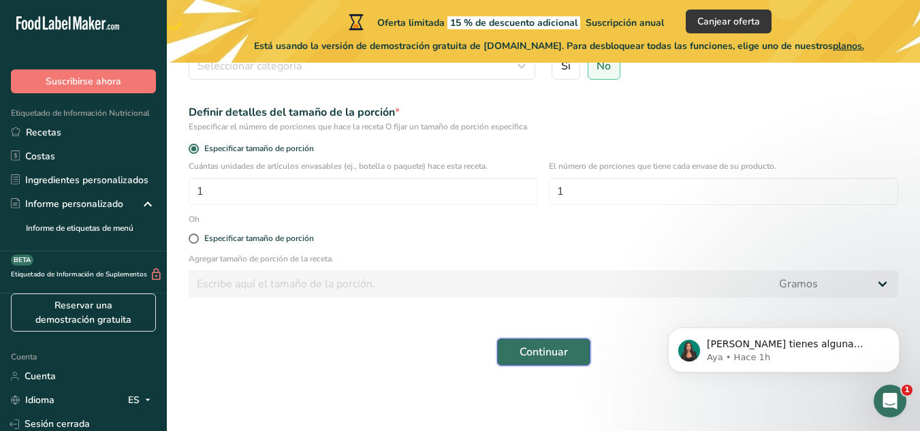
click at [541, 341] on button "Continuar" at bounding box center [543, 352] width 93 height 27
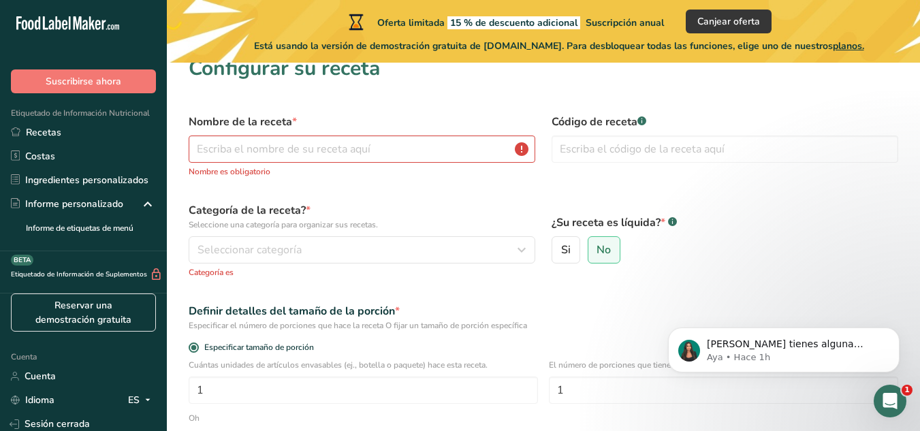
scroll to position [0, 0]
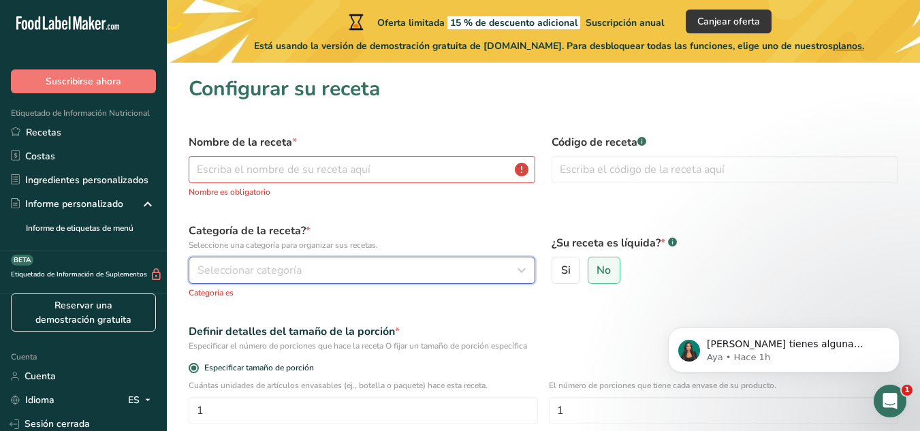
click at [292, 272] on font "Seleccionar categoría" at bounding box center [250, 270] width 104 height 15
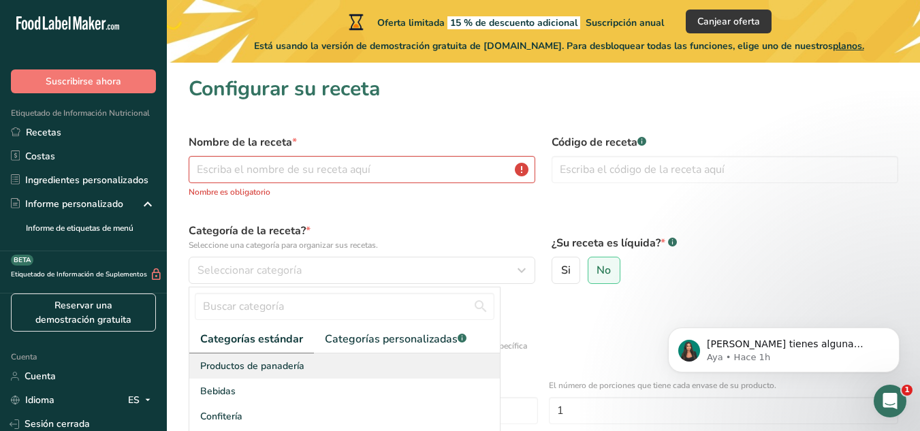
click at [260, 367] on font "Productos de panadería" at bounding box center [252, 366] width 104 height 13
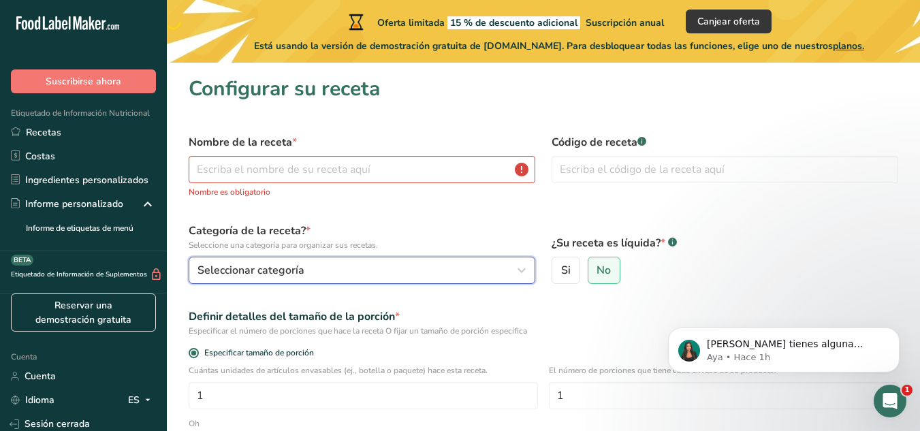
click at [377, 273] on div "Seleccionar categoría" at bounding box center [358, 270] width 321 height 16
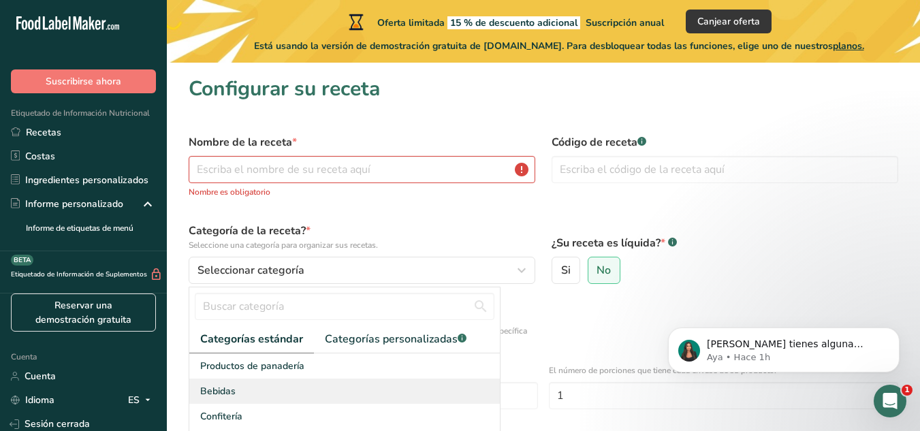
click at [231, 386] on font "Bebidas" at bounding box center [217, 391] width 35 height 13
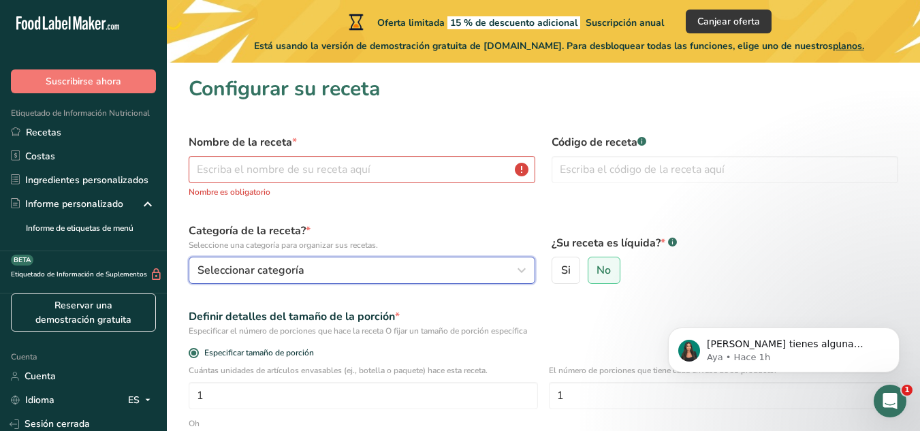
drag, startPoint x: 398, startPoint y: 266, endPoint x: 394, endPoint y: 287, distance: 21.5
click at [394, 287] on div "Categoría de la receta? * Seleccione una categoría para organizar sus recetas. …" at bounding box center [362, 254] width 363 height 78
click at [414, 266] on div "Seleccionar categoría" at bounding box center [358, 270] width 321 height 16
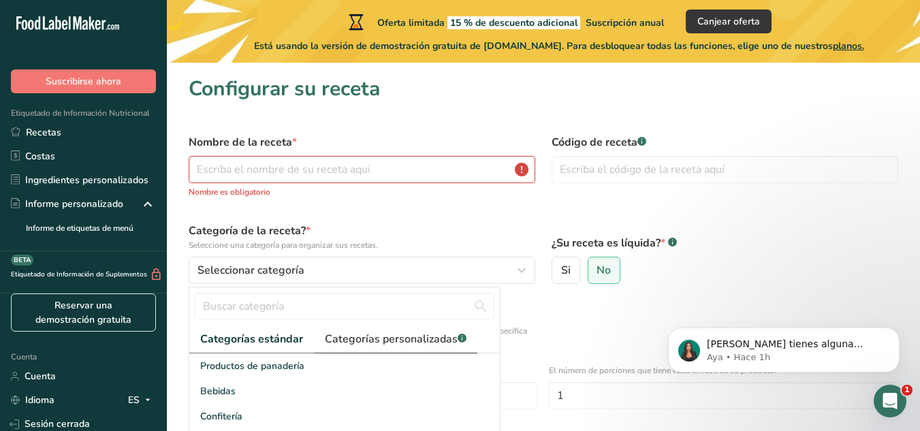
click at [387, 337] on font "Categorías personalizadas" at bounding box center [391, 339] width 133 height 15
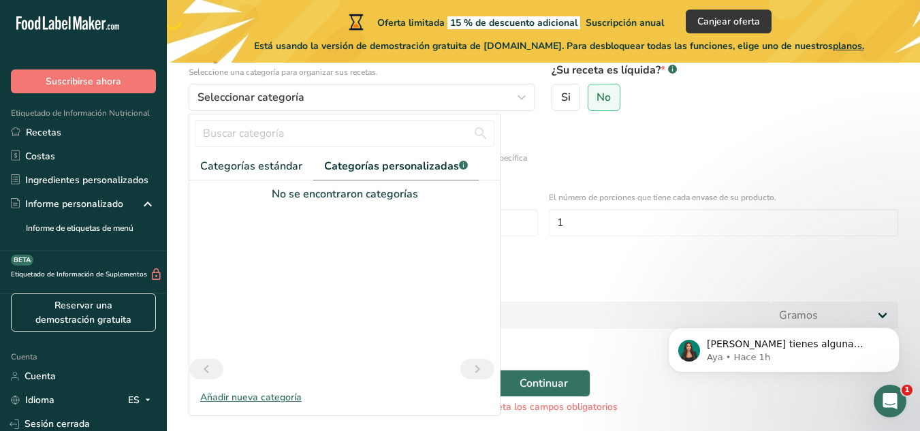
scroll to position [221, 0]
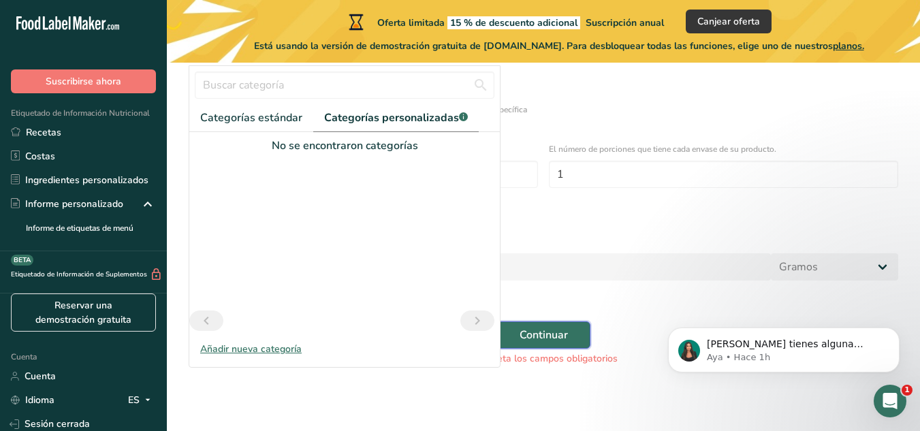
click at [546, 335] on font "Continuar" at bounding box center [544, 335] width 48 height 15
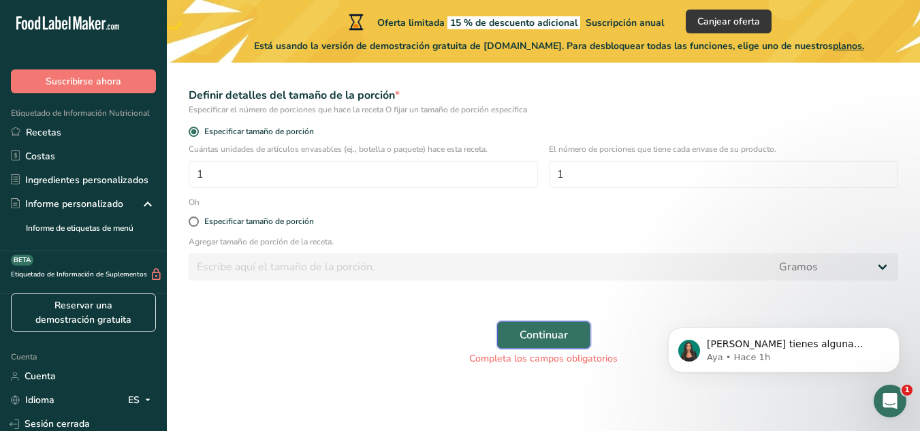
click at [529, 335] on font "Continuar" at bounding box center [544, 335] width 48 height 15
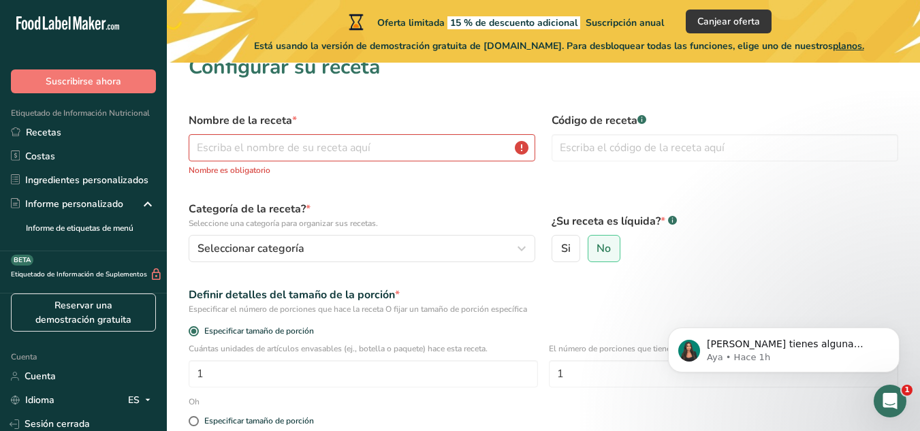
scroll to position [0, 0]
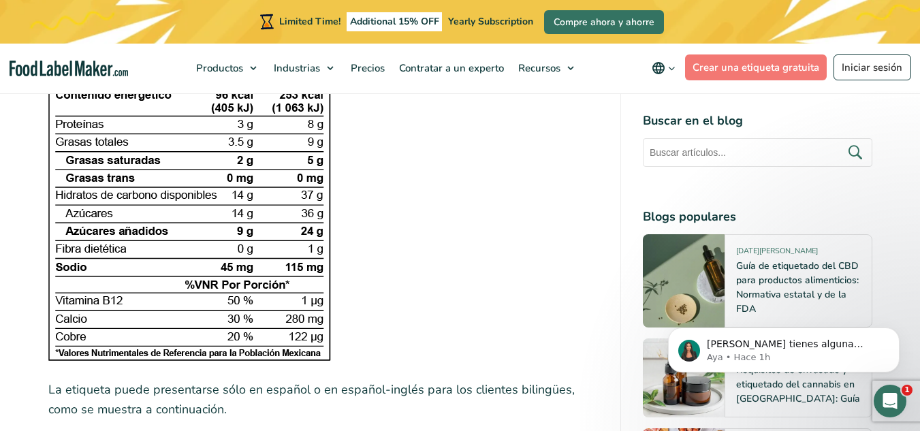
scroll to position [2153, 0]
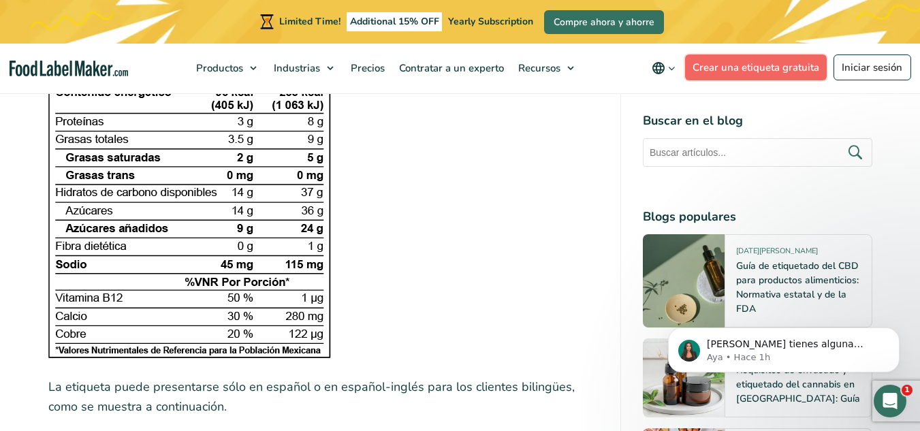
click at [741, 71] on link "Crear una etiqueta gratuita" at bounding box center [756, 68] width 142 height 26
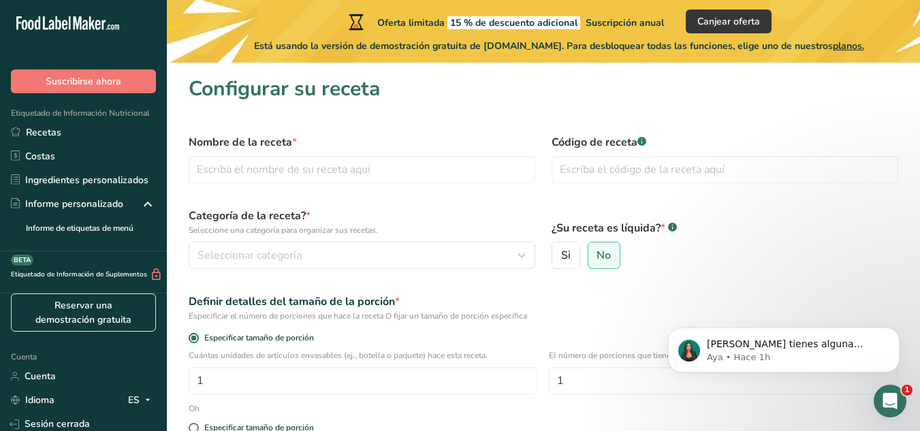
click at [891, 401] on icon "Abrir Intercom Messenger" at bounding box center [891, 401] width 22 height 22
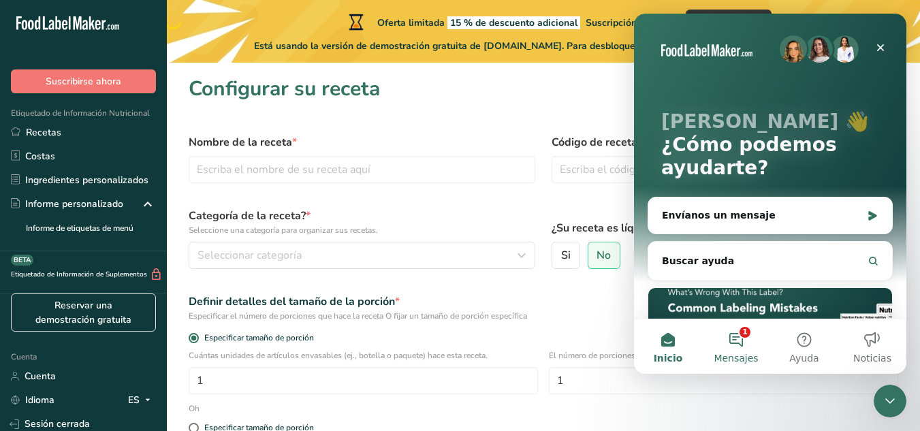
click at [730, 354] on font "Mensajes" at bounding box center [736, 358] width 44 height 11
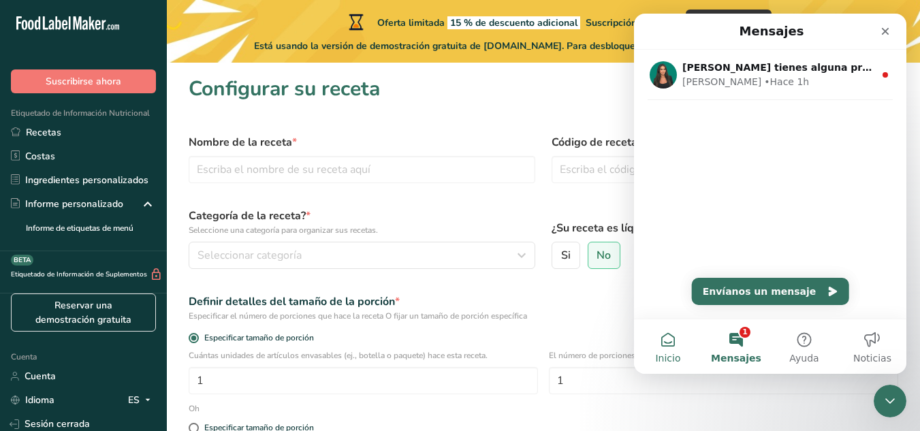
click at [674, 343] on button "Inicio" at bounding box center [668, 347] width 68 height 55
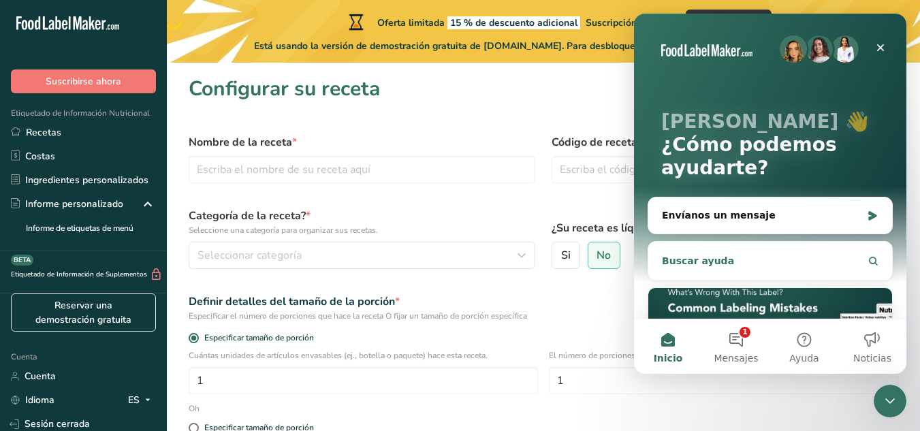
click at [752, 259] on button "Buscar ayuda" at bounding box center [770, 260] width 233 height 27
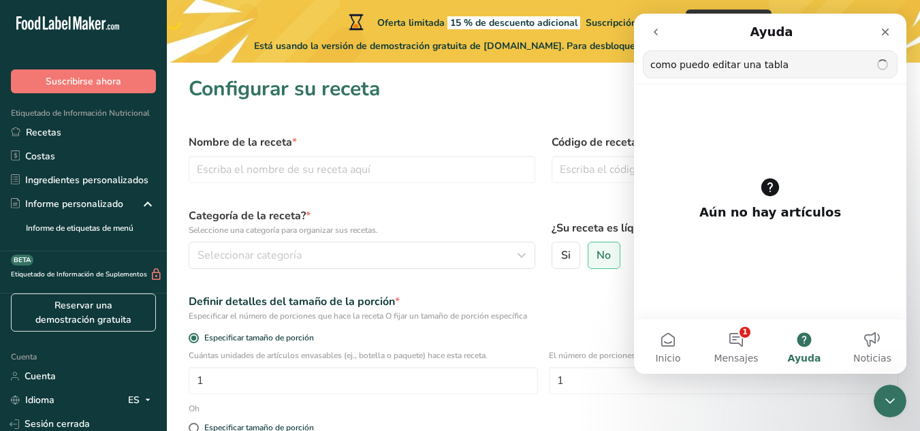
type input "como puedo editar una tabla"
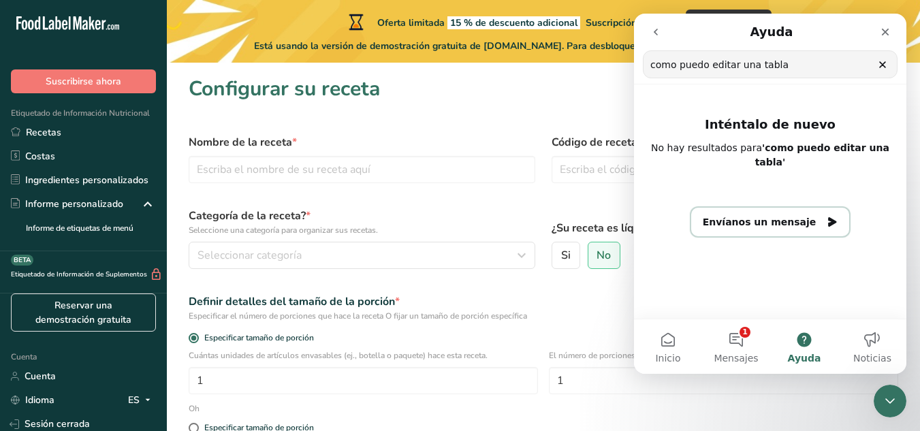
click at [765, 217] on button "Envíanos un mensaje" at bounding box center [770, 222] width 159 height 29
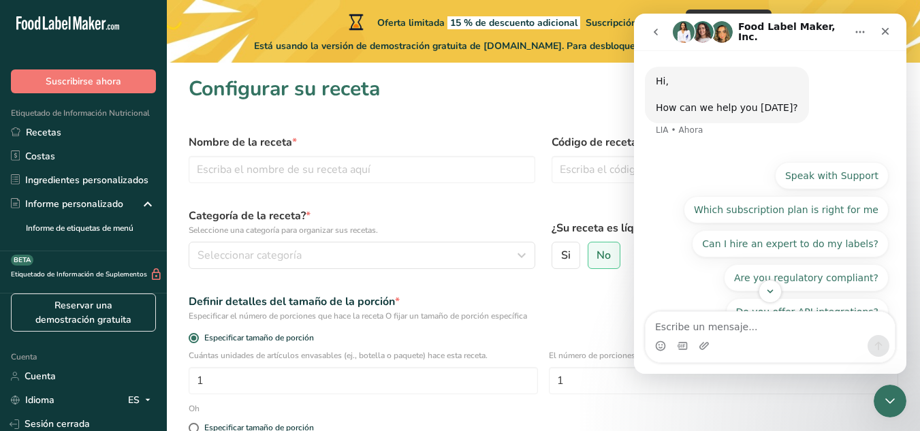
click at [711, 328] on textarea "Escribe un mensaje..." at bounding box center [770, 323] width 249 height 23
type textarea "d"
type textarea "como puedo editar una tabla sin agregar la receta"
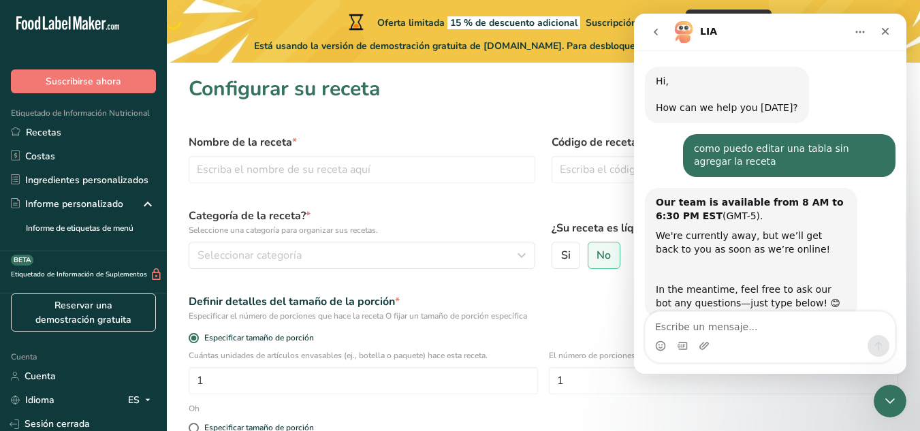
scroll to position [35, 0]
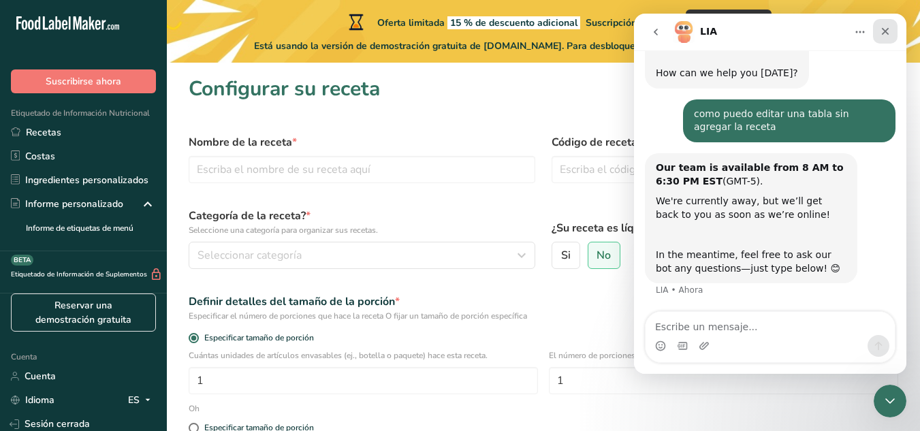
click at [882, 32] on icon "Cerrar" at bounding box center [885, 31] width 11 height 11
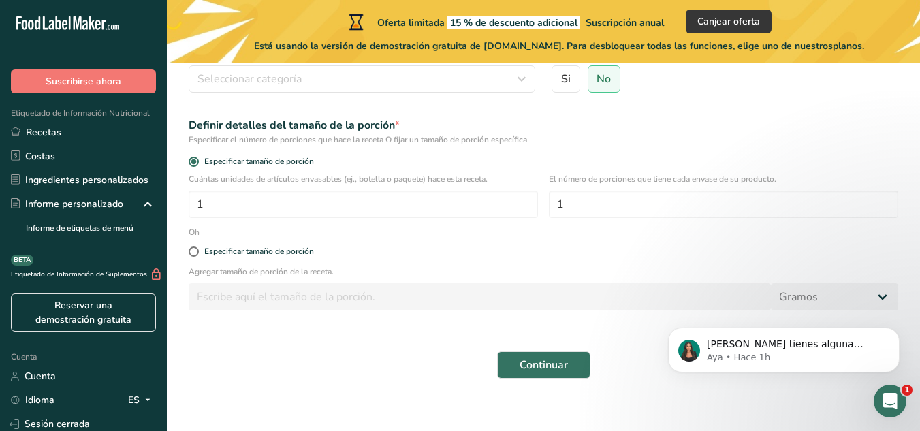
scroll to position [189, 0]
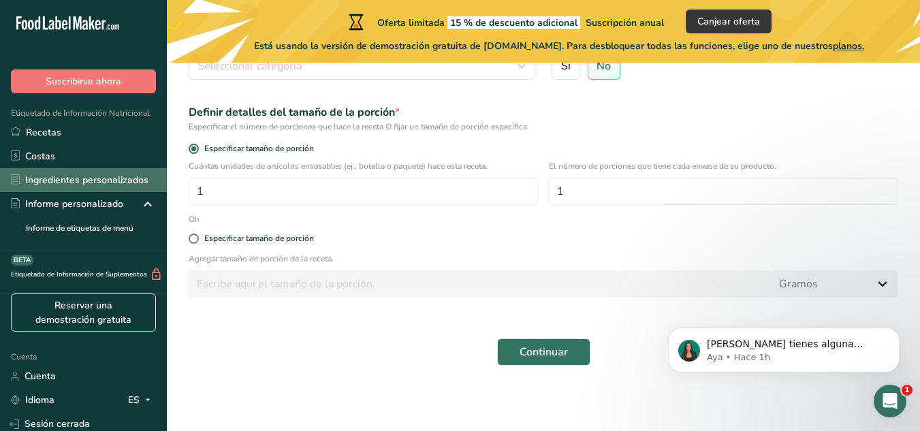
click at [40, 185] on font "Ingredientes personalizados" at bounding box center [86, 180] width 123 height 13
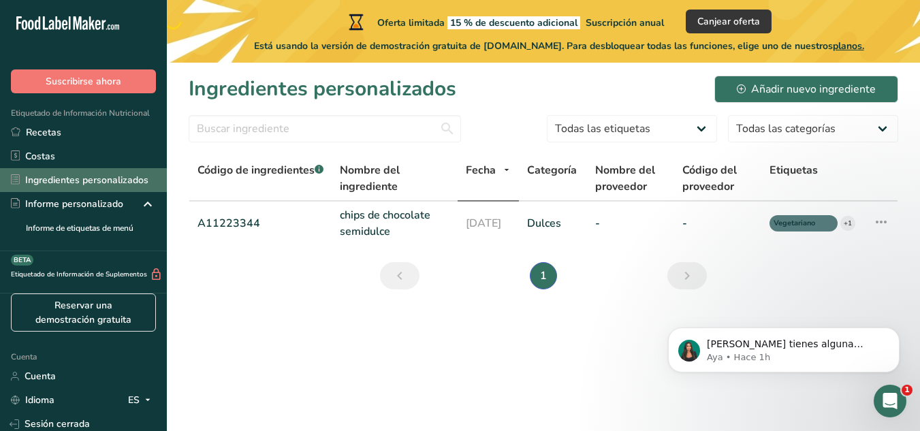
click at [82, 178] on font "Ingredientes personalizados" at bounding box center [86, 180] width 123 height 14
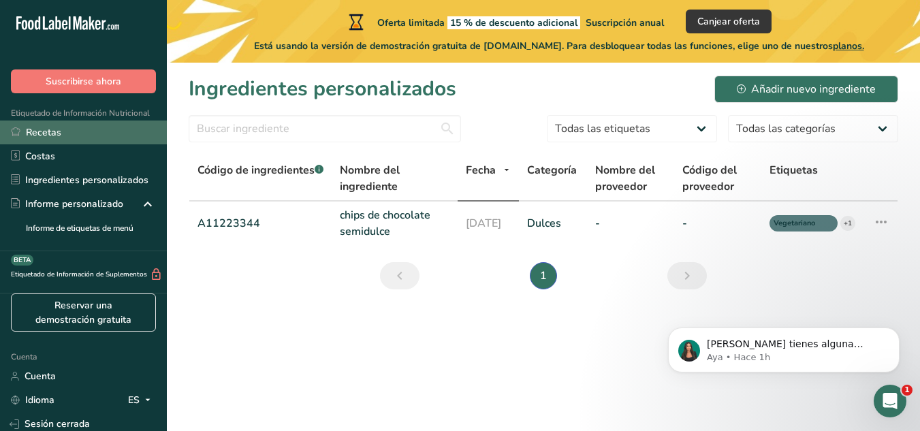
click at [51, 131] on font "Recetas" at bounding box center [43, 132] width 35 height 13
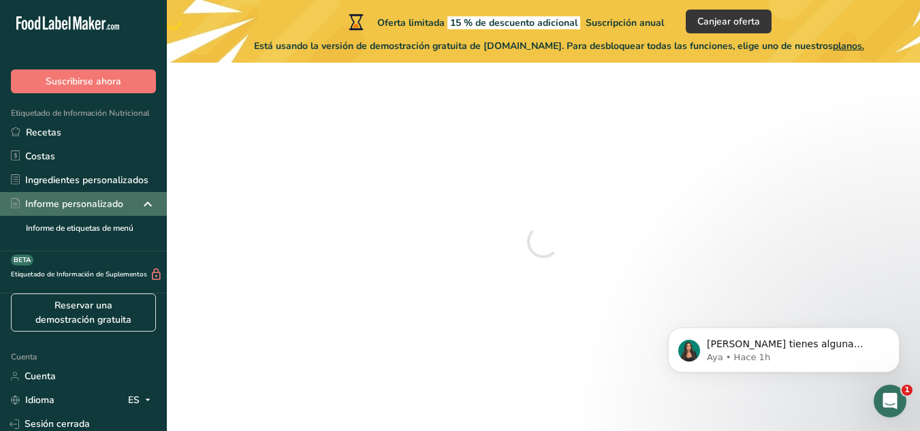
click at [140, 205] on icon at bounding box center [148, 204] width 16 height 25
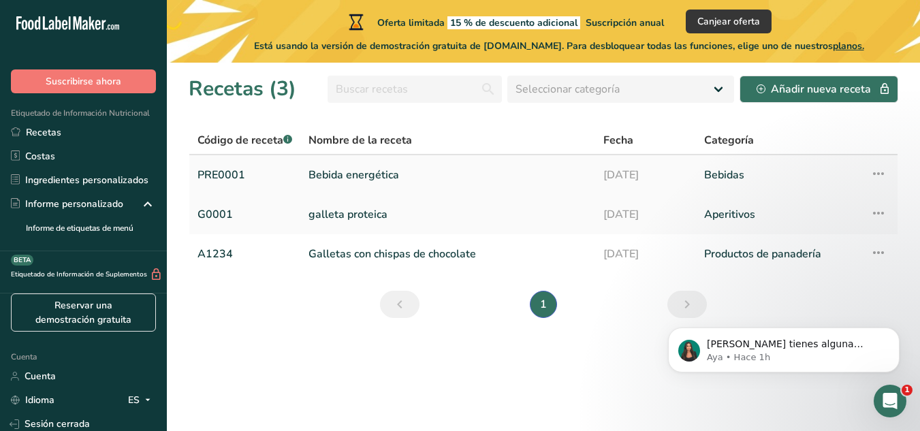
click at [334, 178] on font "Bebida energética" at bounding box center [354, 175] width 91 height 15
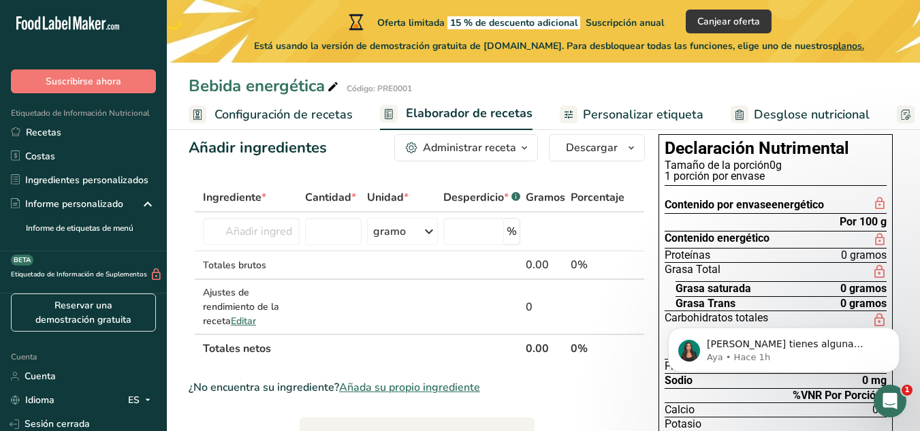
scroll to position [27, 0]
click at [518, 149] on span "button" at bounding box center [524, 147] width 16 height 16
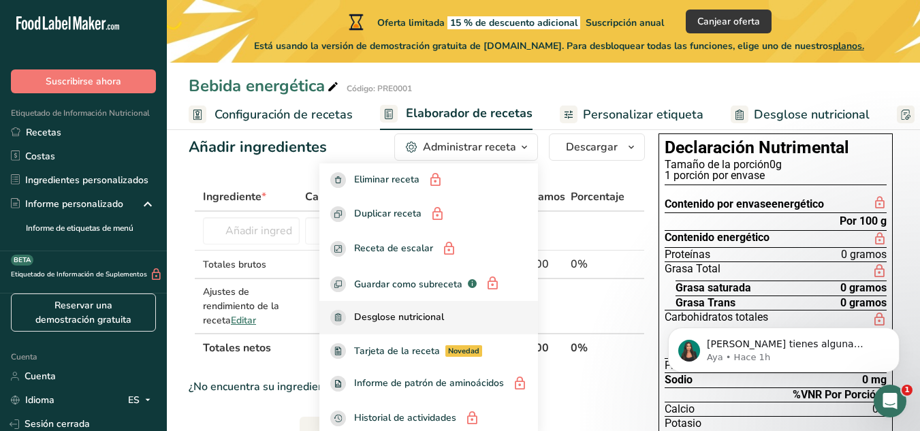
click at [402, 330] on link "Desglose nutricional" at bounding box center [429, 317] width 219 height 33
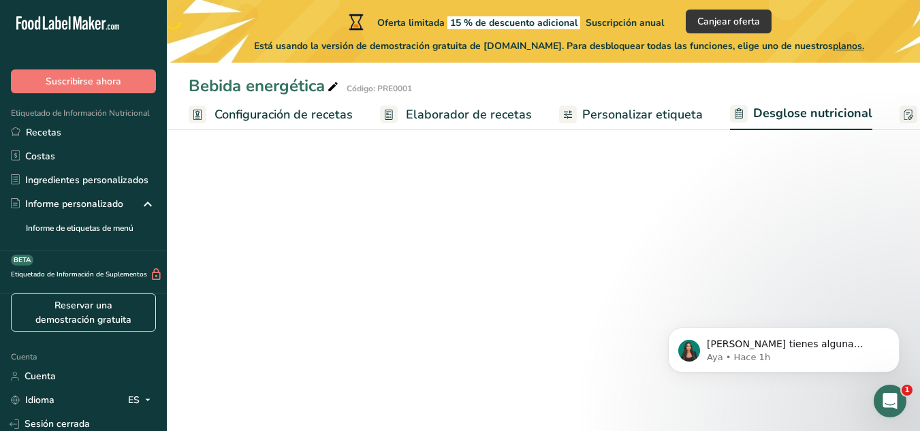
select select "Calories"
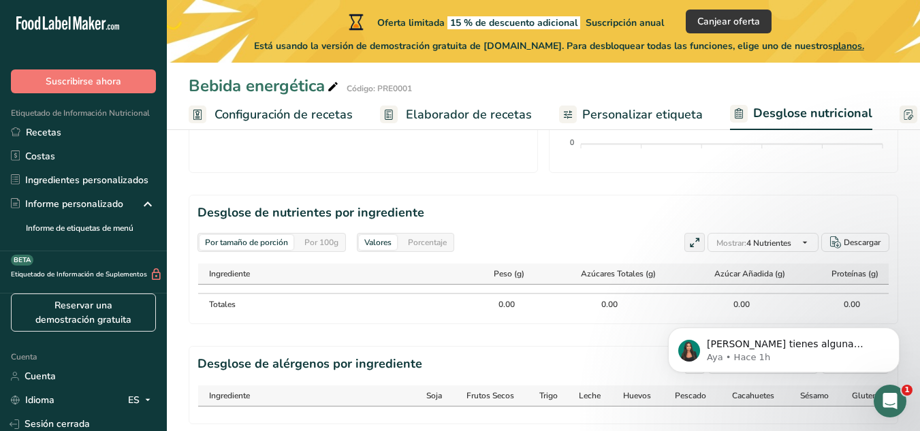
scroll to position [644, 0]
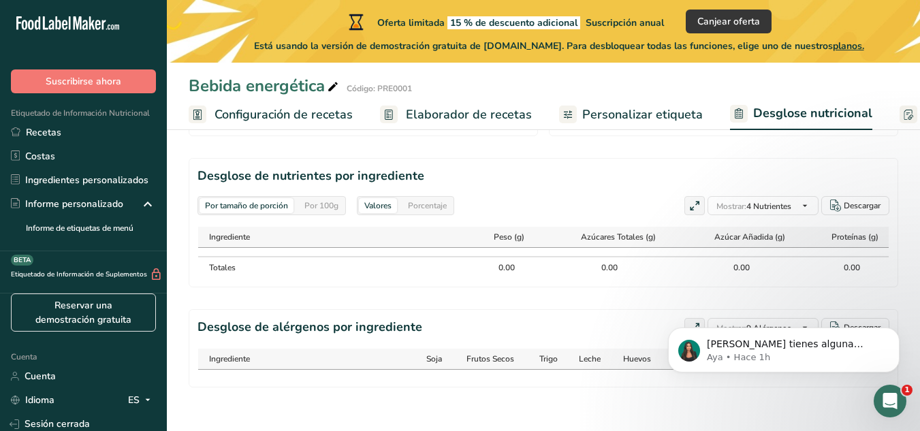
click at [282, 122] on font "Configuración de recetas" at bounding box center [284, 114] width 138 height 16
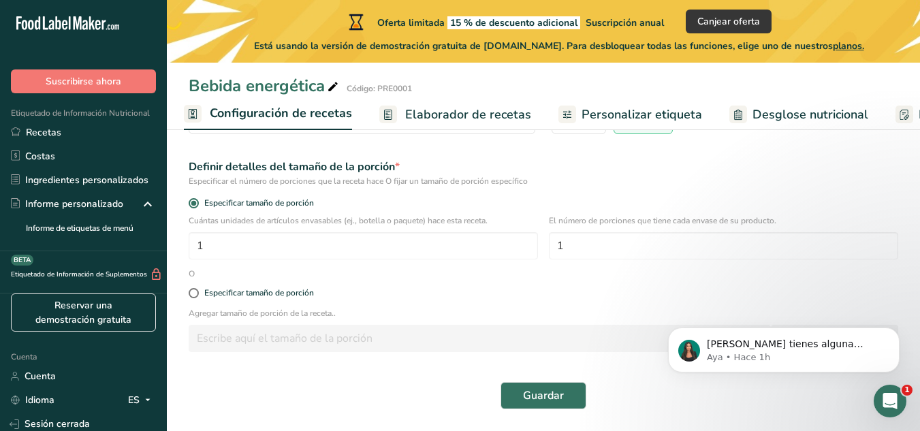
scroll to position [170, 0]
click at [789, 109] on font "Desglose nutricional" at bounding box center [811, 114] width 116 height 16
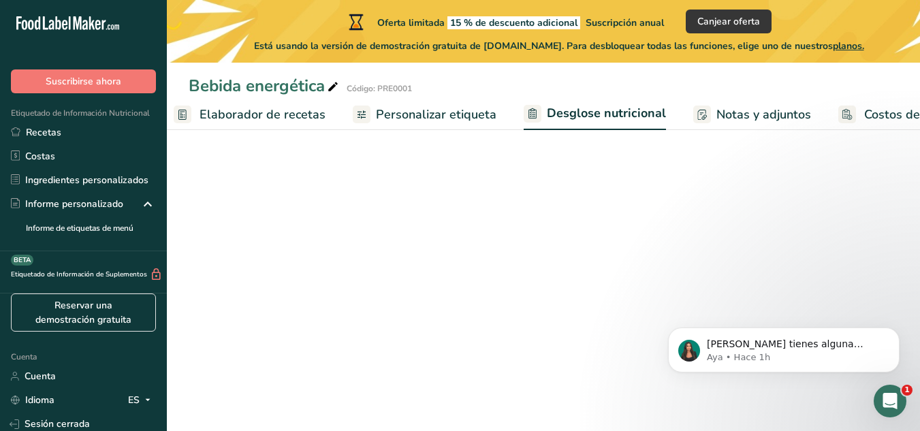
select select "Calories"
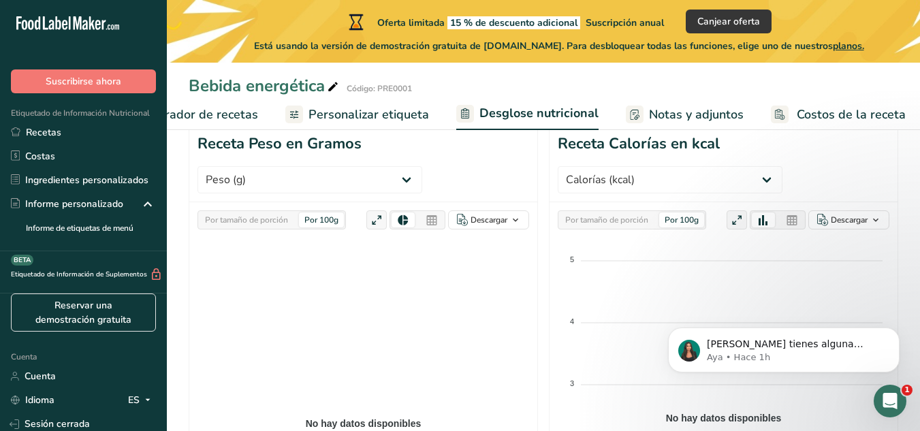
click at [704, 116] on font "Notas y adjuntos" at bounding box center [696, 114] width 95 height 16
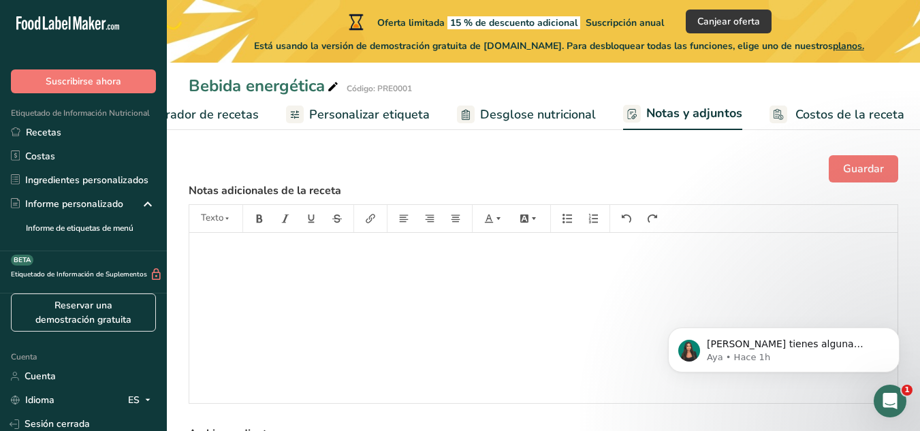
click at [805, 112] on font "Costos de la receta" at bounding box center [850, 114] width 109 height 16
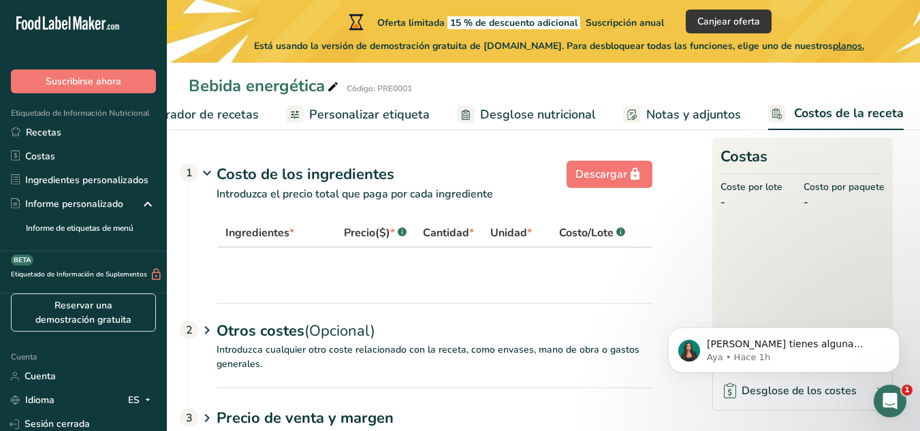
click at [498, 101] on link "Desglose nutricional" at bounding box center [526, 114] width 139 height 31
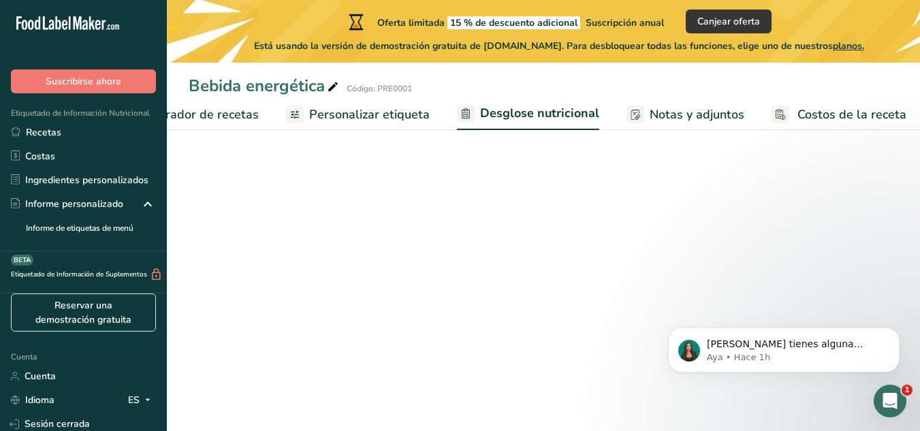
select select "Calories"
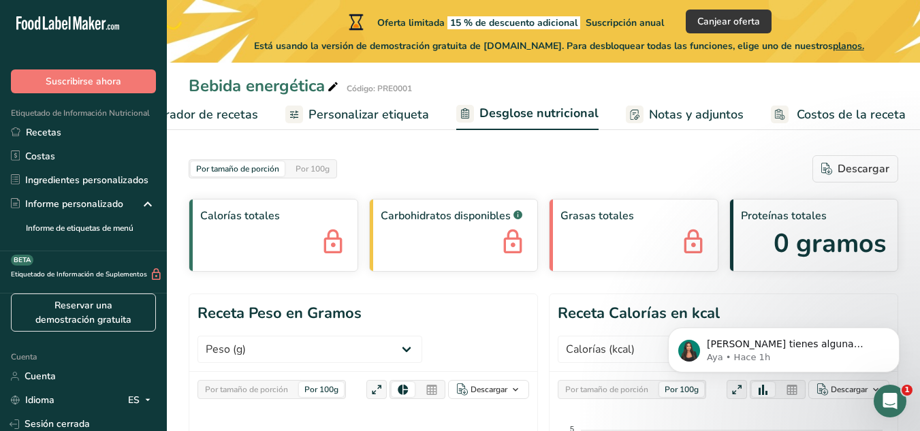
click at [385, 116] on font "Personalizar etiqueta" at bounding box center [369, 114] width 121 height 16
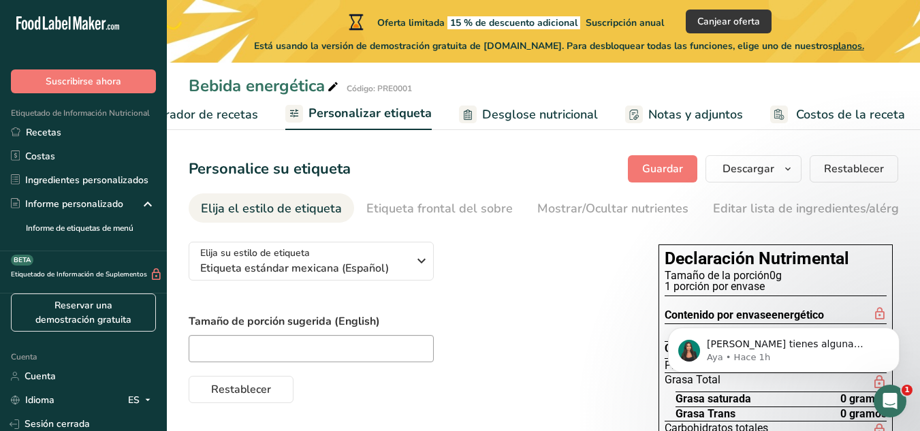
click at [217, 113] on font "Elaborador de recetas" at bounding box center [195, 114] width 126 height 16
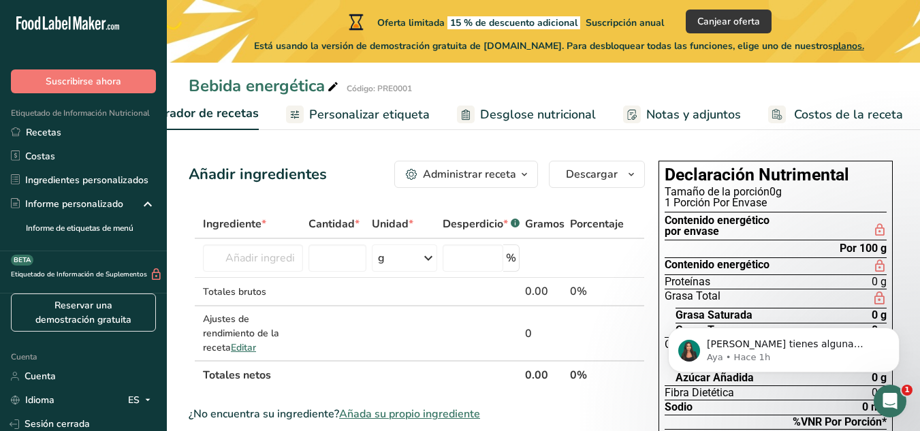
scroll to position [0, 196]
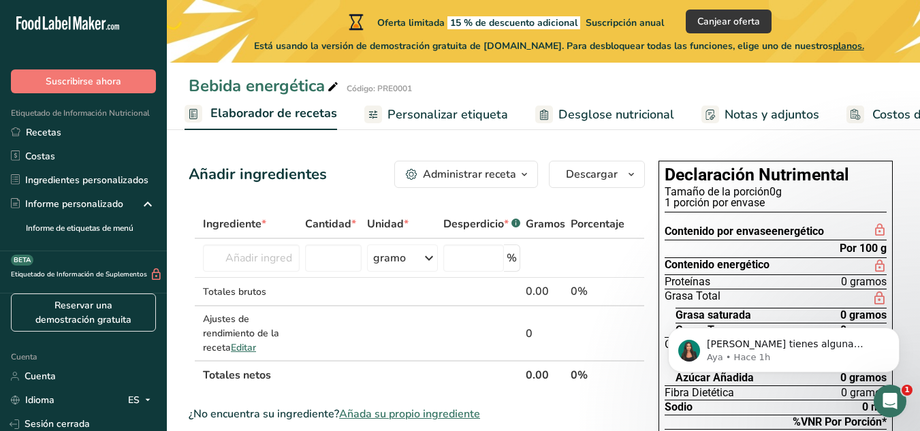
click at [505, 166] on div "Administrar receta" at bounding box center [469, 174] width 93 height 16
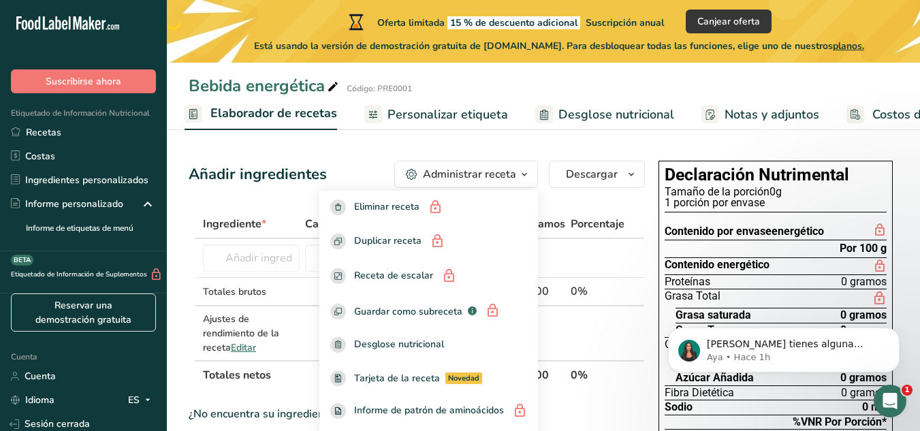
click at [505, 166] on div "Administrar receta" at bounding box center [469, 174] width 93 height 16
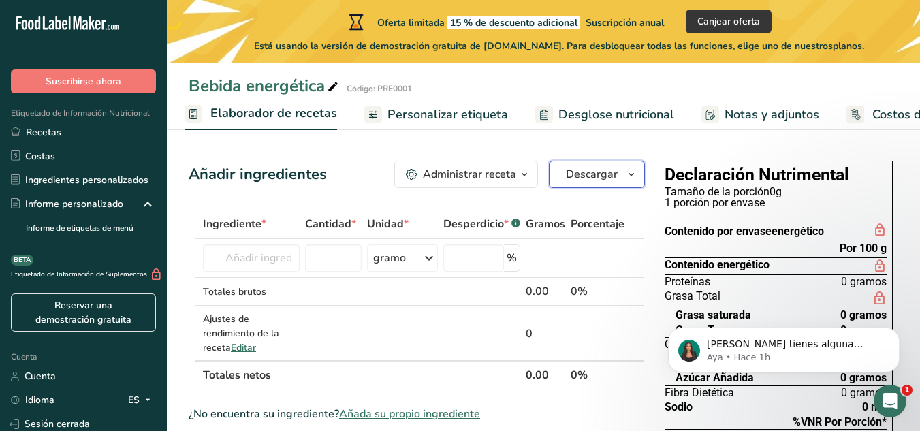
click at [629, 179] on icon "button" at bounding box center [631, 174] width 11 height 17
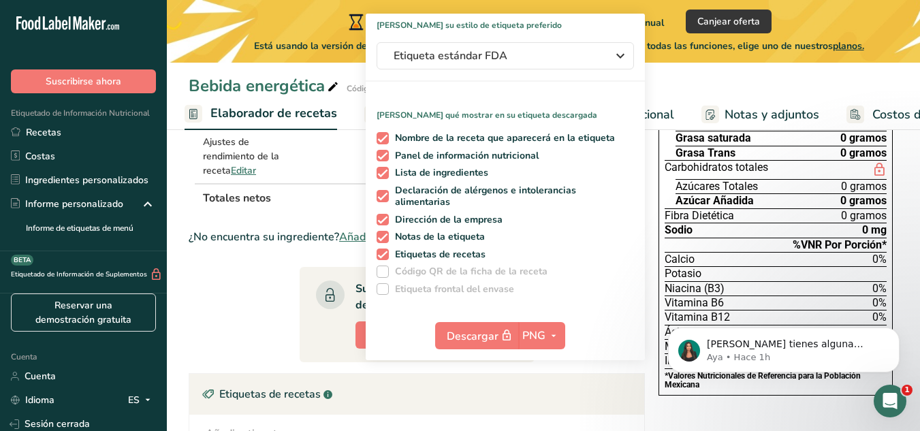
scroll to position [189, 0]
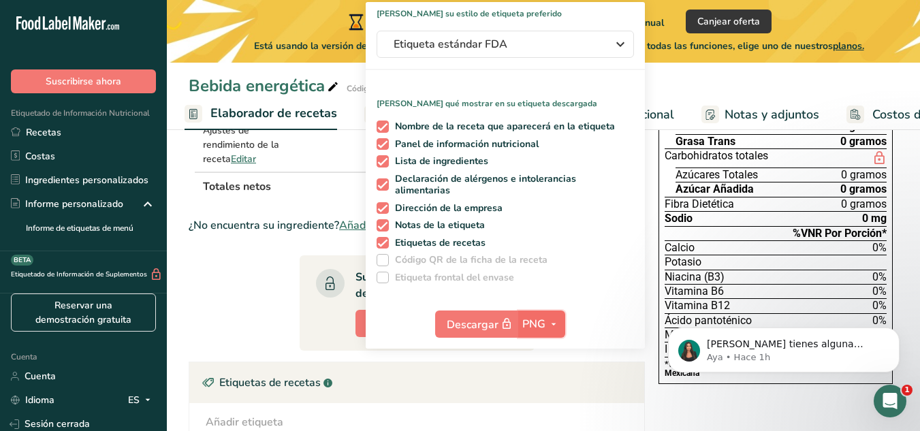
click at [548, 324] on span "button" at bounding box center [554, 324] width 16 height 16
click at [542, 416] on font "PDF" at bounding box center [542, 419] width 19 height 13
click at [555, 364] on div "Etiquetas de recetas .a-a{fill:#347362;}.b-a{fill:#fff;}" at bounding box center [416, 382] width 455 height 41
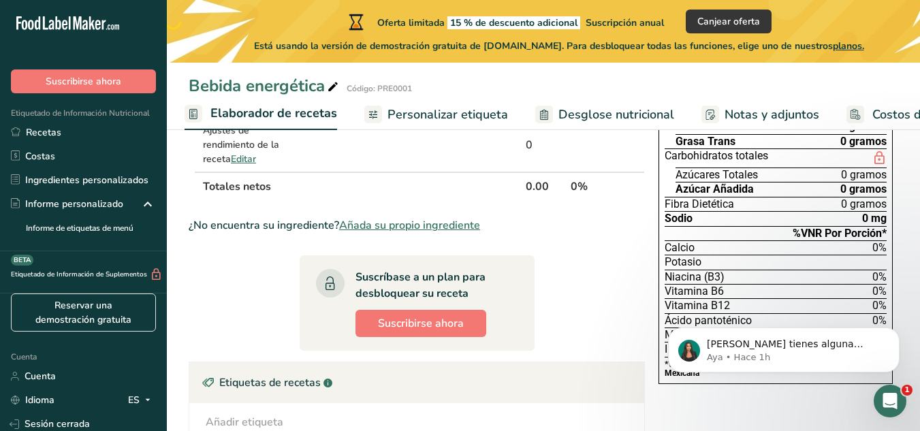
click at [444, 117] on font "Personalizar etiqueta" at bounding box center [448, 114] width 121 height 16
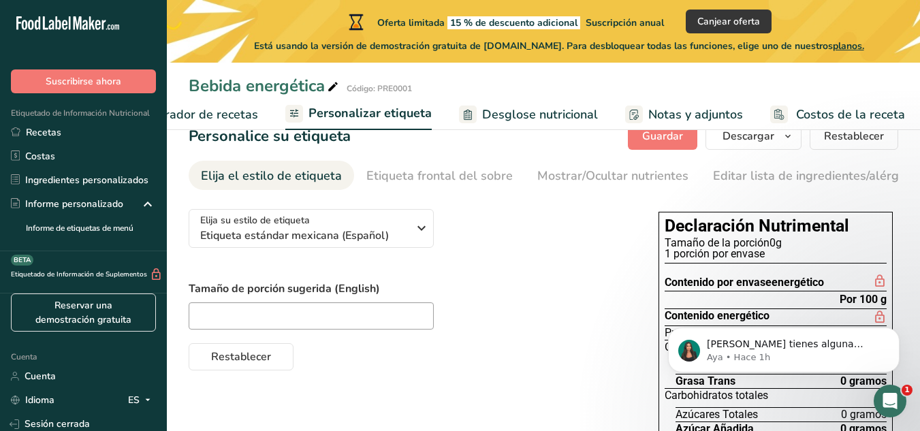
scroll to position [4, 0]
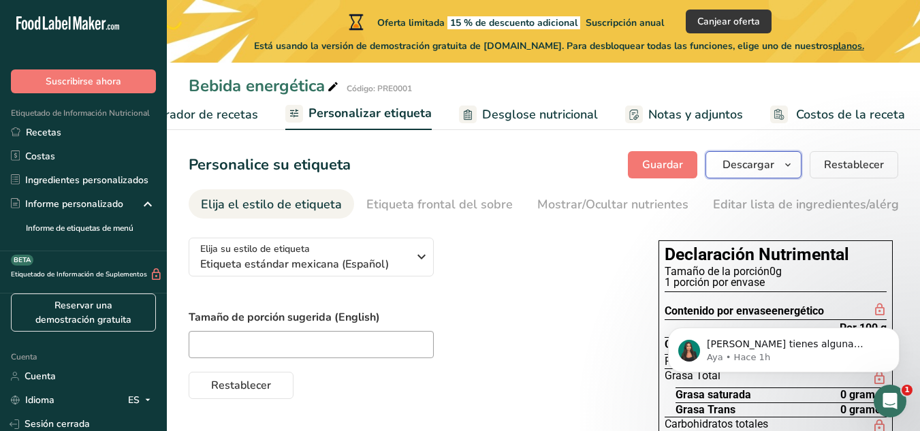
click at [768, 161] on font "Descargar" at bounding box center [749, 164] width 52 height 15
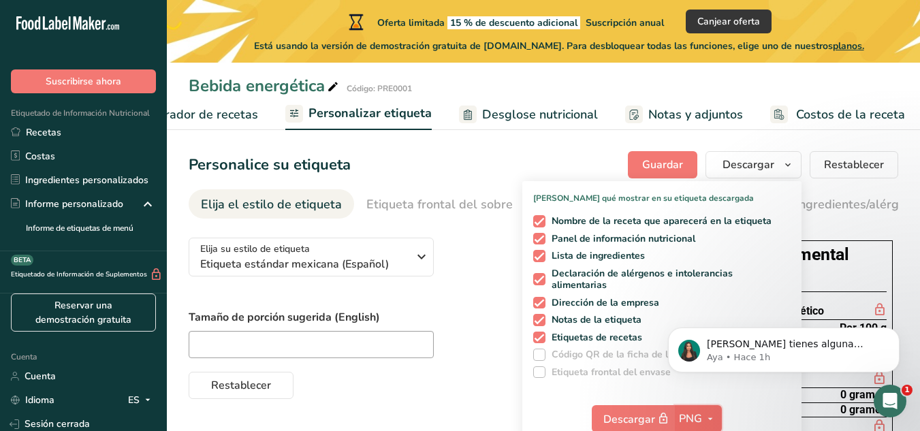
click at [691, 427] on button "PNG" at bounding box center [698, 418] width 47 height 27
click at [691, 426] on span "PNG" at bounding box center [690, 419] width 23 height 16
click at [692, 423] on font "PNG" at bounding box center [690, 418] width 23 height 15
click at [711, 419] on icon "button" at bounding box center [710, 419] width 11 height 17
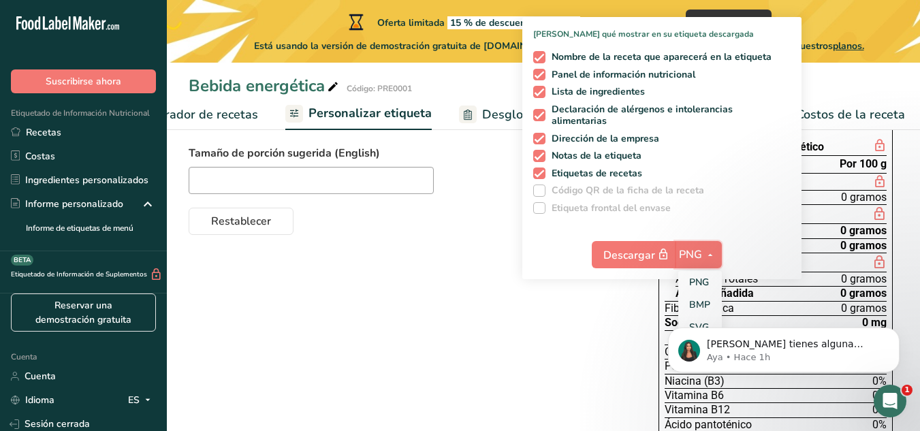
scroll to position [229, 0]
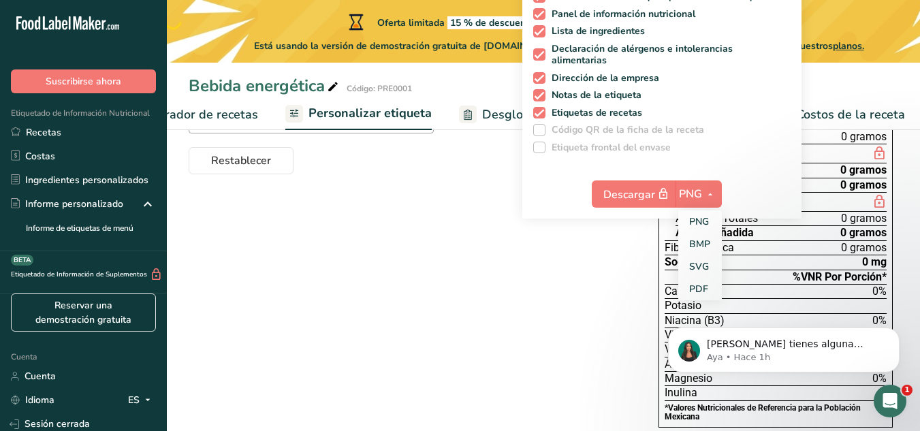
click html "[PERSON_NAME] tienes alguna pregunta no dudes en consultarnos. ¡Estamos aquí pa…"
click at [701, 292] on font "PDF" at bounding box center [698, 289] width 19 height 13
click at [697, 204] on button "PNG" at bounding box center [698, 194] width 47 height 27
click at [706, 244] on font "BMP" at bounding box center [699, 244] width 21 height 13
click at [697, 198] on font "PNG" at bounding box center [690, 194] width 23 height 15
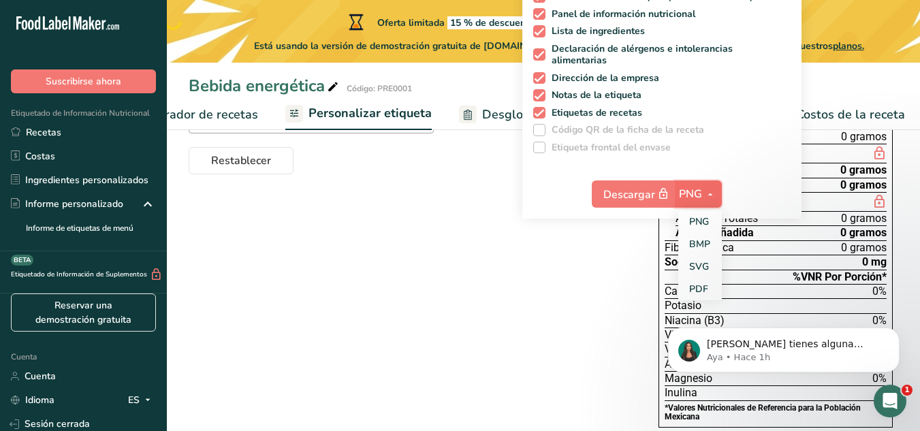
click at [697, 198] on font "PNG" at bounding box center [690, 194] width 23 height 15
click at [689, 200] on font "PNG" at bounding box center [690, 194] width 23 height 15
click at [696, 277] on link "SVG" at bounding box center [701, 266] width 44 height 22
click at [711, 196] on icon "button" at bounding box center [710, 194] width 11 height 17
click at [703, 287] on font "PDF" at bounding box center [698, 289] width 19 height 13
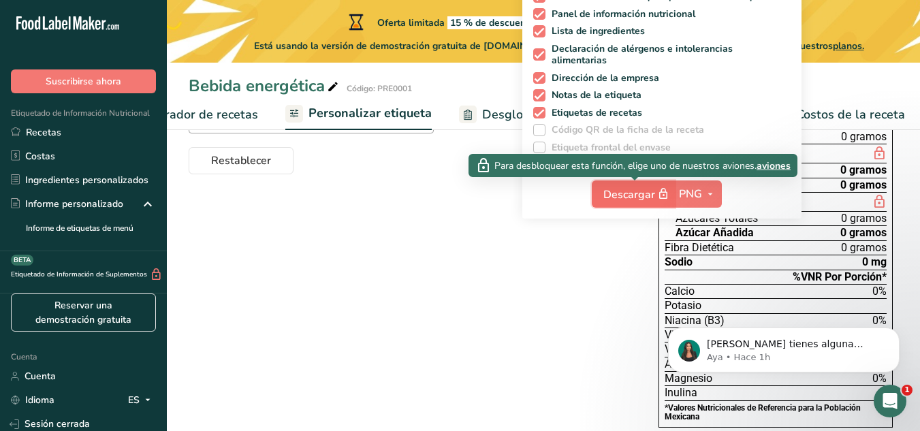
click at [644, 200] on font "Descargar" at bounding box center [630, 194] width 52 height 15
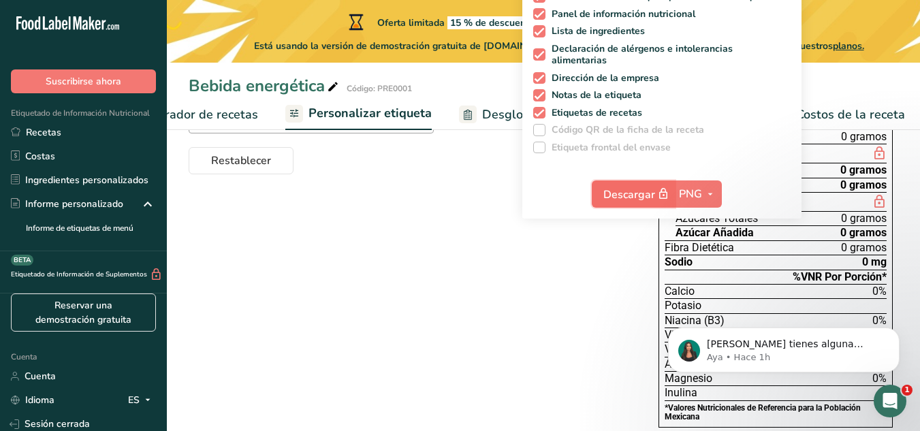
click at [635, 196] on font "Descargar" at bounding box center [630, 194] width 52 height 15
click at [595, 281] on div "Elija su estilo de etiqueta Etiqueta estándar mexicana (Español) [GEOGRAPHIC_DA…" at bounding box center [544, 221] width 710 height 439
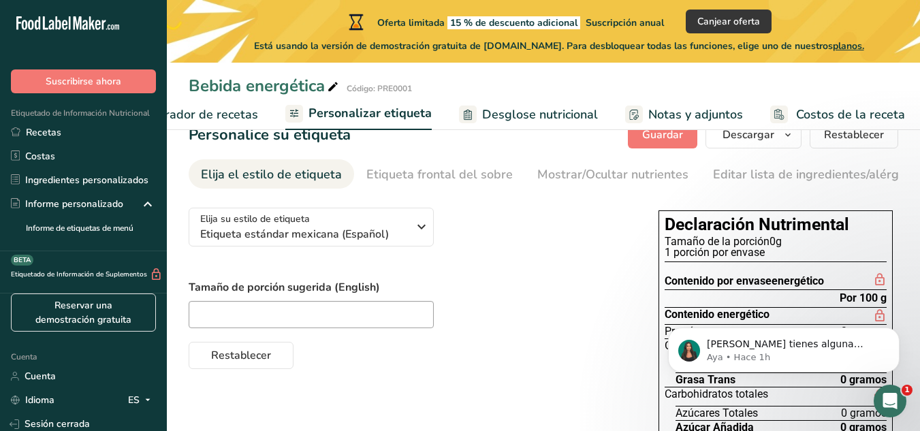
scroll to position [0, 0]
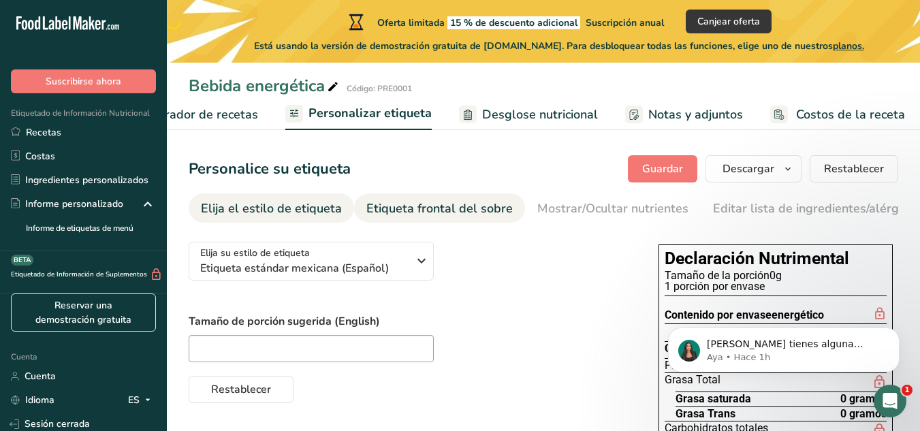
click at [441, 215] on font "Etiqueta frontal del sobre" at bounding box center [440, 208] width 146 height 16
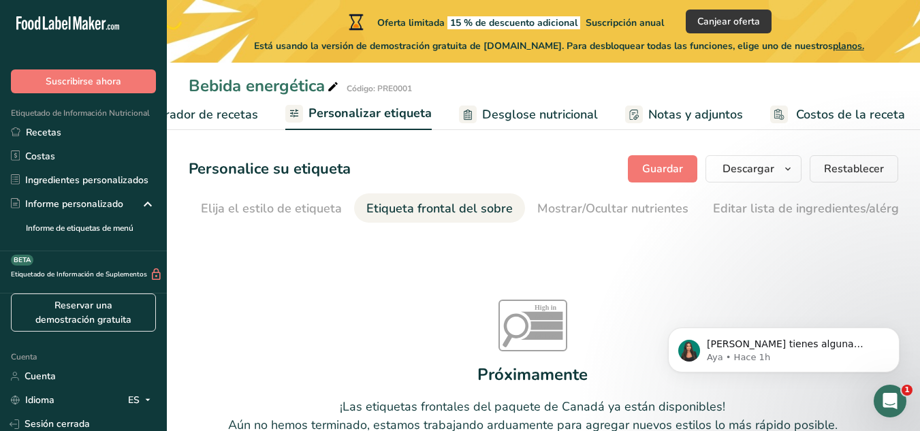
scroll to position [0, 162]
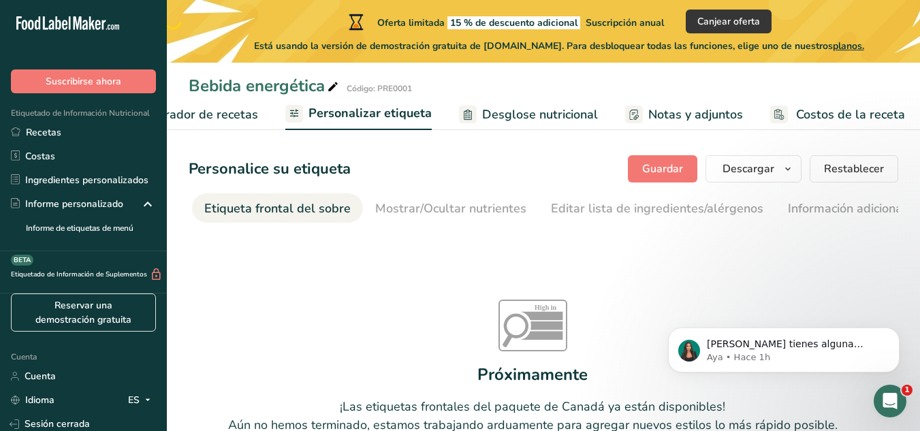
click at [441, 215] on font "Mostrar/Ocultar nutrientes" at bounding box center [450, 208] width 151 height 16
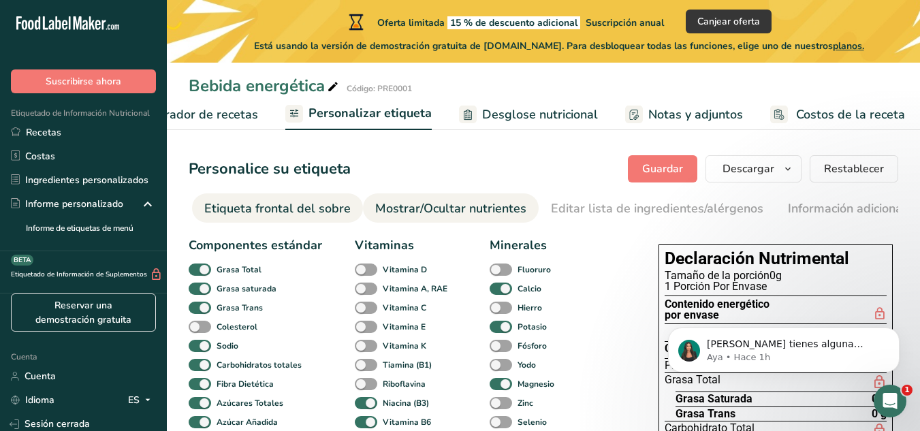
scroll to position [0, 247]
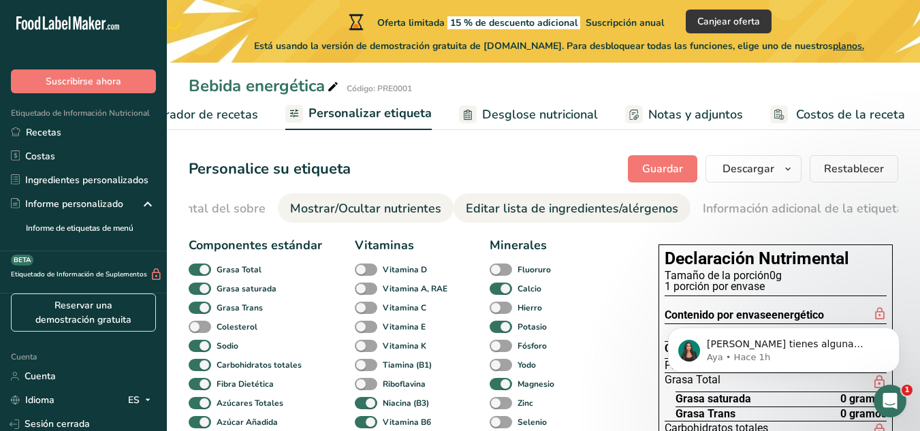
click at [492, 216] on font "Editar lista de ingredientes/alérgenos" at bounding box center [572, 208] width 213 height 16
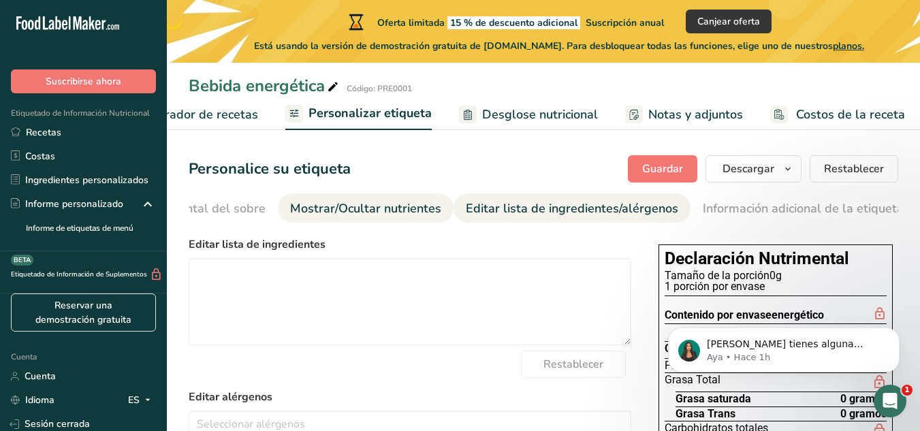
click at [387, 212] on font "Mostrar/Ocultar nutrientes" at bounding box center [365, 208] width 151 height 16
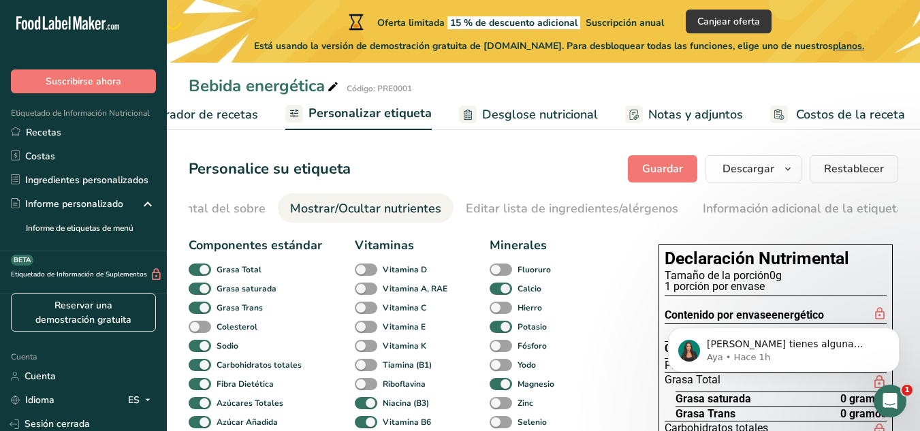
drag, startPoint x: 919, startPoint y: 128, endPoint x: 928, endPoint y: 183, distance: 55.9
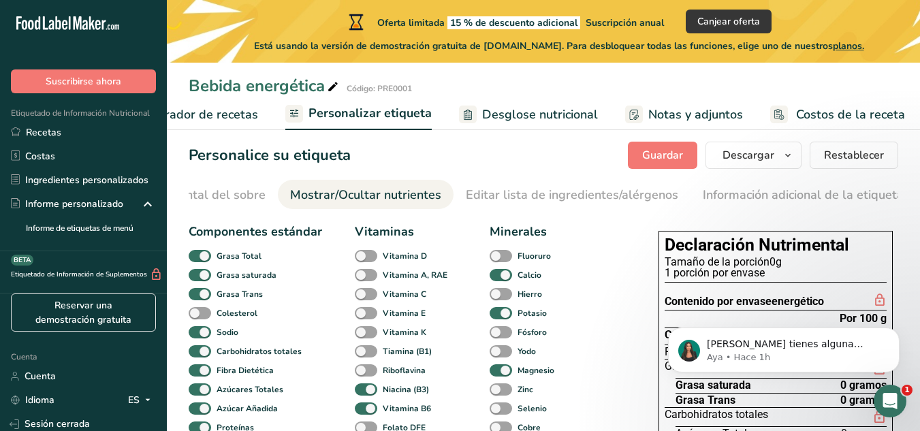
scroll to position [0, 0]
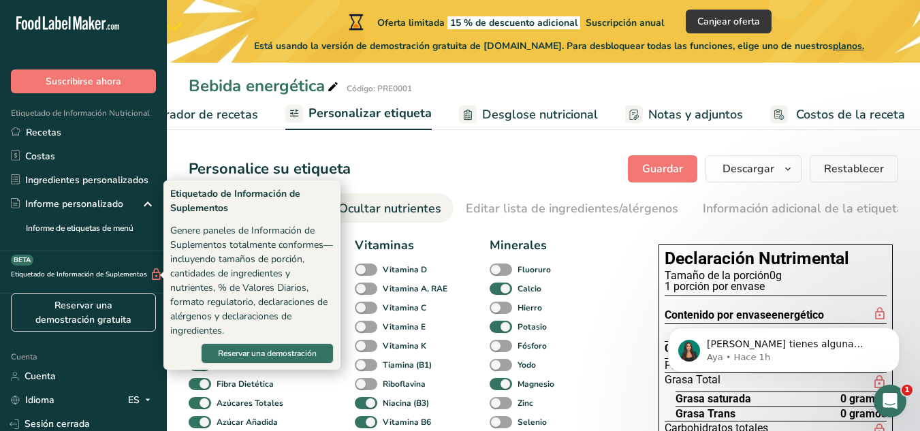
click at [150, 275] on icon at bounding box center [156, 275] width 13 height 14
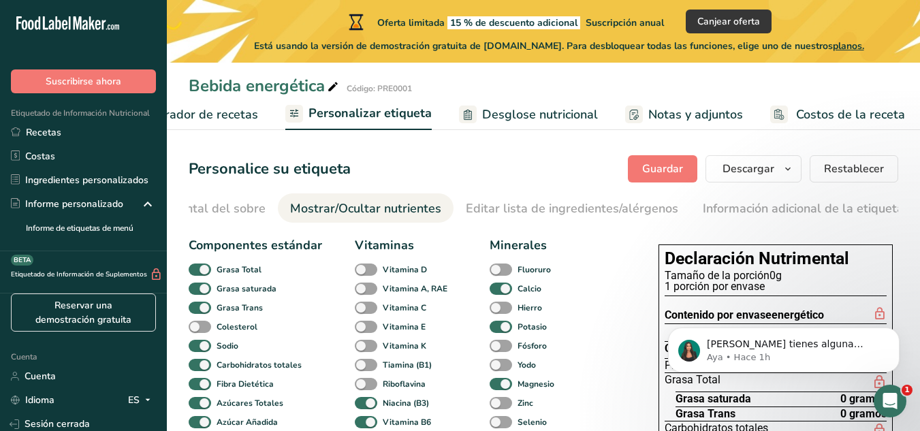
click at [150, 275] on icon at bounding box center [156, 275] width 13 height 14
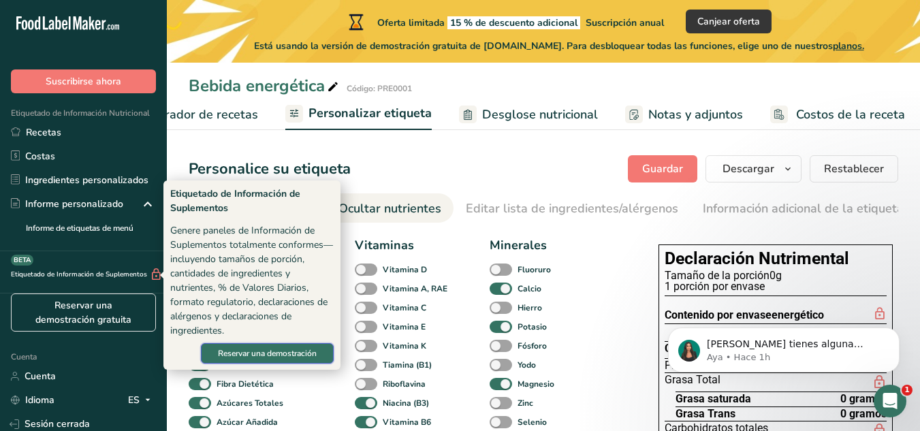
click at [253, 349] on font "Reservar una demostración" at bounding box center [267, 353] width 99 height 11
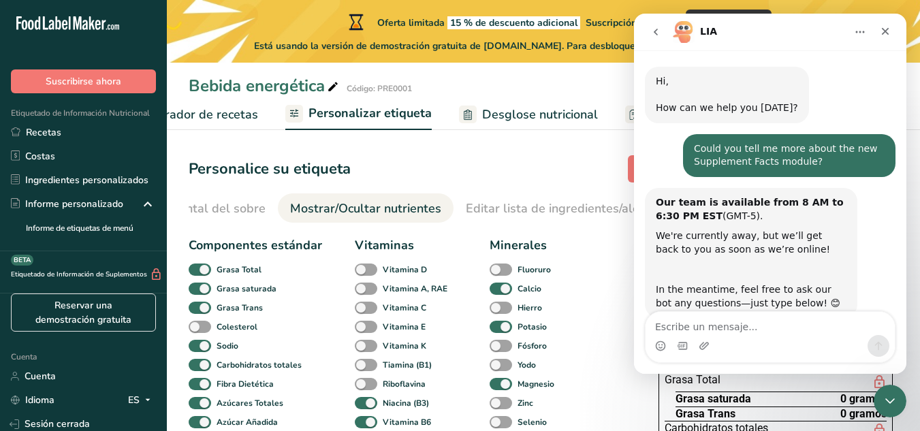
scroll to position [35, 0]
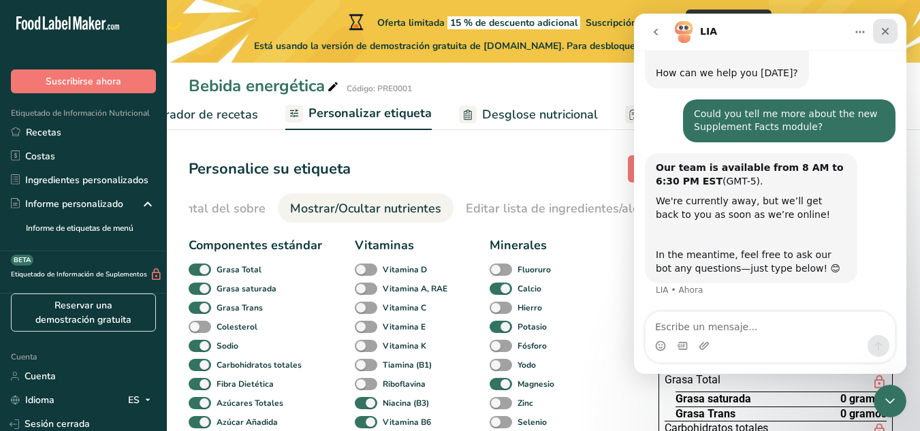
click at [885, 29] on icon "Cerrar" at bounding box center [885, 31] width 11 height 11
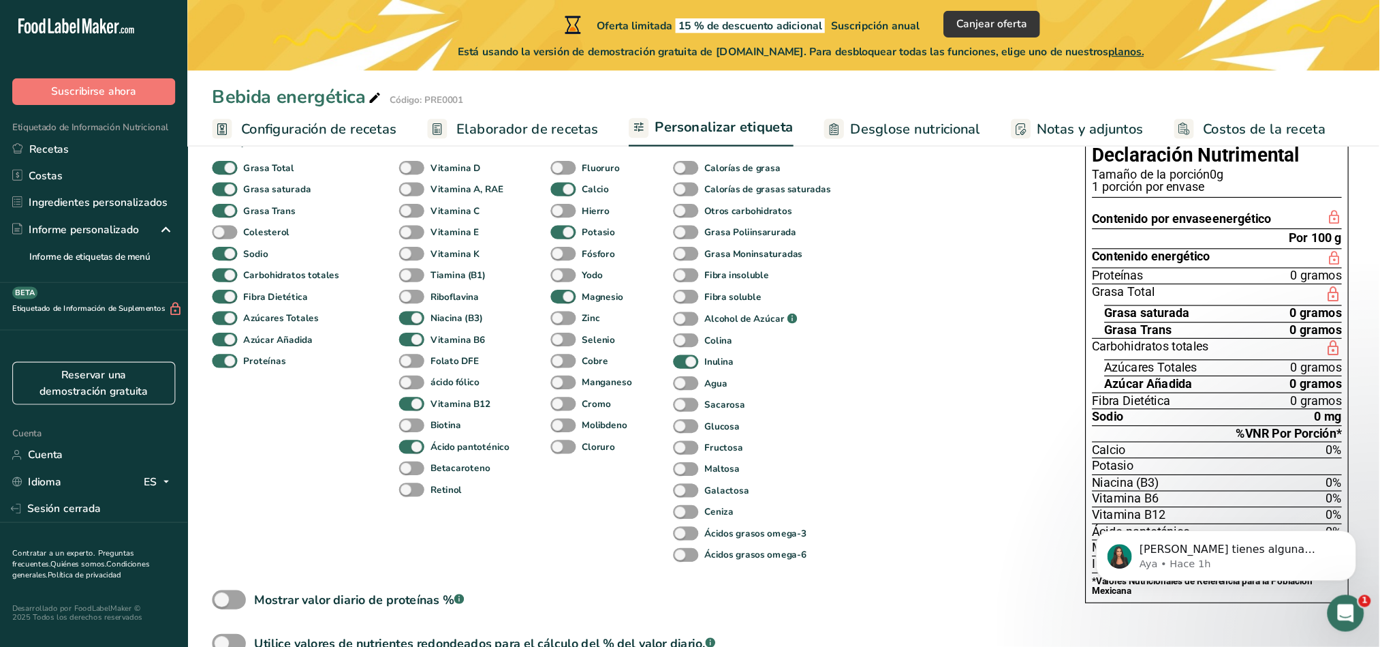
scroll to position [121, 0]
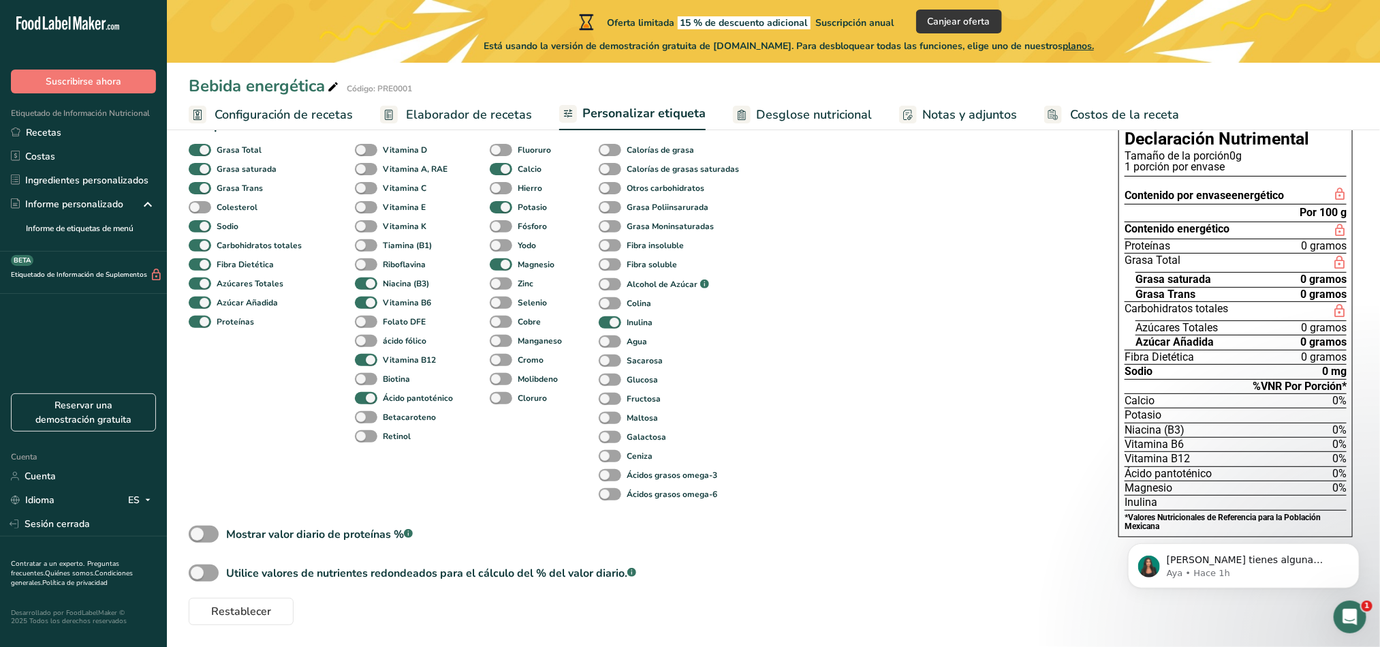
drag, startPoint x: 903, startPoint y: 0, endPoint x: 808, endPoint y: 418, distance: 428.4
click at [808, 418] on div "Componentes estándar Grasa Total Grasa saturada Grasa Trans Colesterol Sodio Ca…" at bounding box center [640, 368] width 903 height 514
